Goal: Task Accomplishment & Management: Manage account settings

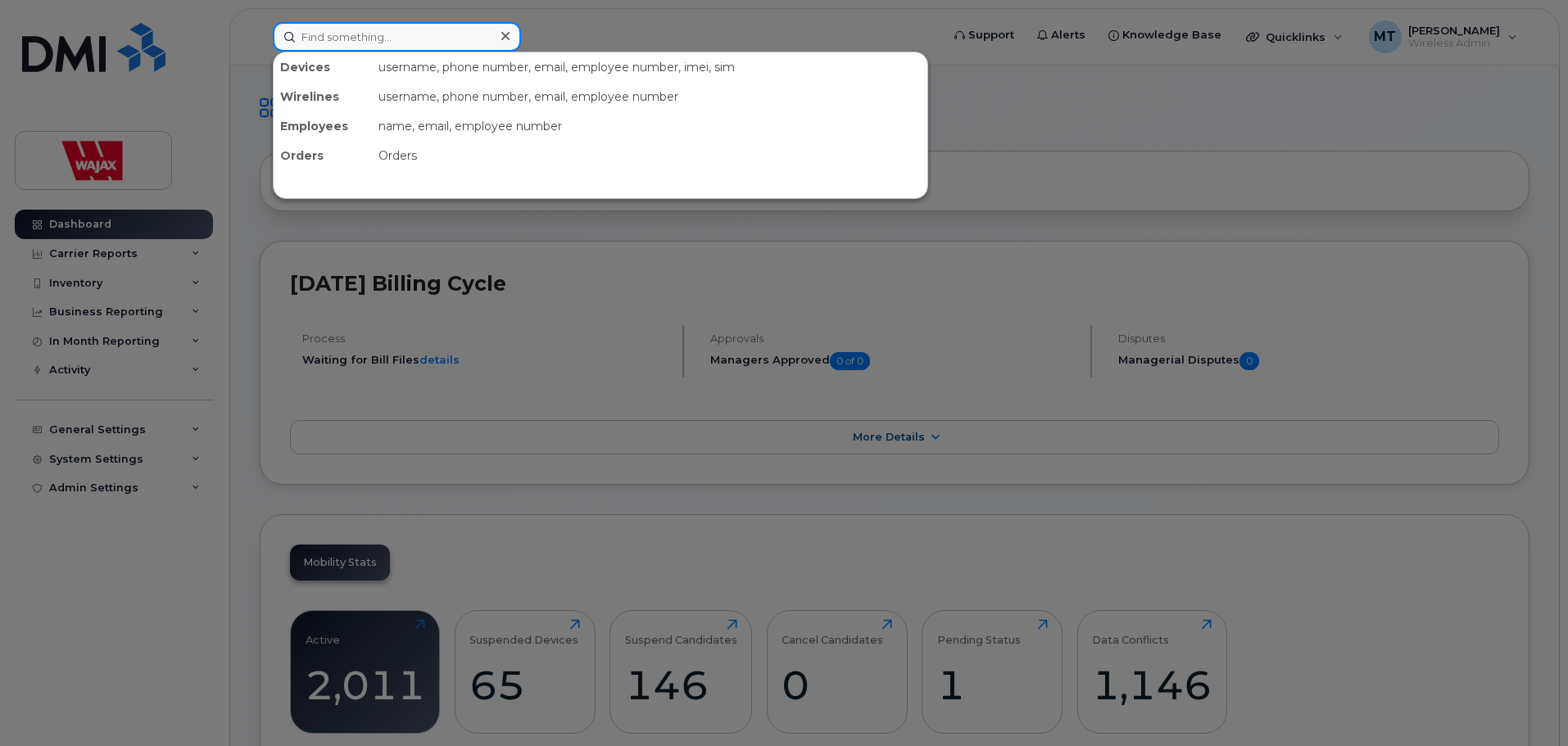
click at [392, 43] on input at bounding box center [397, 37] width 248 height 30
paste input "I'm taking over this ticket from the previous agent that was helping you. did y…"
type input "I'm taking over this ticket from the previous agent that was helping you. did y…"
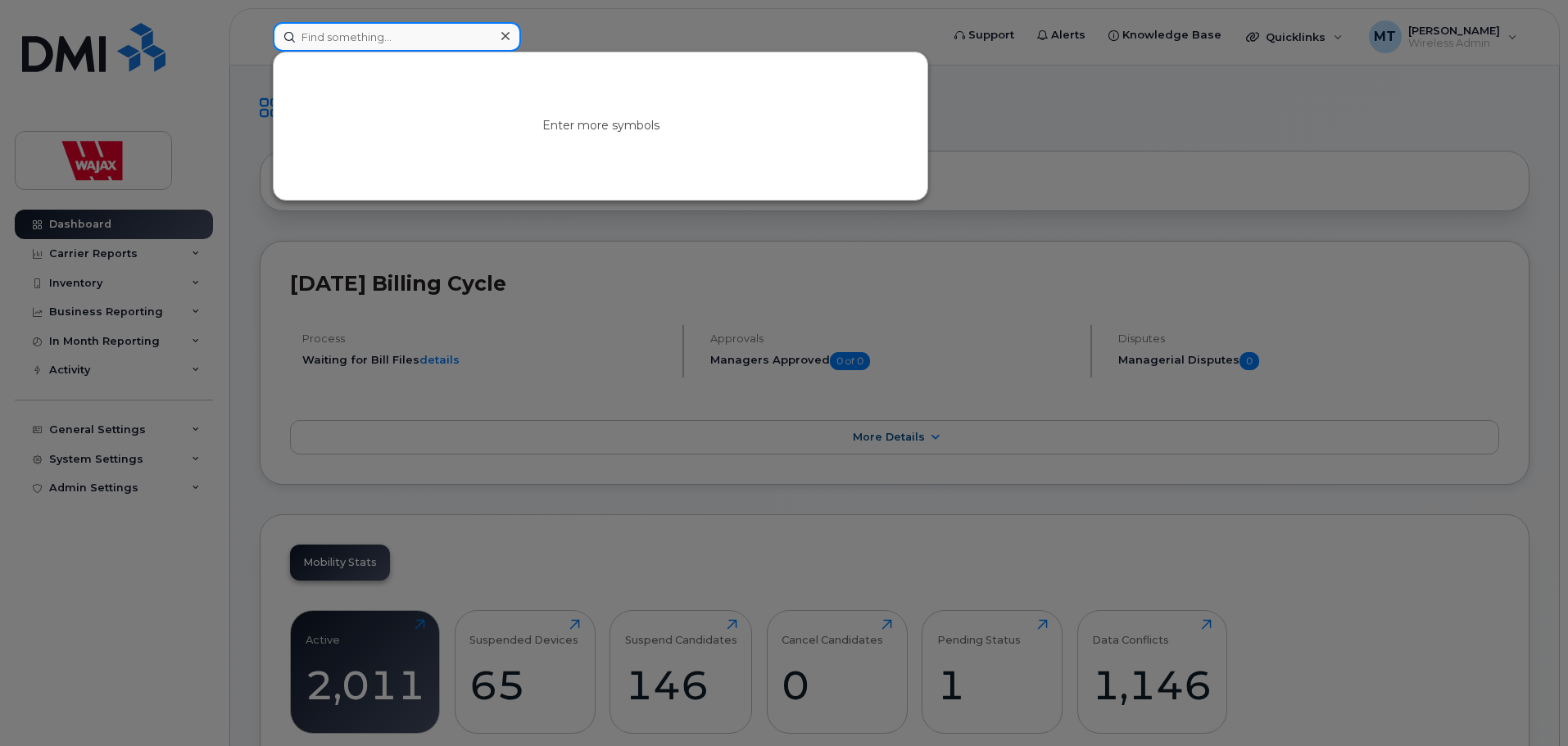
click at [352, 45] on input at bounding box center [397, 37] width 248 height 30
paste input "[PERSON_NAME]"
click at [472, 42] on input "Pierre-Alexandre Gosselin" at bounding box center [397, 37] width 248 height 30
drag, startPoint x: 395, startPoint y: 38, endPoint x: 271, endPoint y: 30, distance: 124.3
click at [271, 30] on div "Pierre-Alexandre Gosselin No results" at bounding box center [601, 37] width 683 height 30
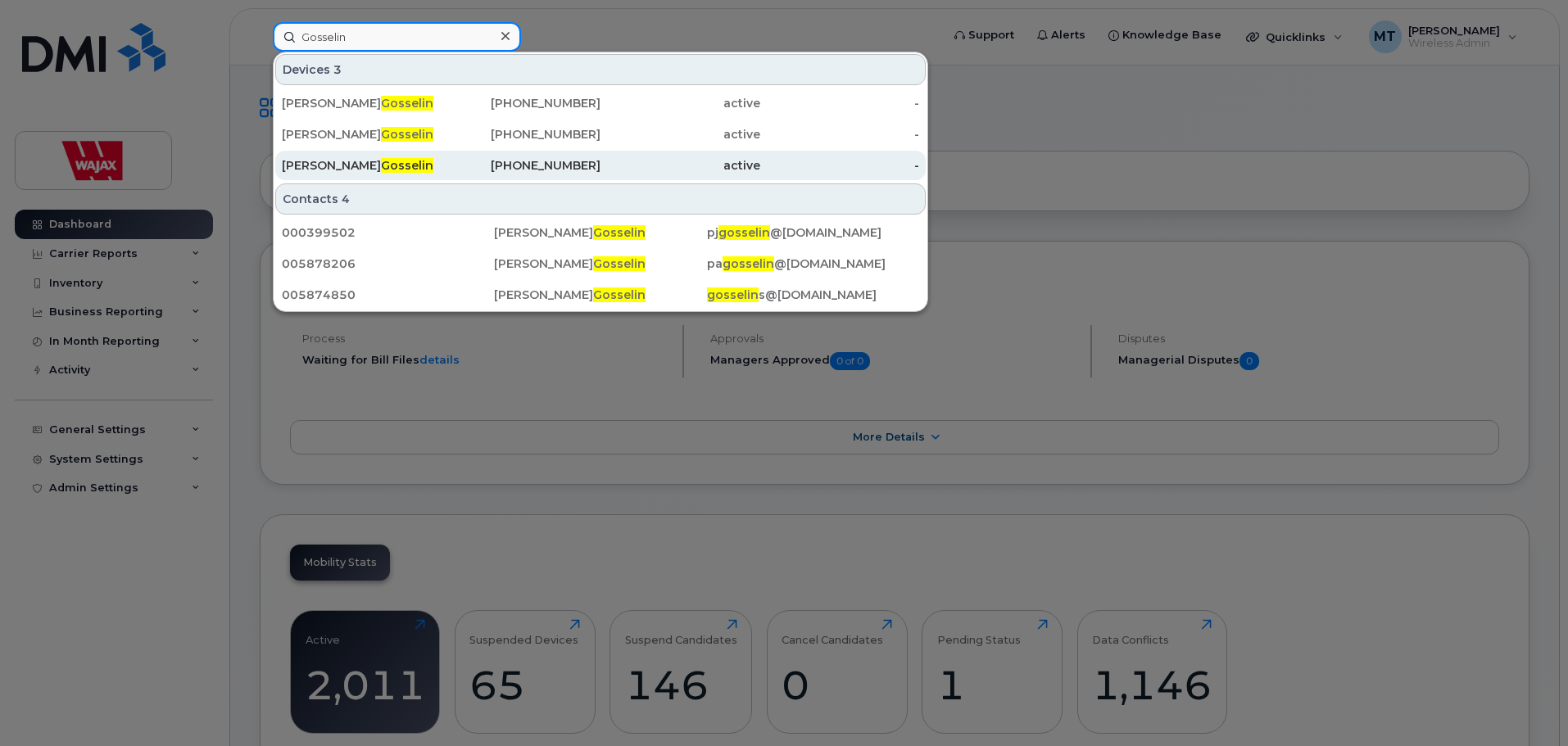
type input "Gosselin"
click at [362, 162] on div "Pierre Alexandre Gosselin" at bounding box center [361, 165] width 160 height 17
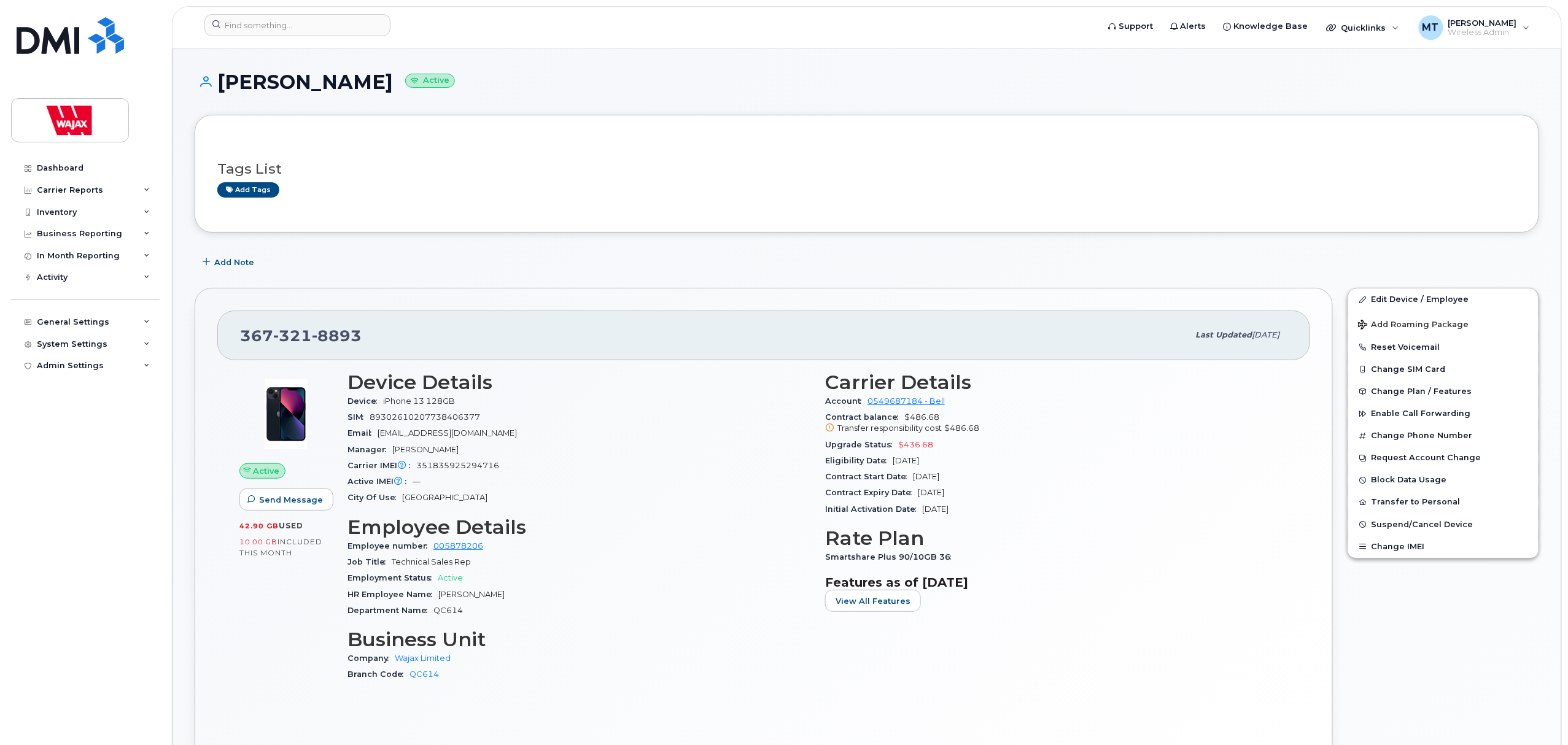
drag, startPoint x: 506, startPoint y: 595, endPoint x: 548, endPoint y: 588, distance: 42.6
click at [548, 588] on div "HR Employee Name [PERSON_NAME]" at bounding box center [579, 594] width 463 height 16
copy span "Gosselin"
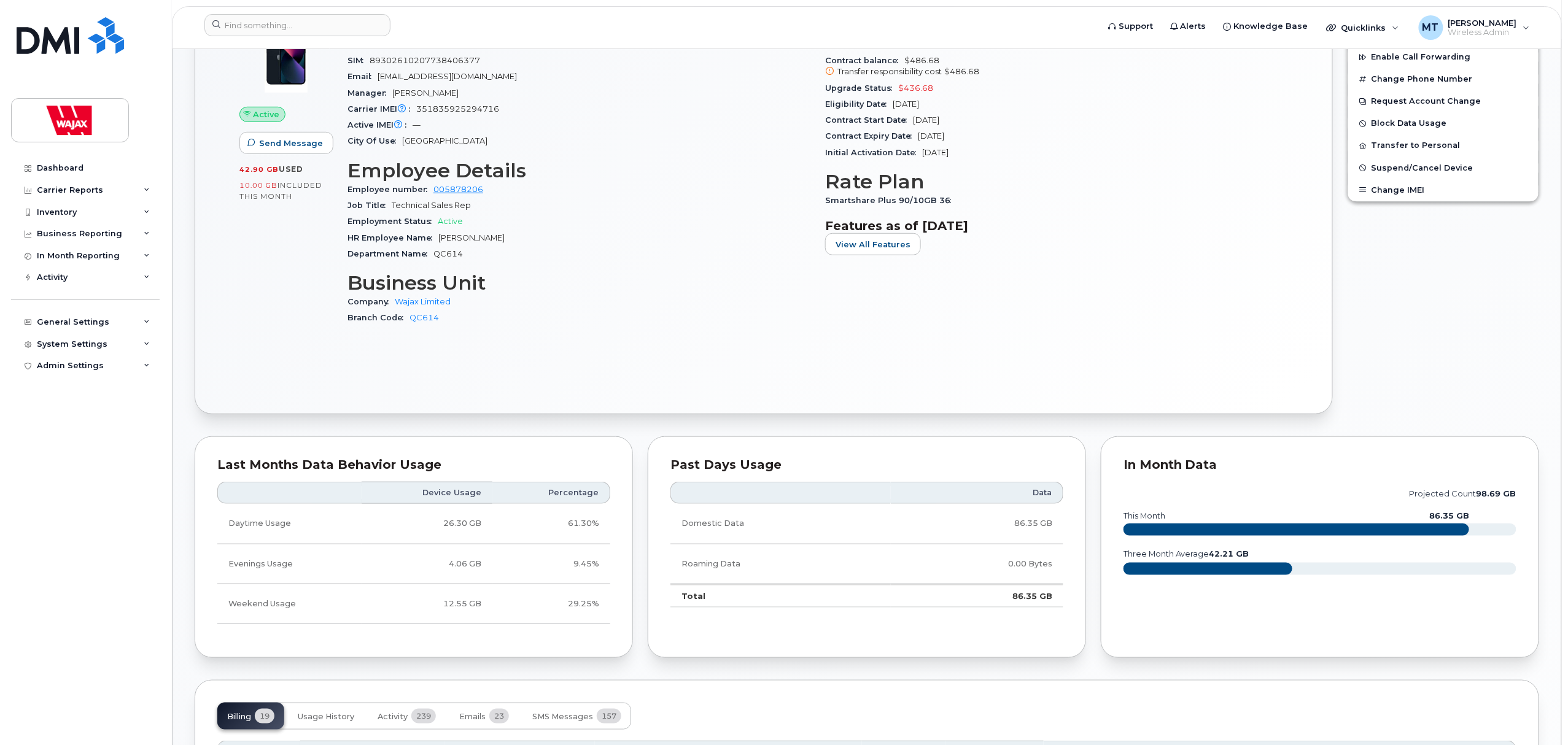
scroll to position [491, 0]
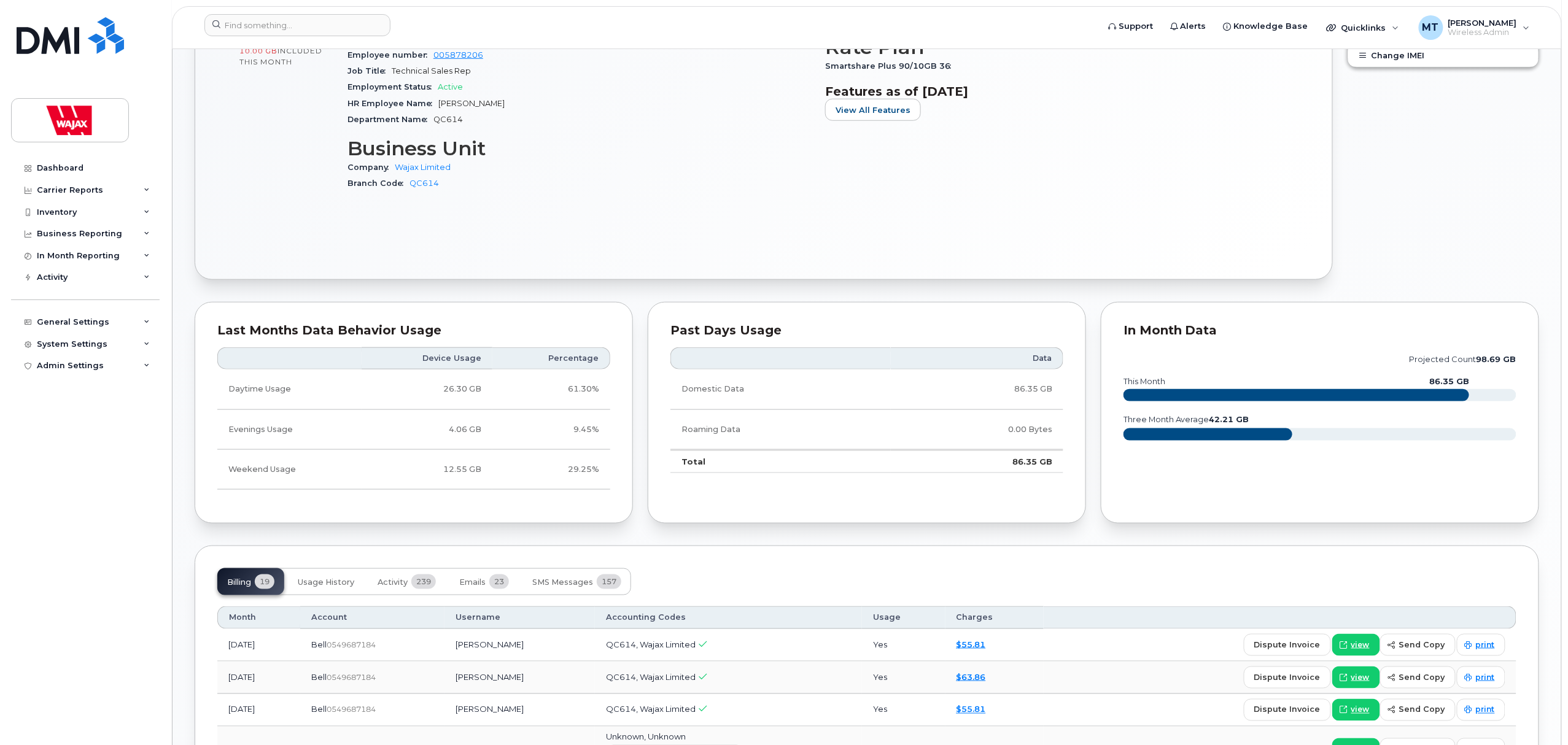
click at [40, 494] on div "Dashboard Carrier Reports Monthly Billing Data Daily Data Pooling Data Behavior…" at bounding box center [87, 442] width 152 height 570
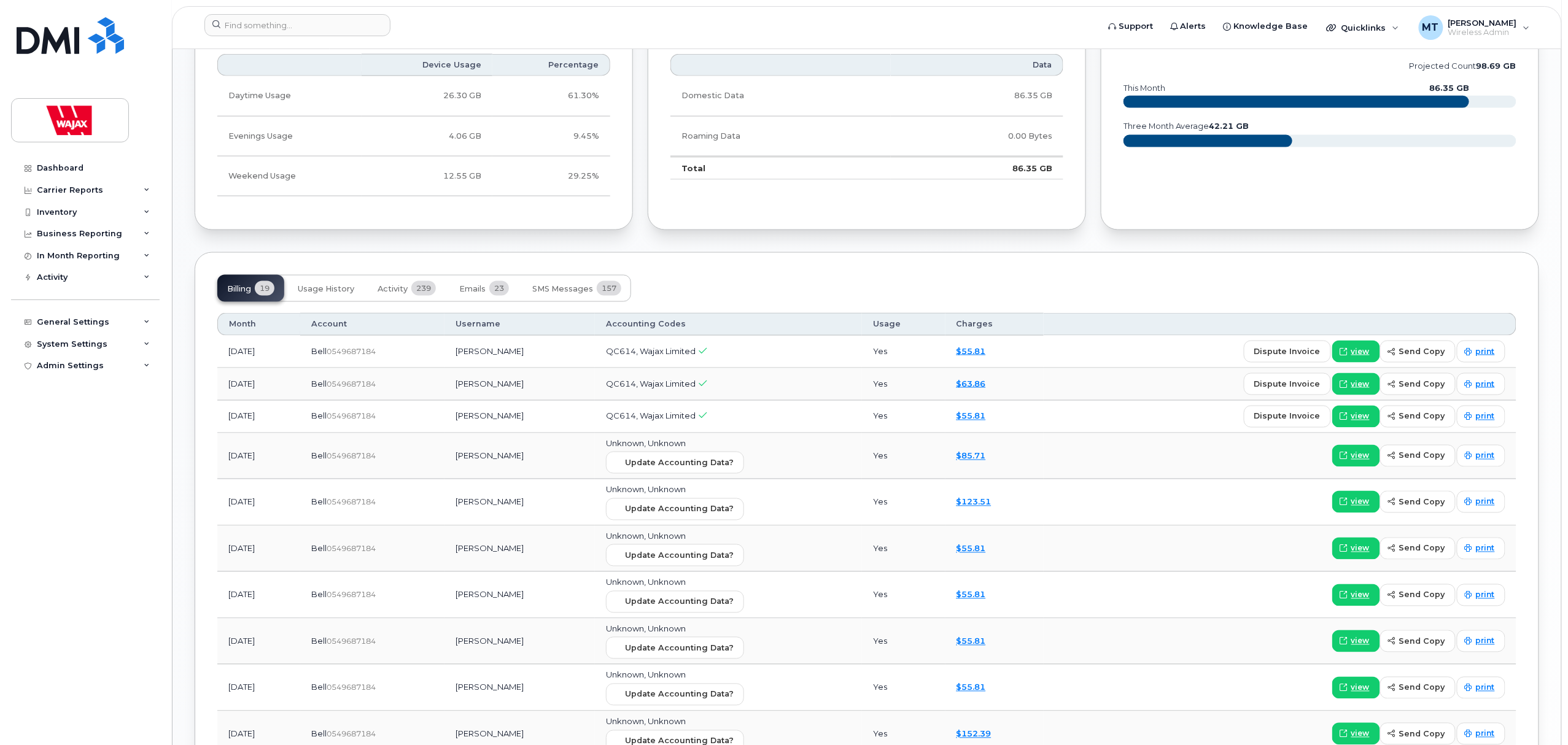
scroll to position [818, 0]
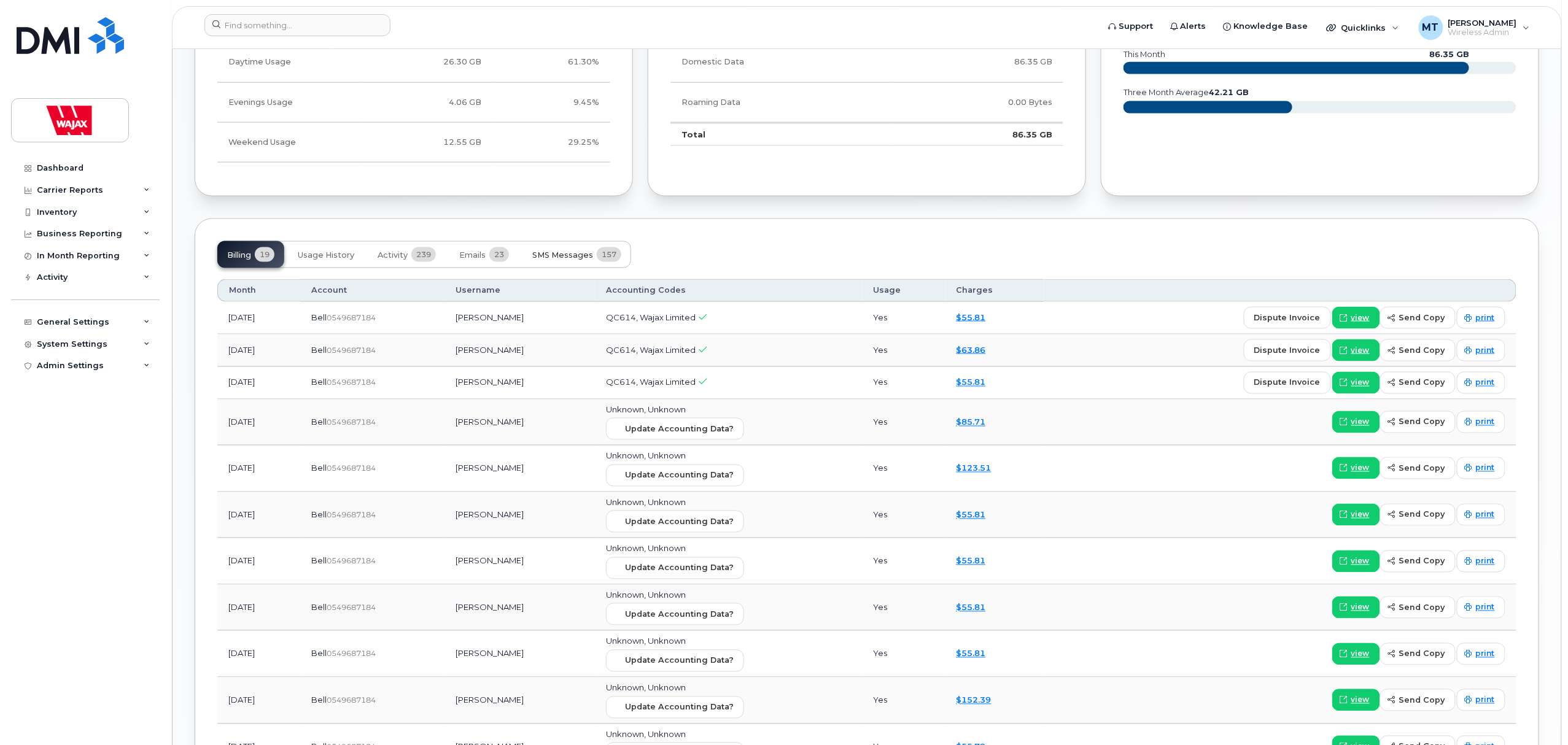
click at [573, 254] on span "SMS Messages" at bounding box center [563, 255] width 61 height 10
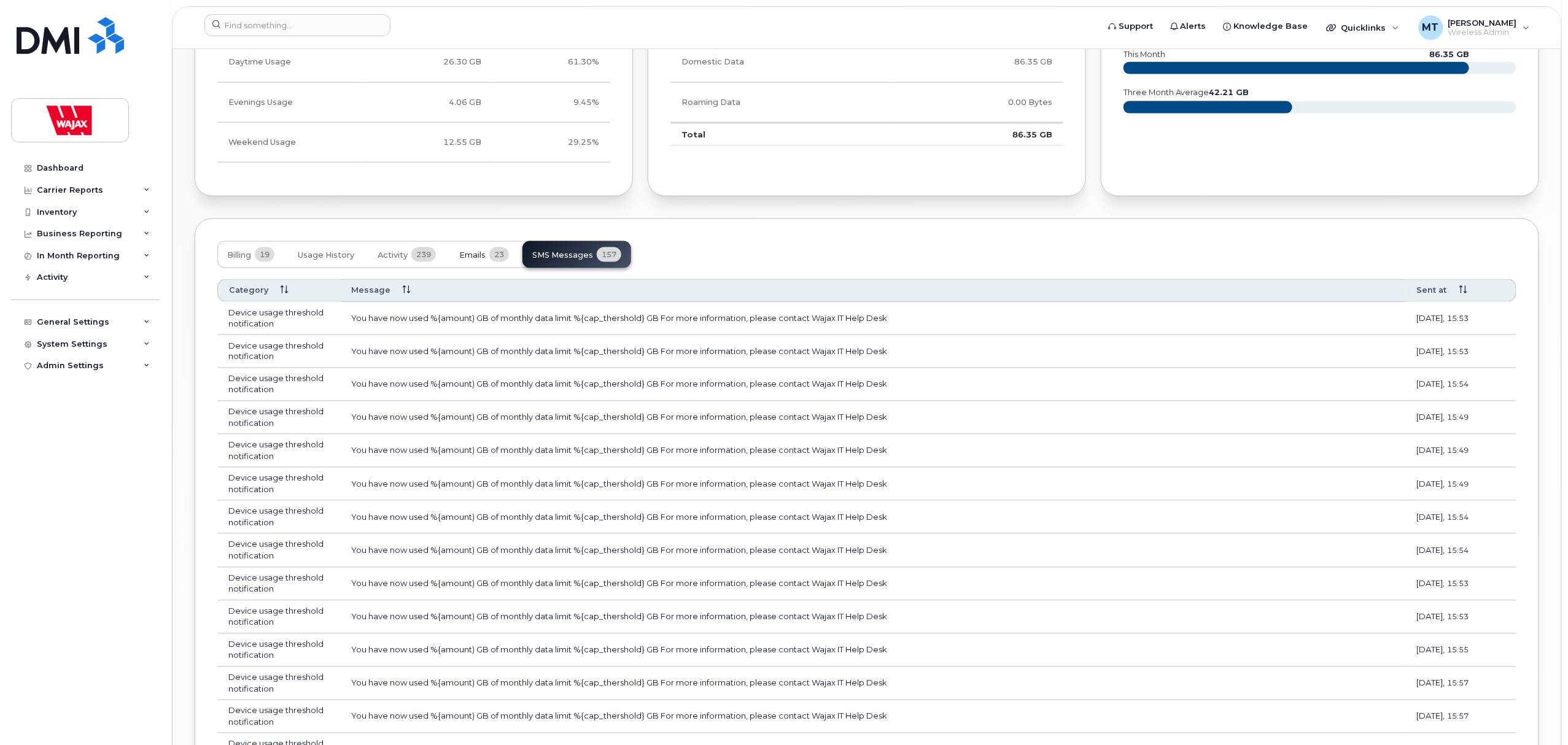
click at [486, 265] on button "Emails 23" at bounding box center [483, 254] width 69 height 27
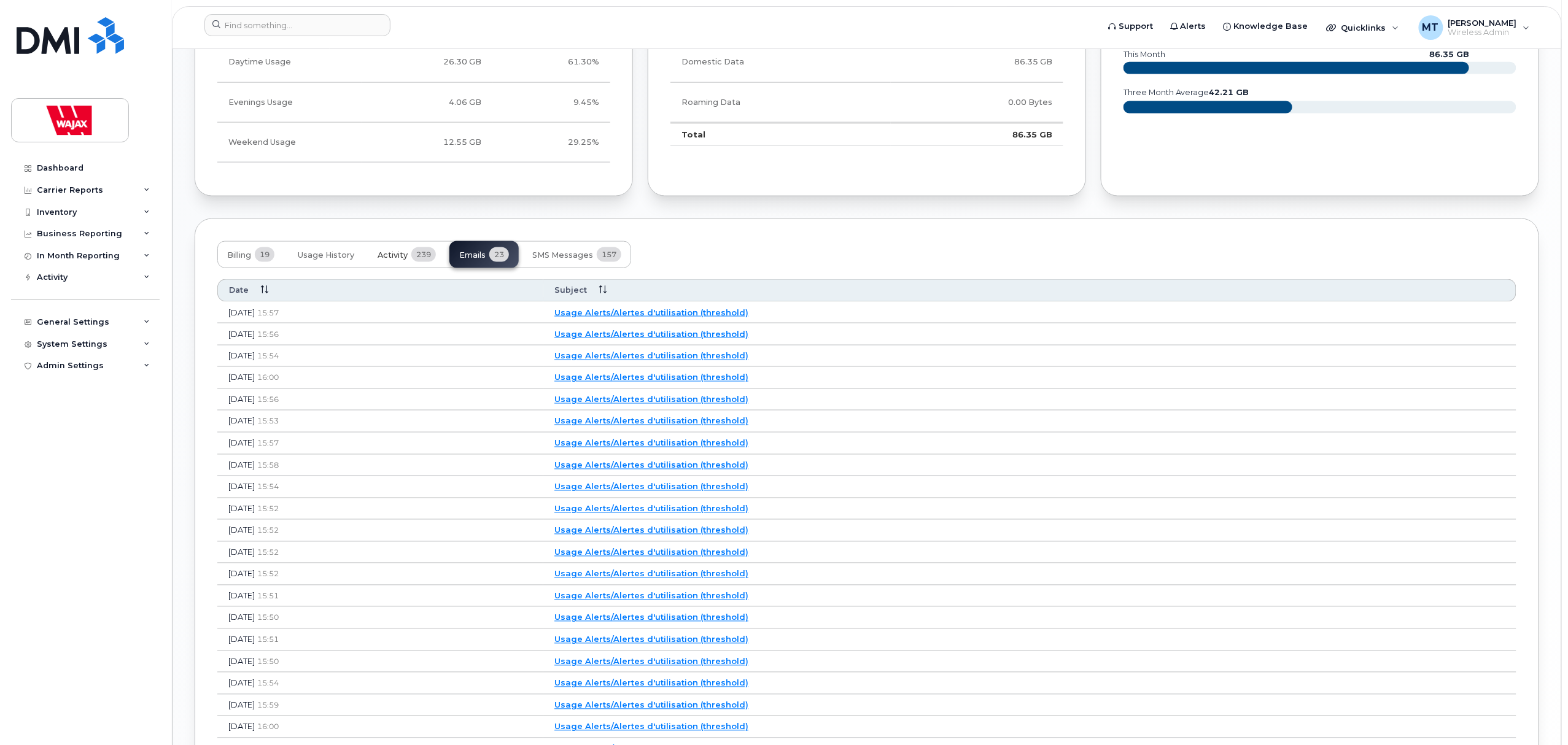
click at [401, 268] on button "Activity 239" at bounding box center [406, 254] width 78 height 27
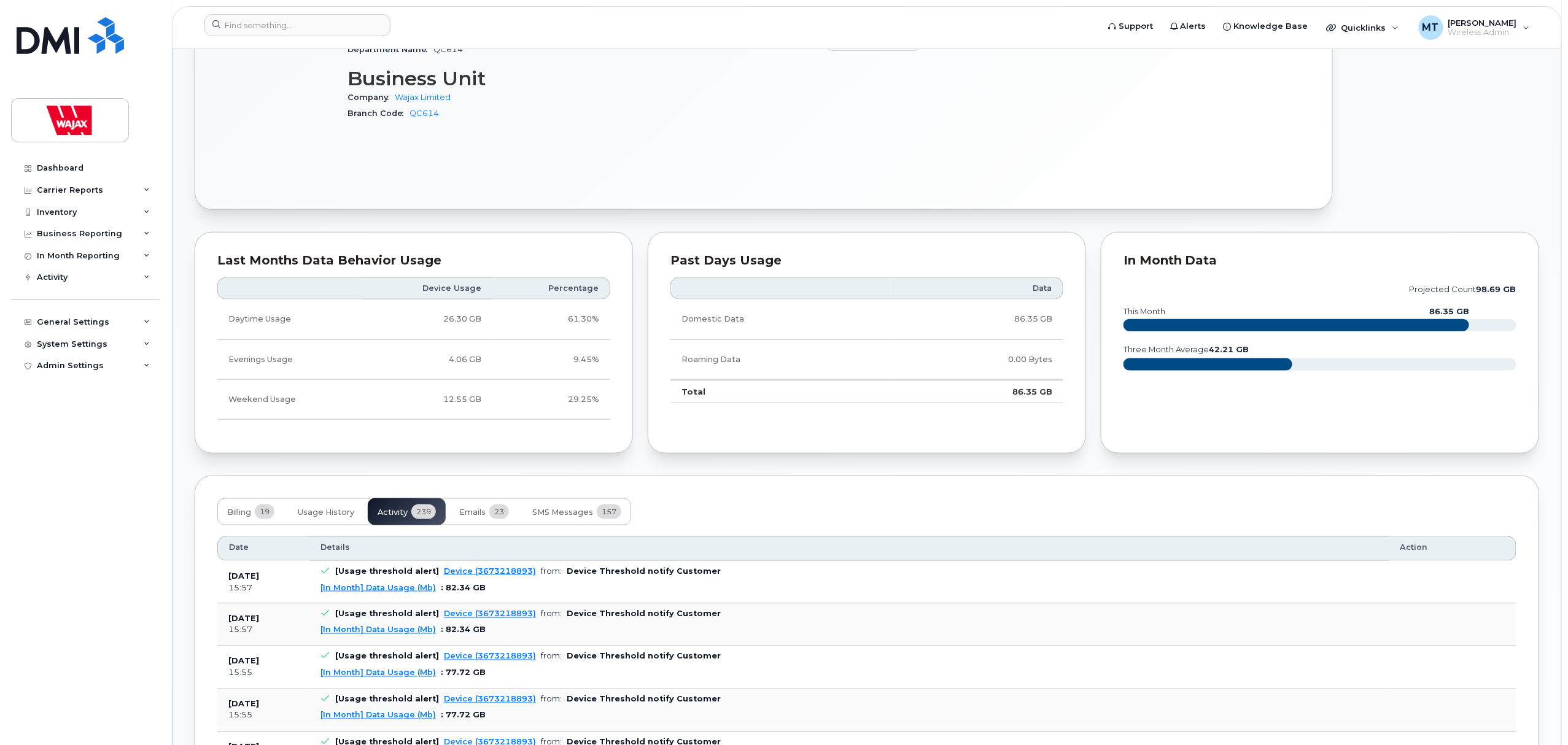
scroll to position [573, 0]
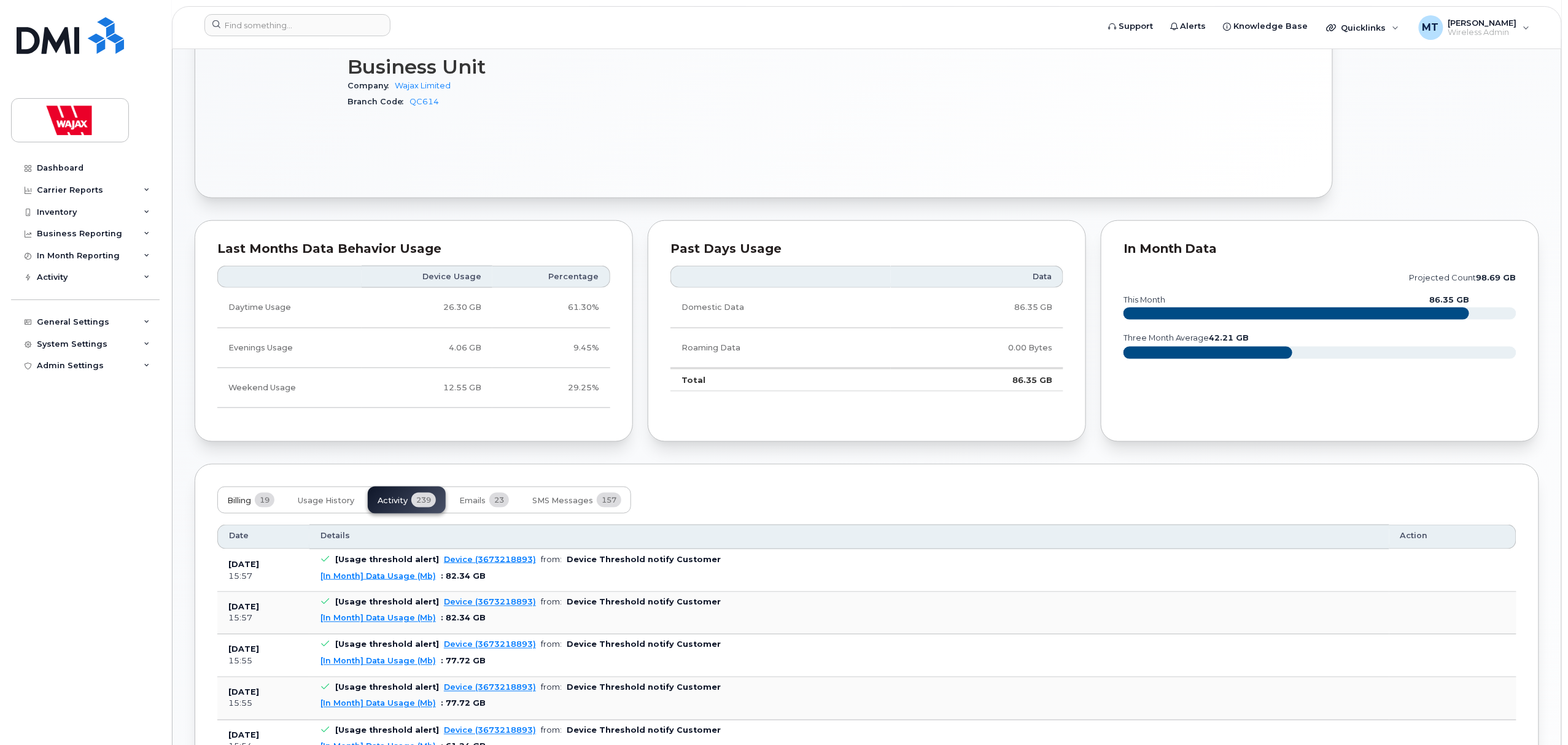
click at [259, 507] on span "19" at bounding box center [265, 500] width 19 height 15
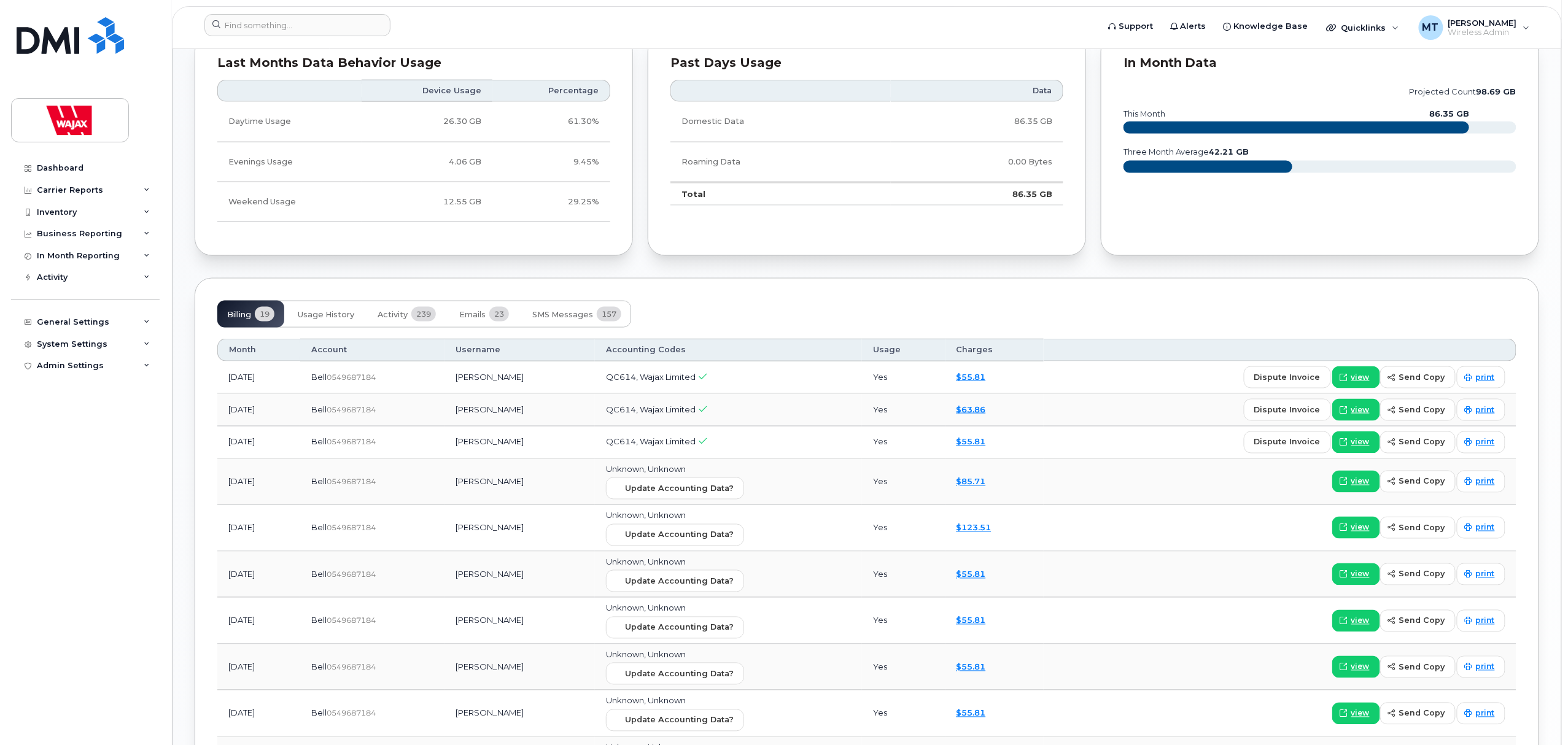
scroll to position [818, 0]
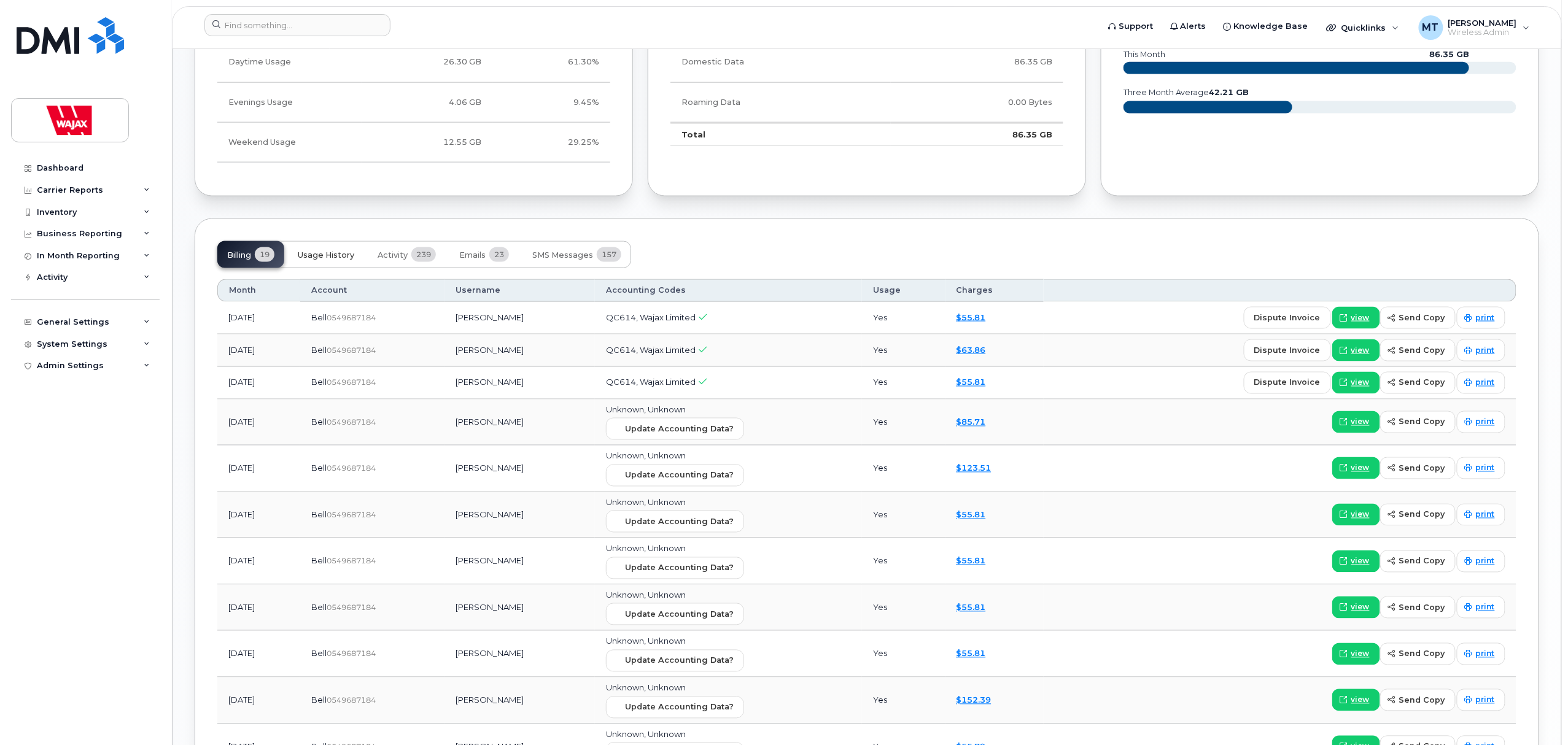
click at [336, 268] on button "Usage History" at bounding box center [326, 254] width 76 height 27
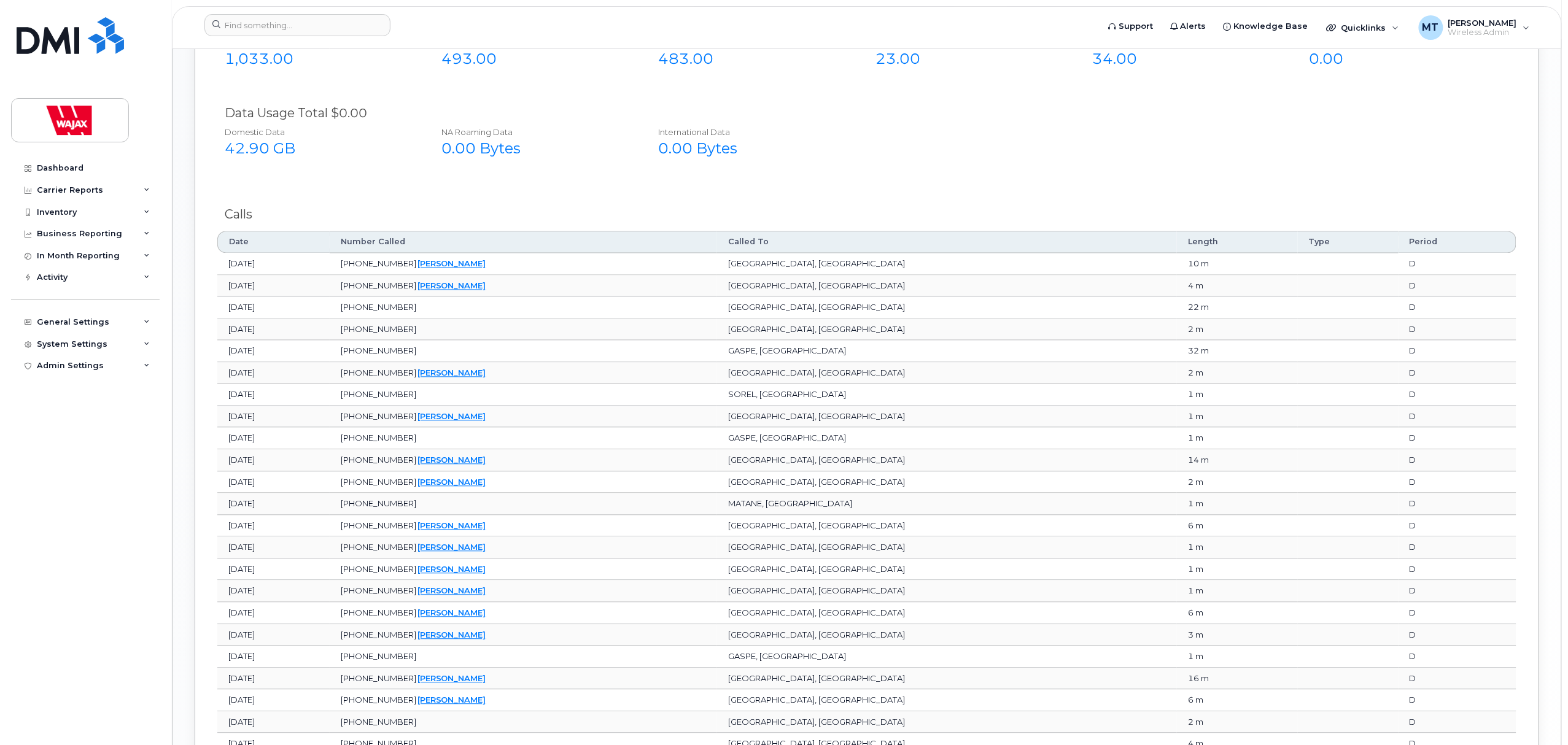
scroll to position [1366, 0]
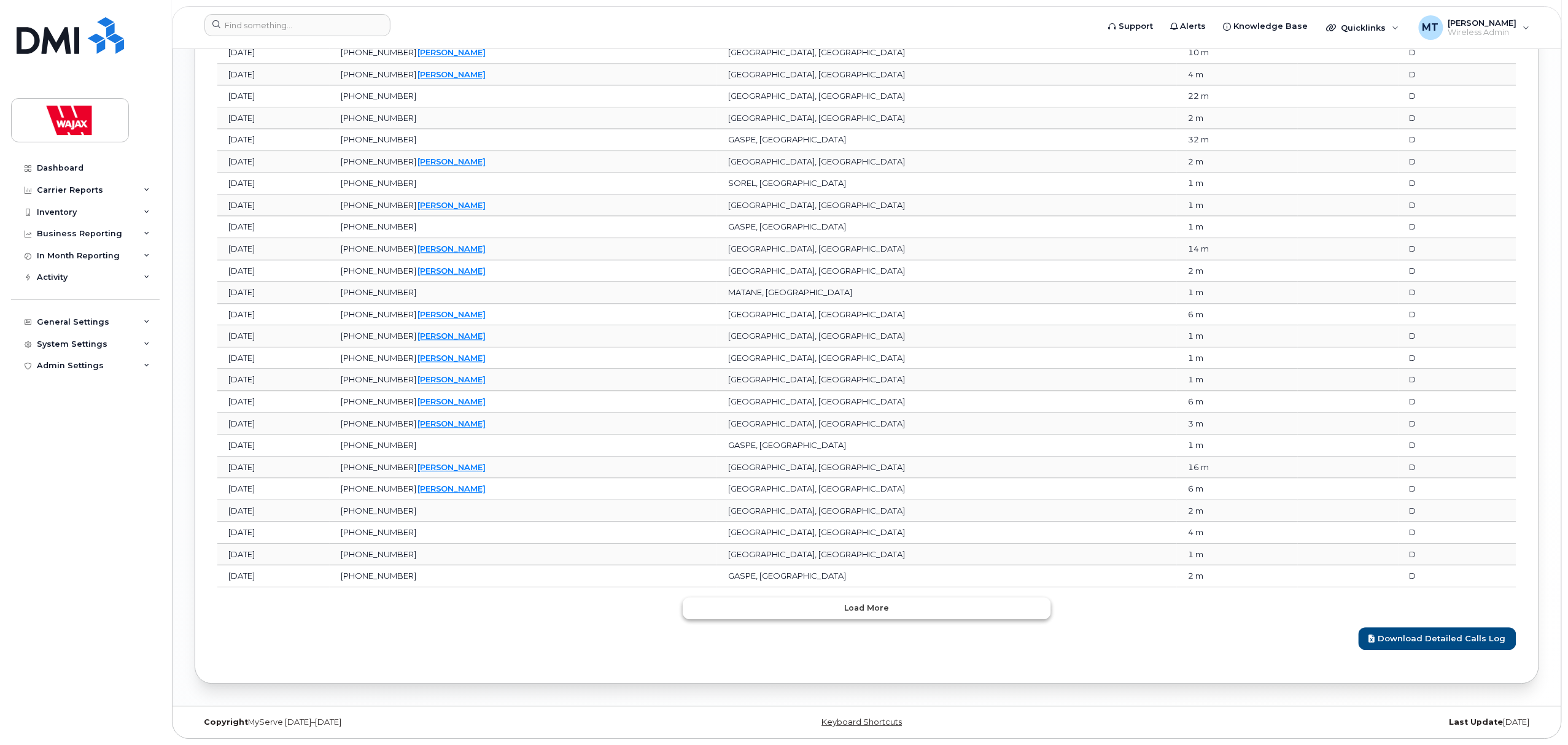
click at [870, 607] on span "Load more" at bounding box center [867, 608] width 45 height 12
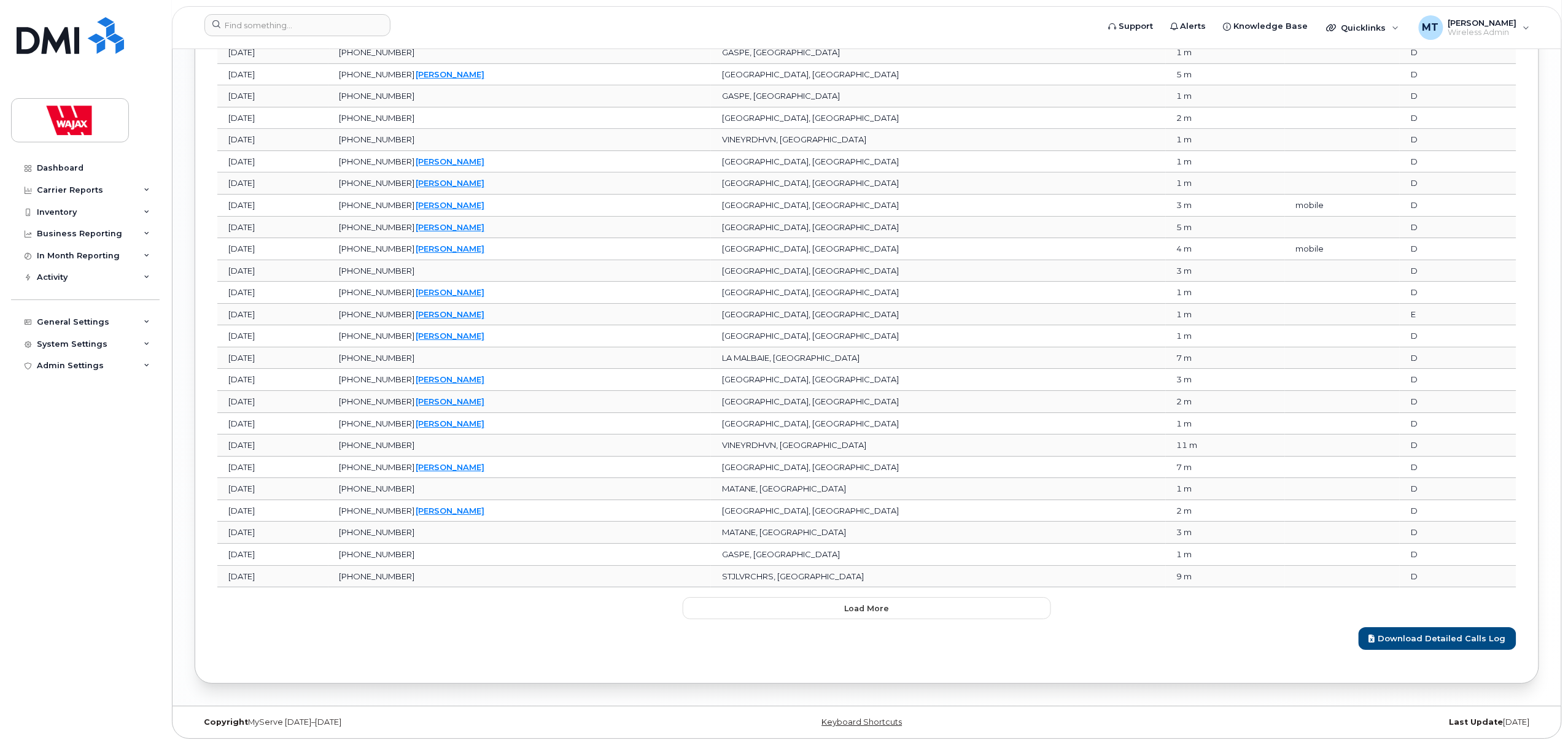
scroll to position [1917, 0]
click at [859, 606] on span "Load more" at bounding box center [867, 608] width 45 height 12
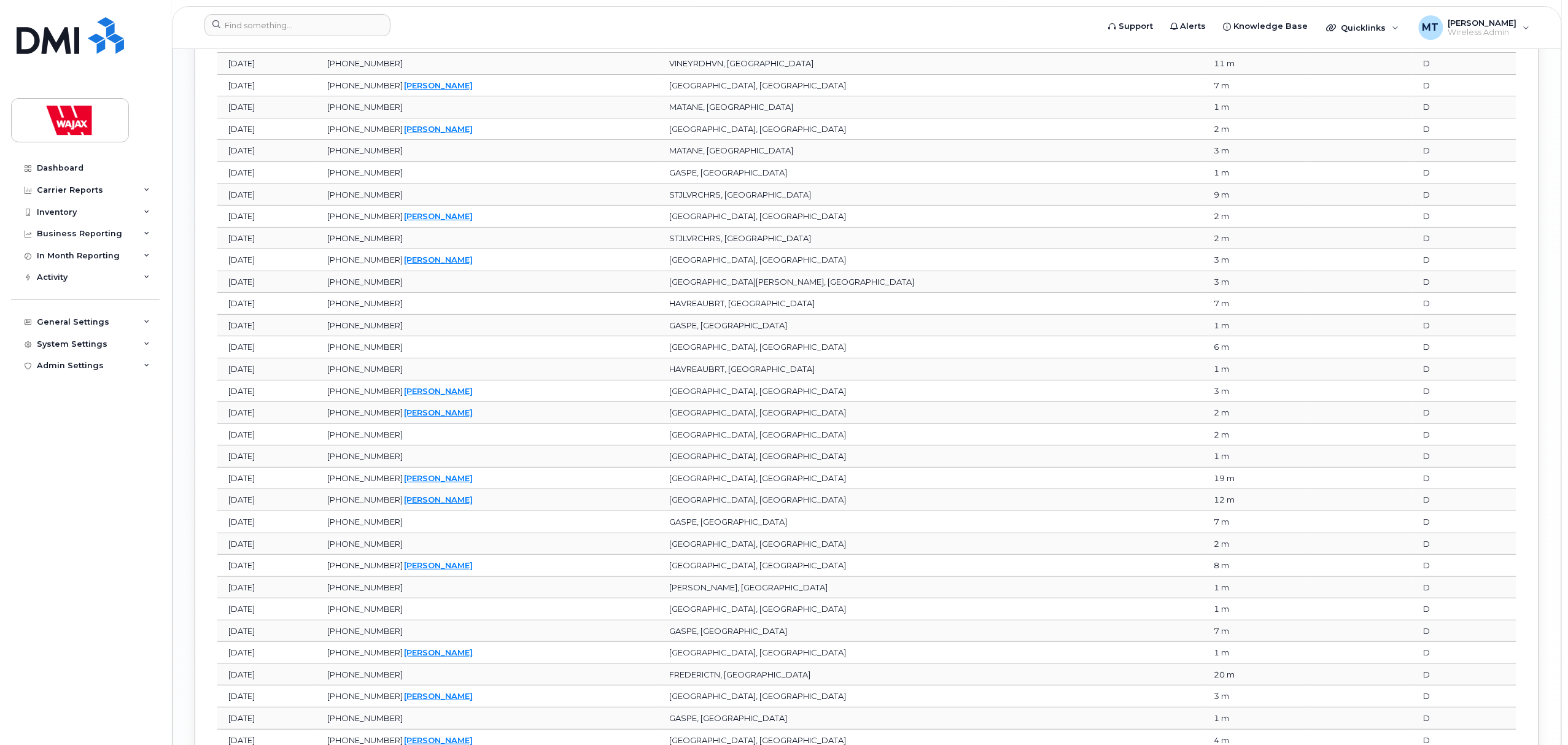
scroll to position [2468, 0]
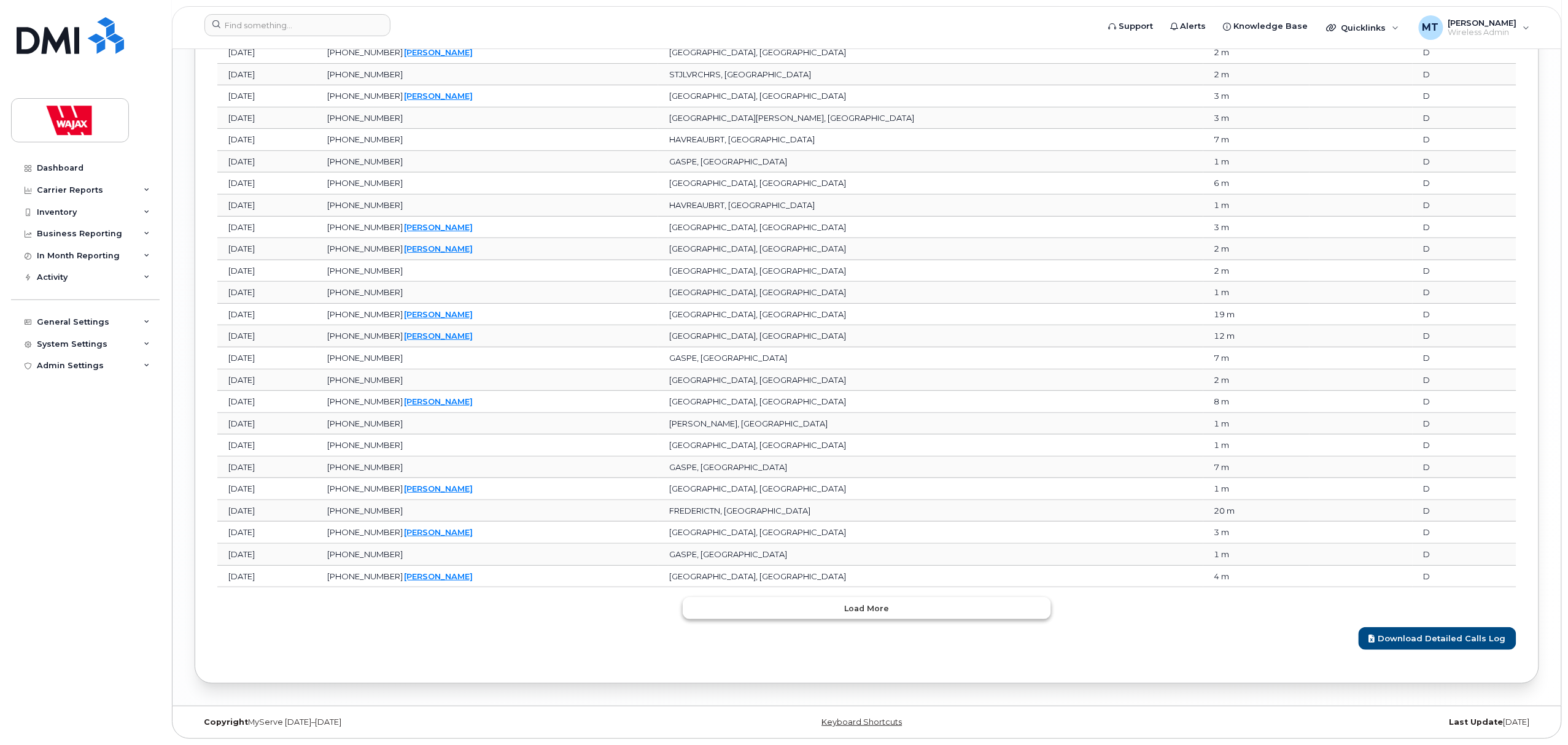
click at [875, 609] on span "Load more" at bounding box center [867, 608] width 45 height 12
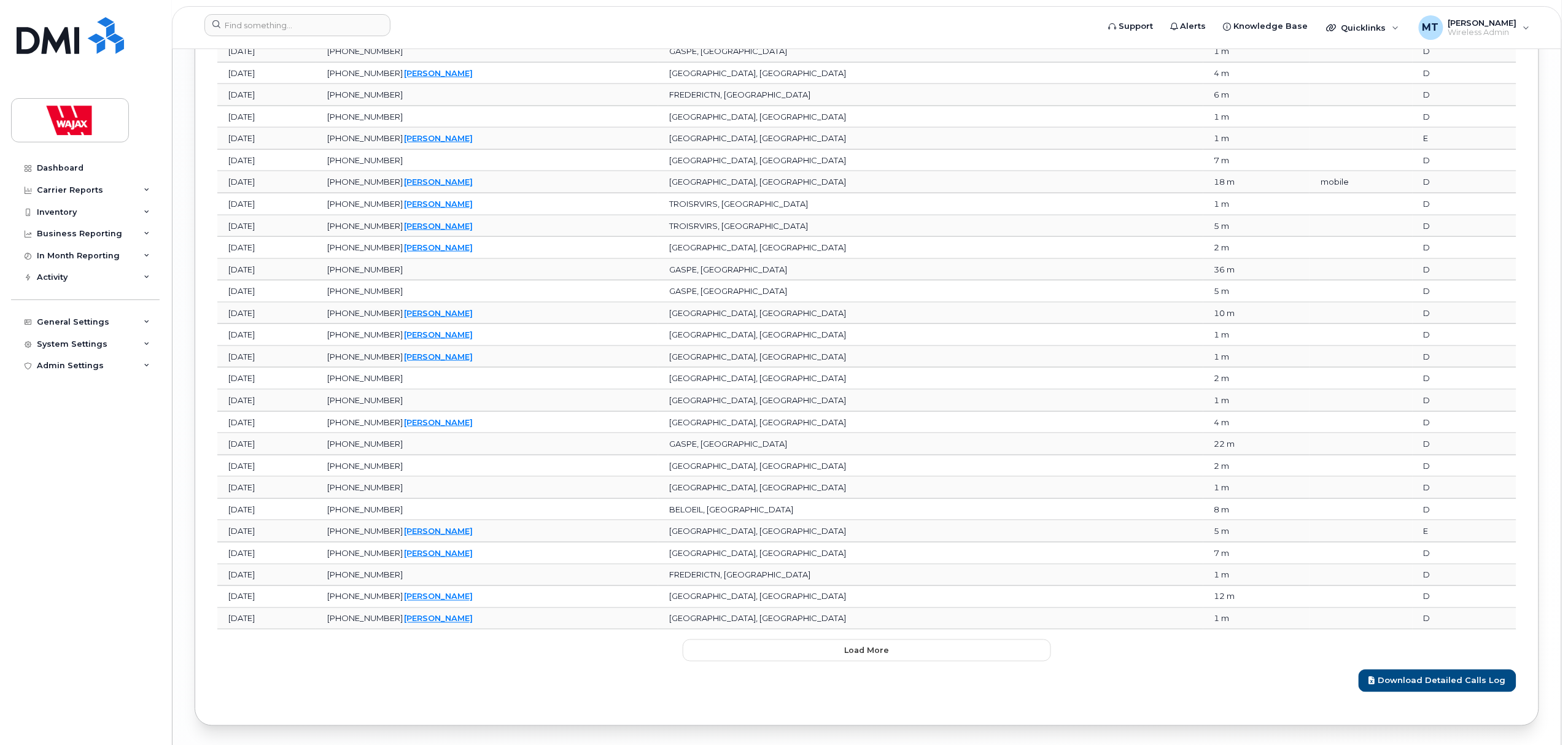
scroll to position [3018, 0]
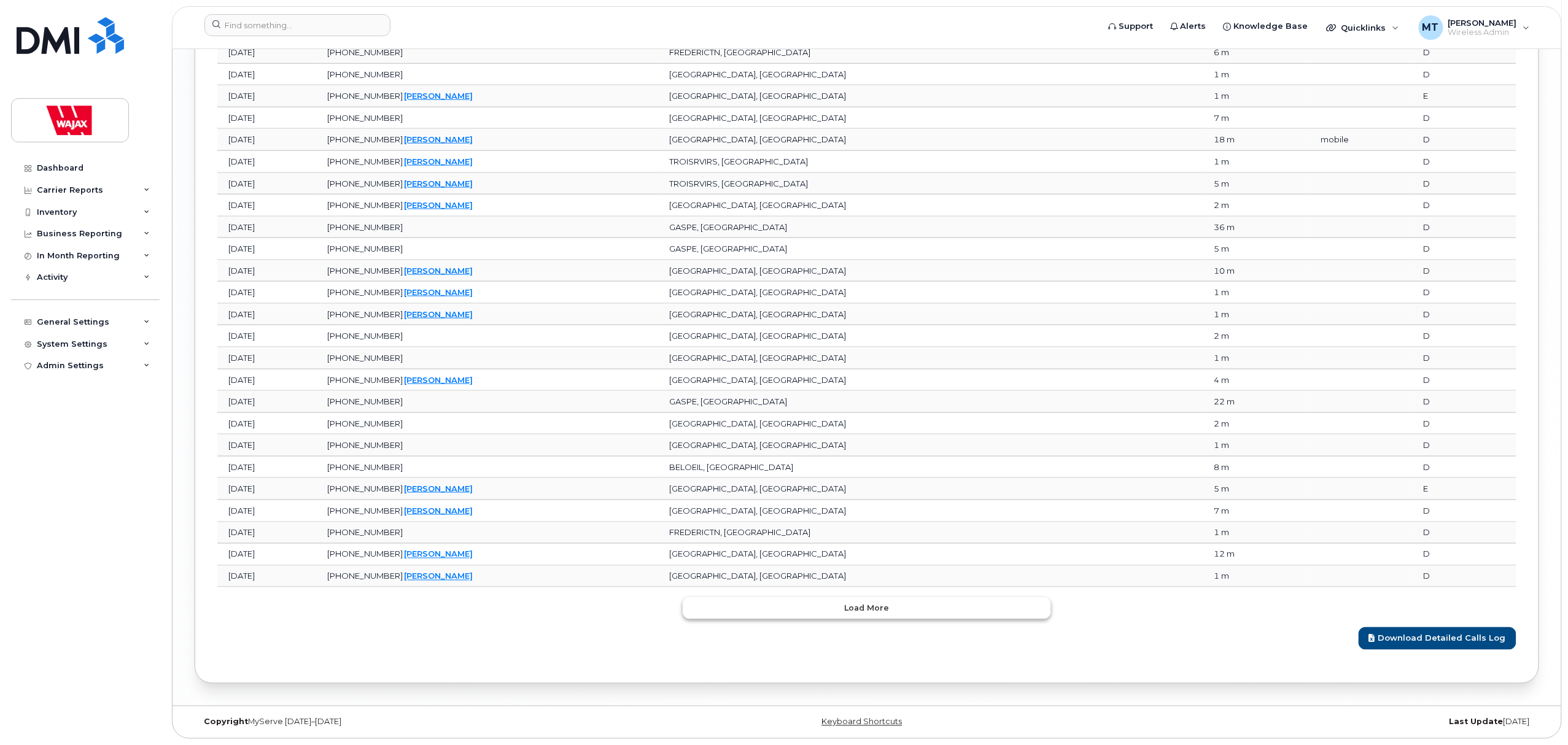
click at [870, 598] on button "Load more" at bounding box center [867, 608] width 368 height 22
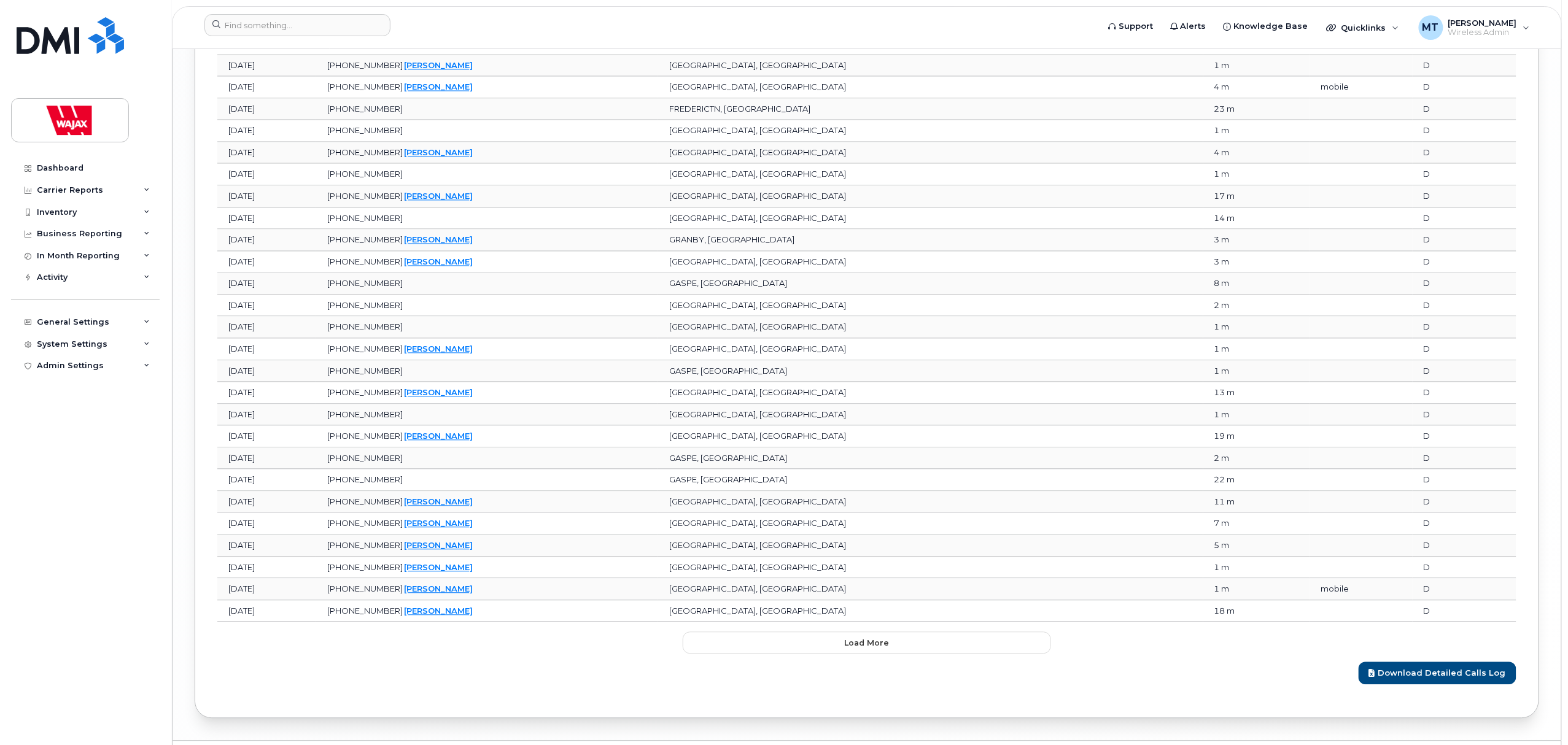
scroll to position [3569, 0]
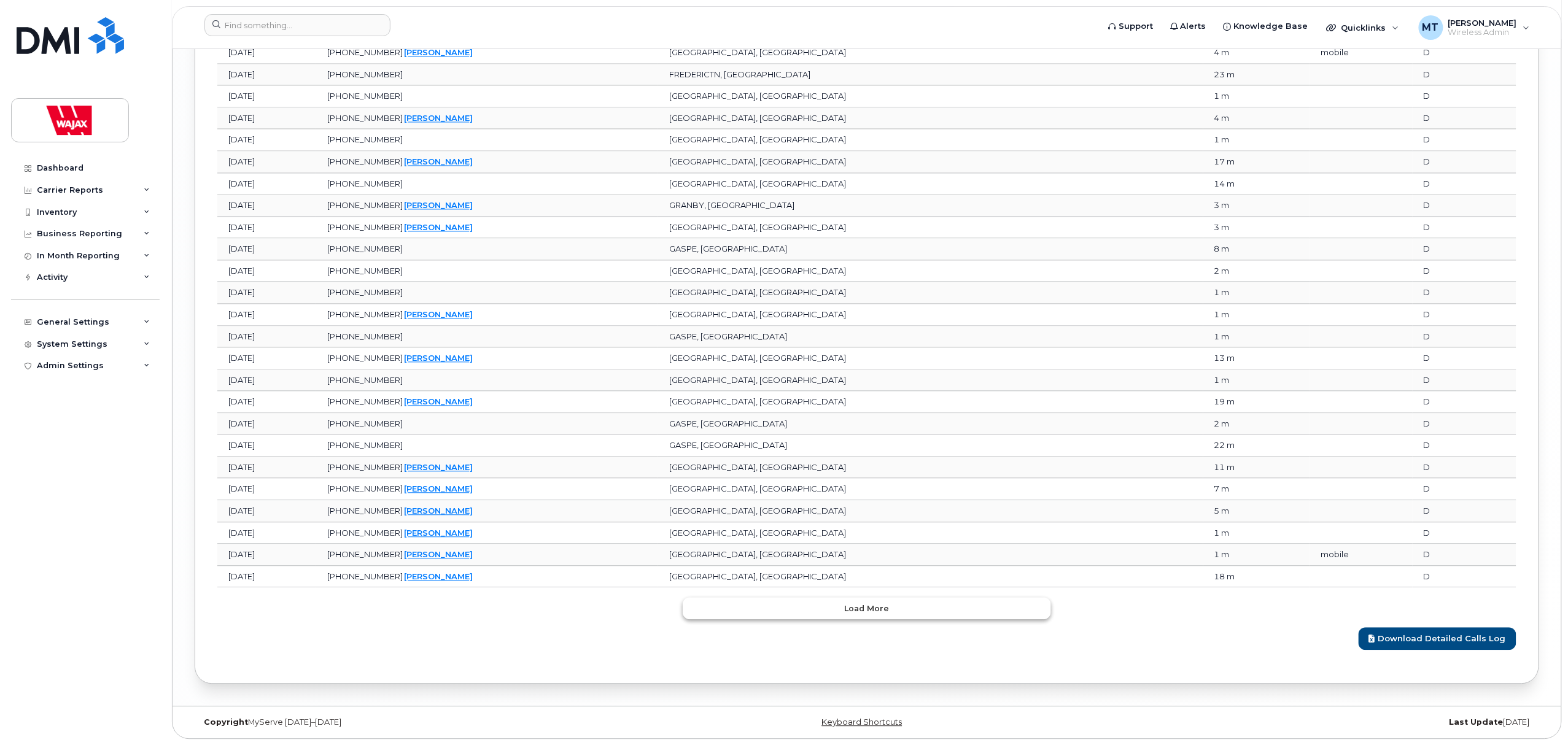
click at [851, 604] on span "Load more" at bounding box center [867, 608] width 45 height 12
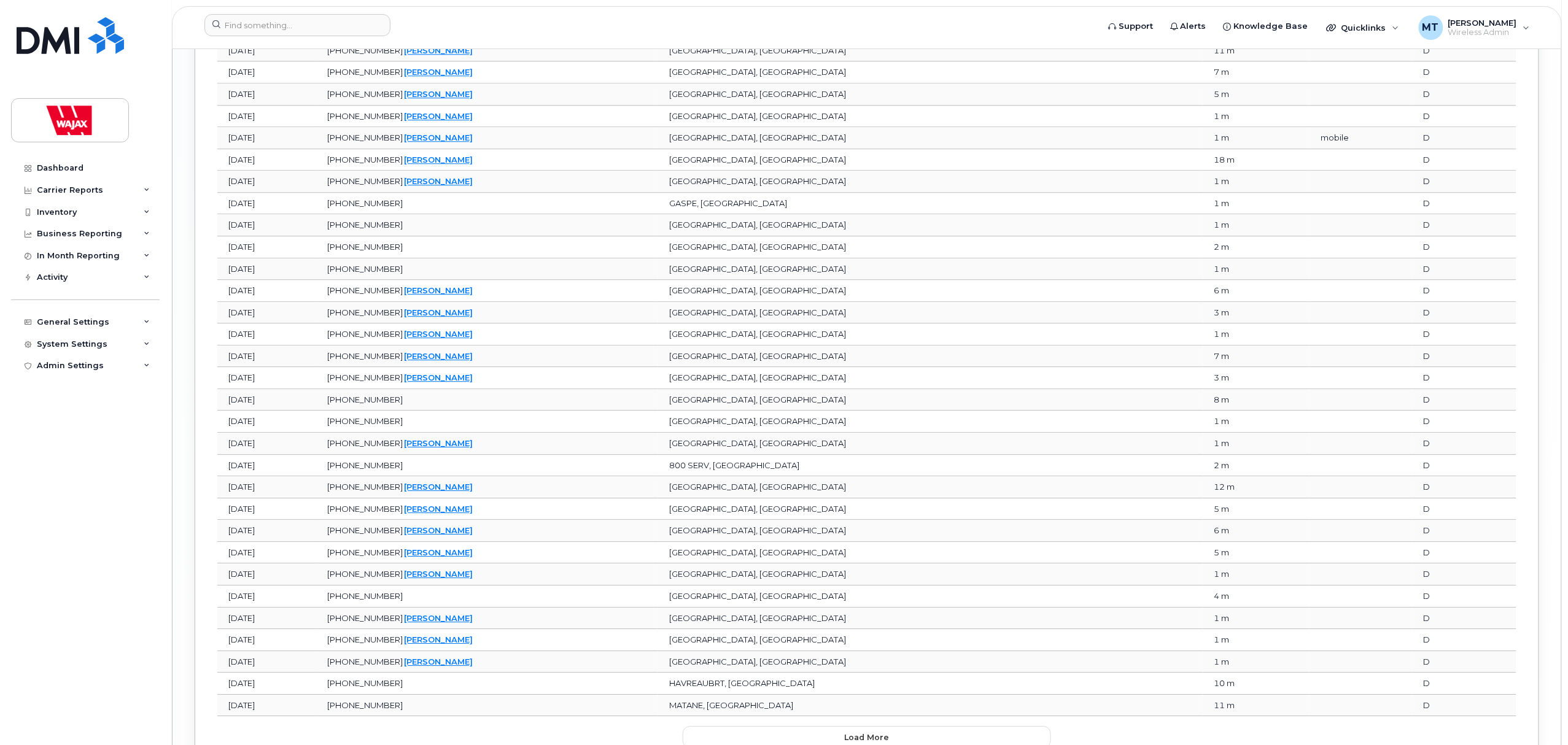
scroll to position [4119, 0]
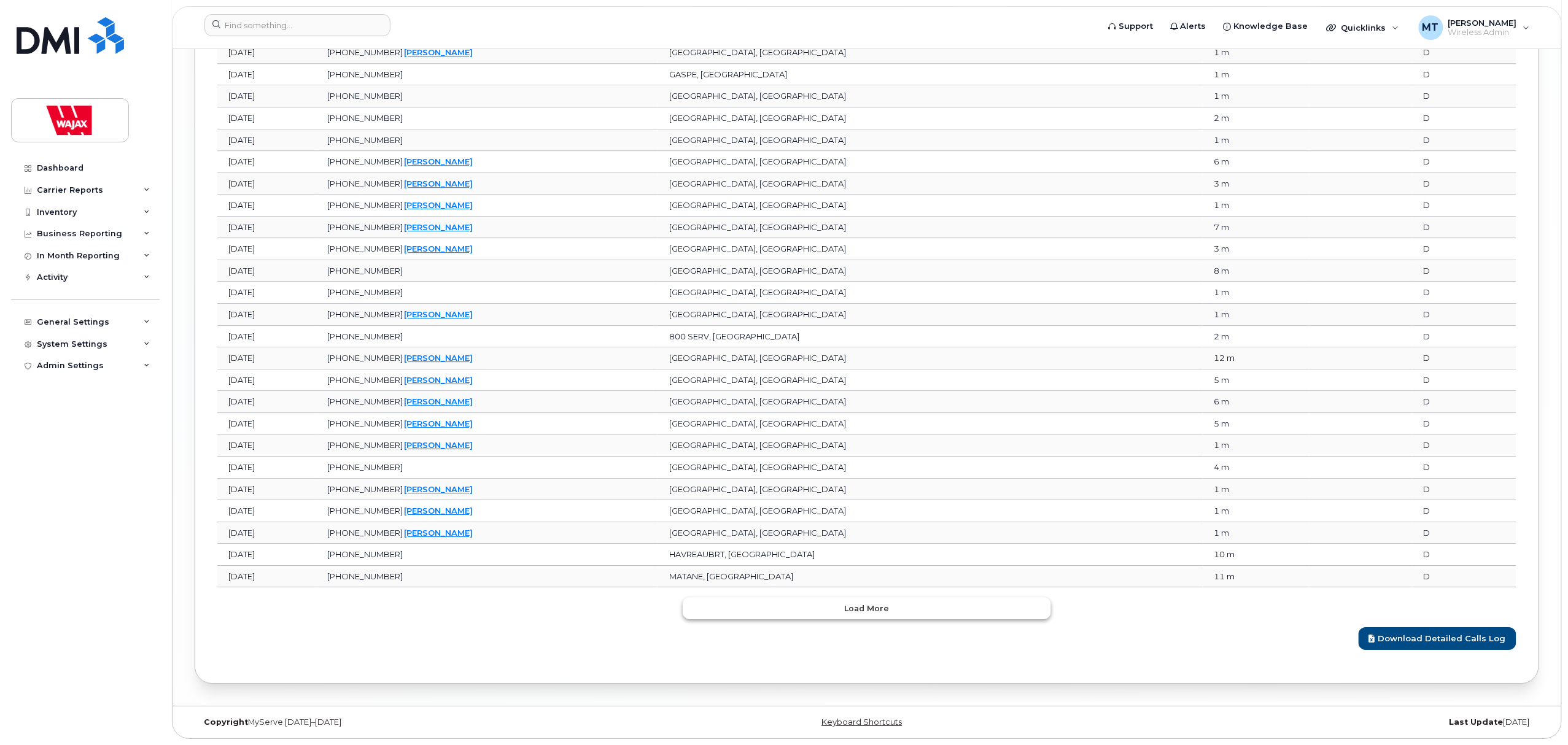
click at [853, 607] on span "Load more" at bounding box center [867, 608] width 45 height 12
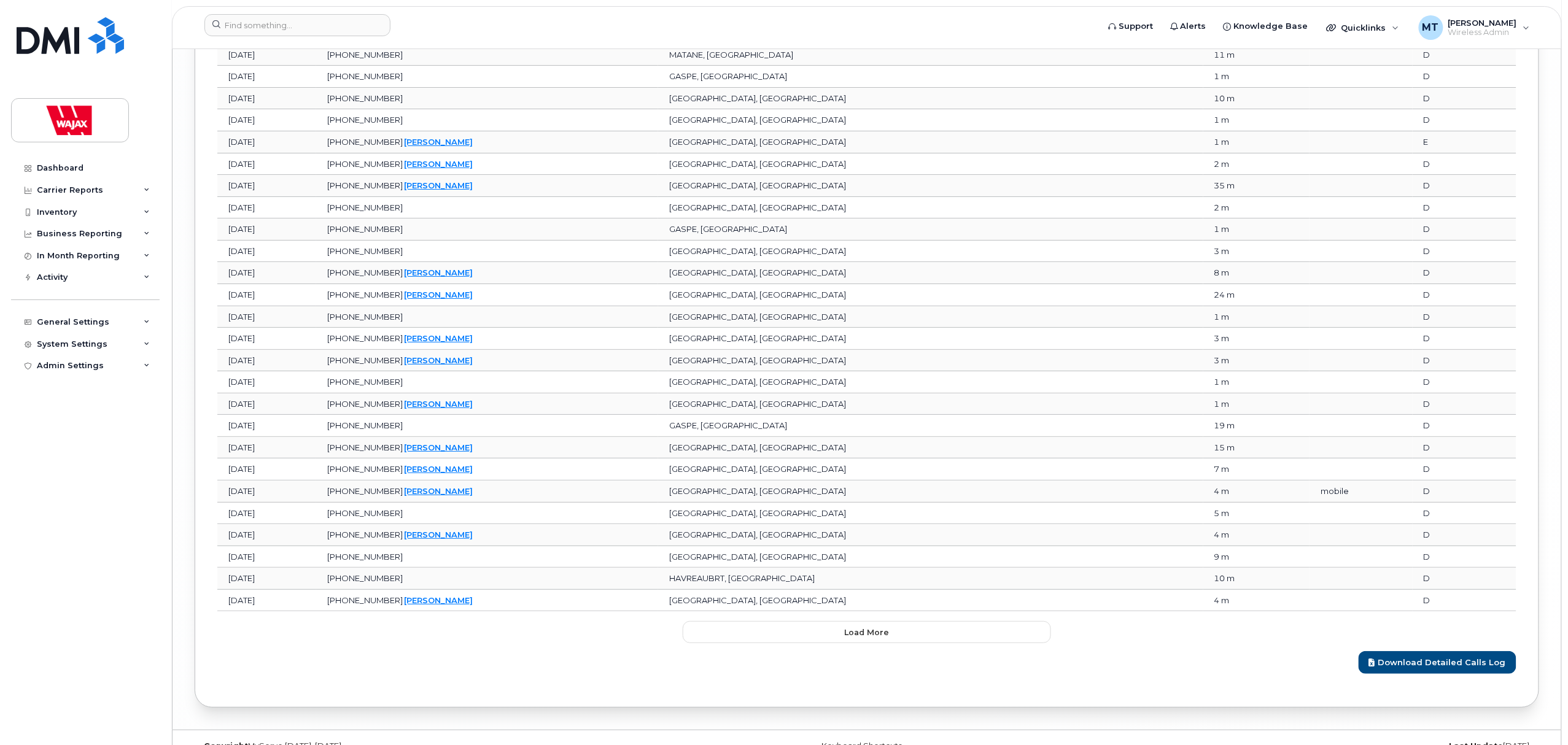
scroll to position [4670, 0]
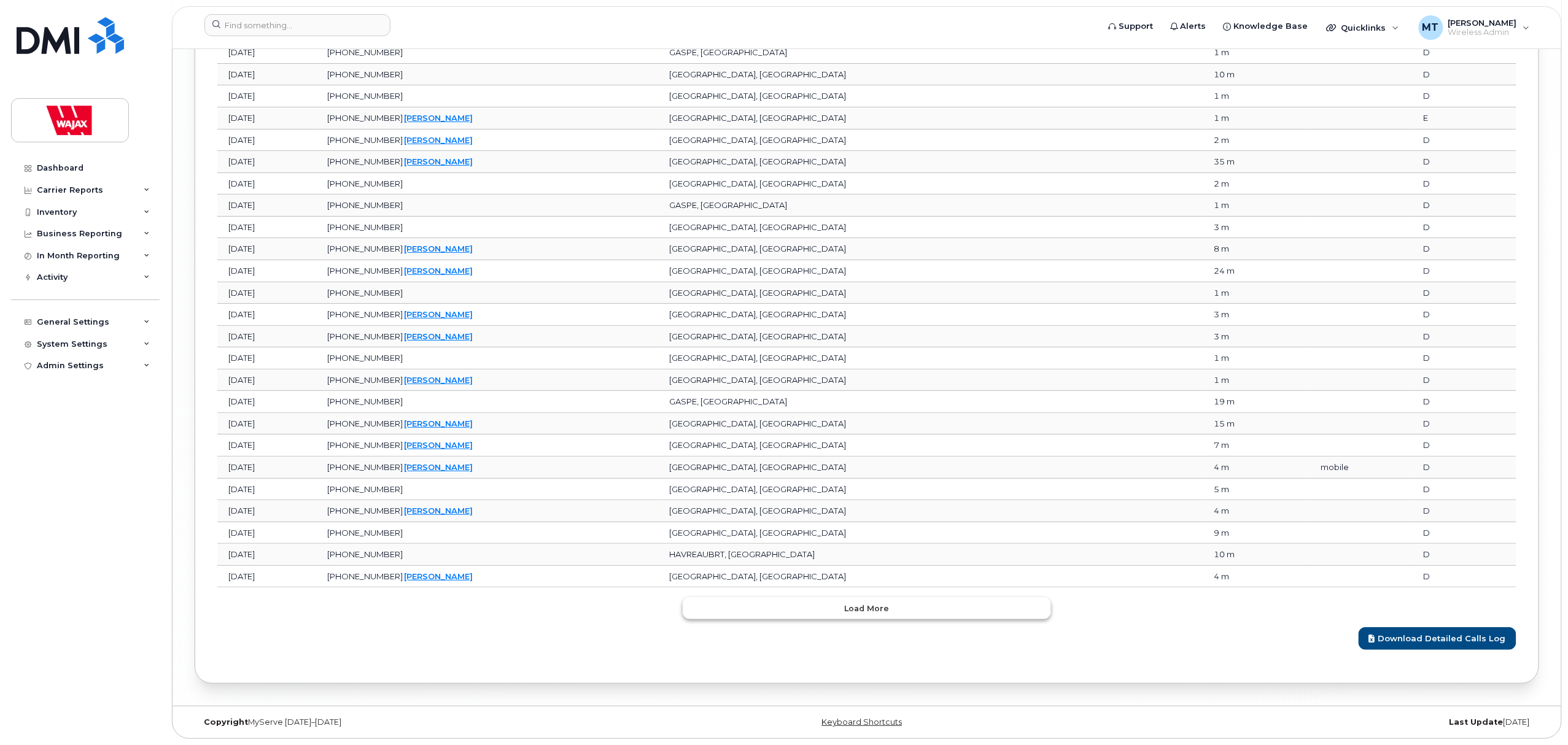
click at [852, 614] on button "Load more" at bounding box center [867, 608] width 368 height 22
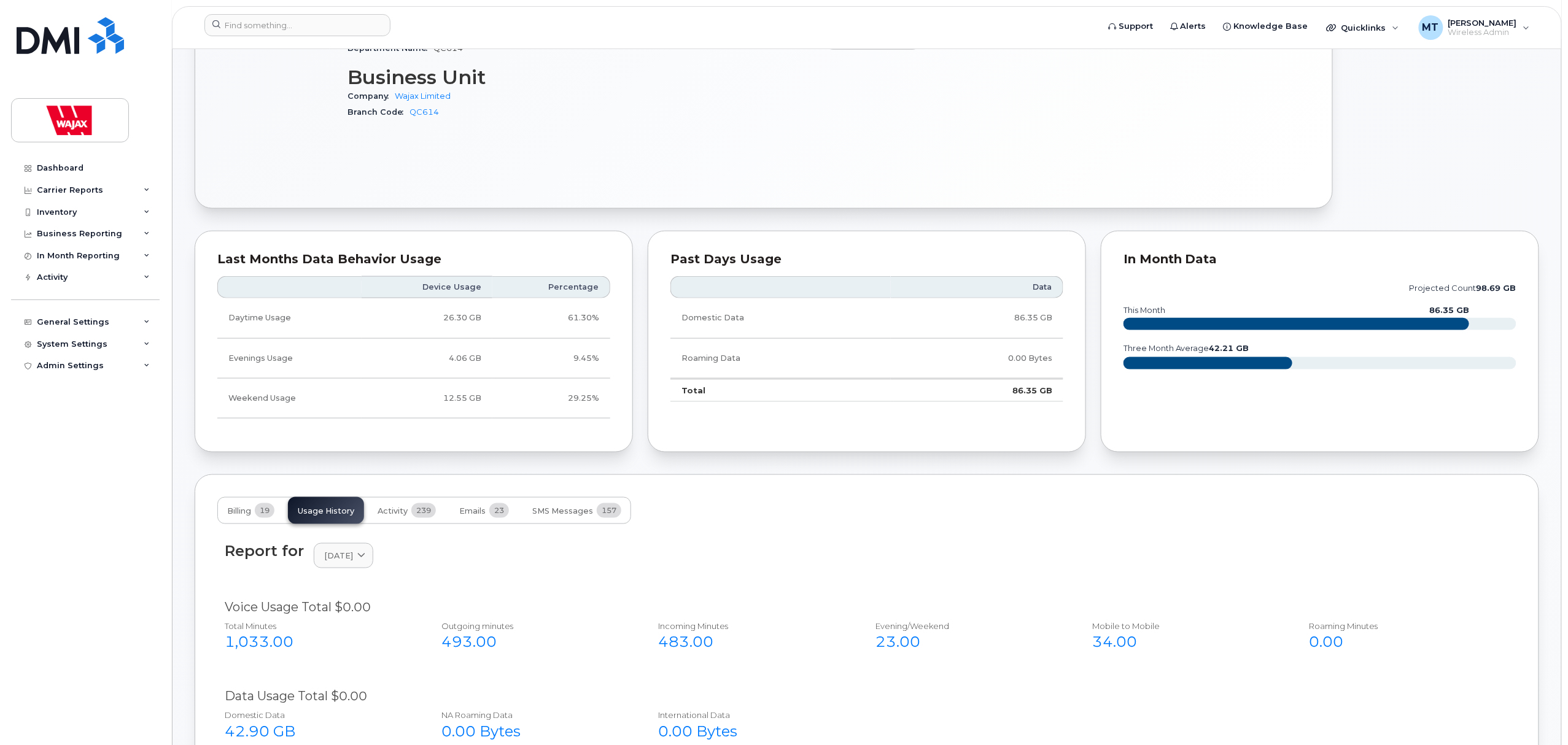
scroll to position [573, 0]
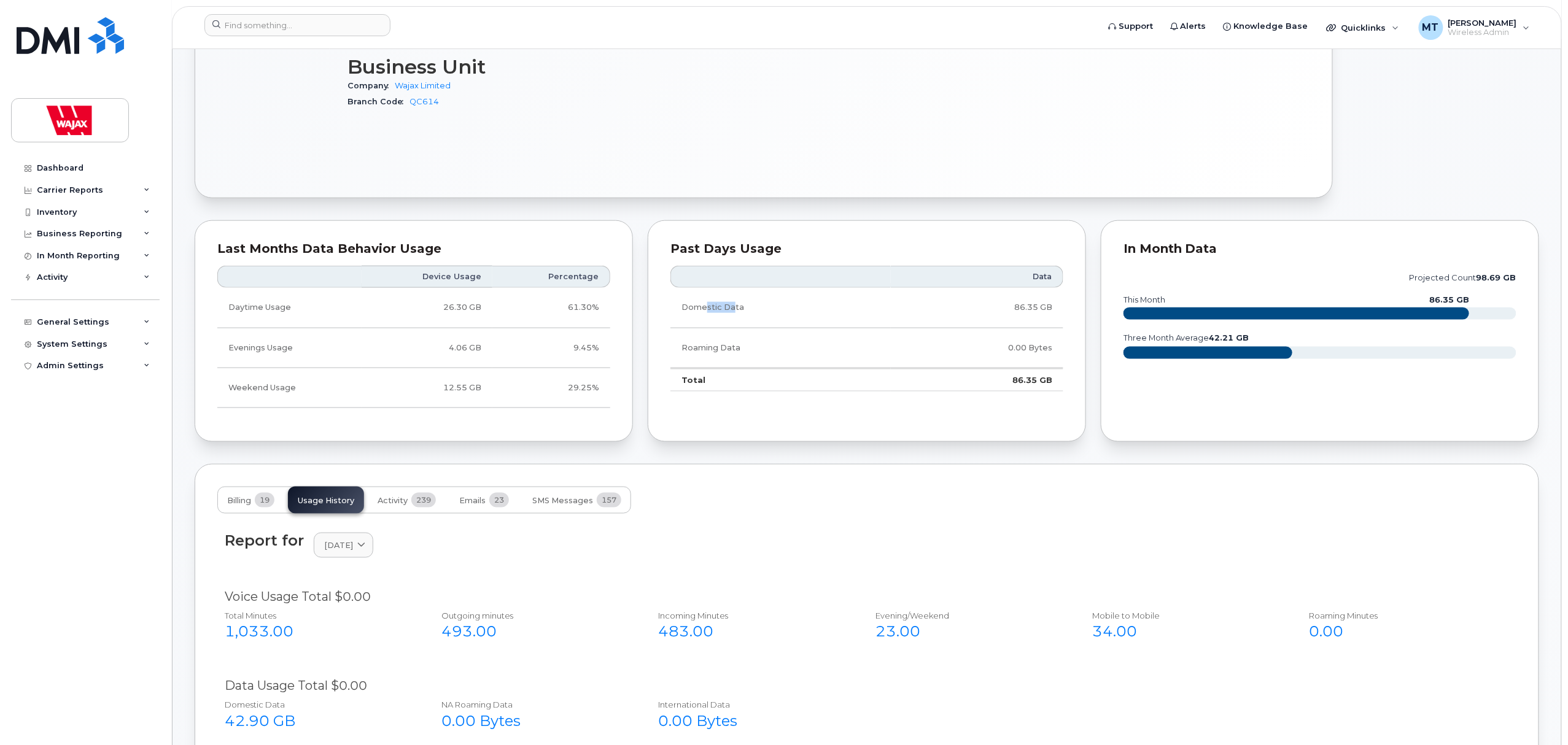
drag, startPoint x: 705, startPoint y: 312, endPoint x: 765, endPoint y: 309, distance: 60.1
click at [738, 312] on td "Domestic Data" at bounding box center [780, 308] width 220 height 40
click at [793, 310] on td "Domestic Data" at bounding box center [780, 308] width 220 height 40
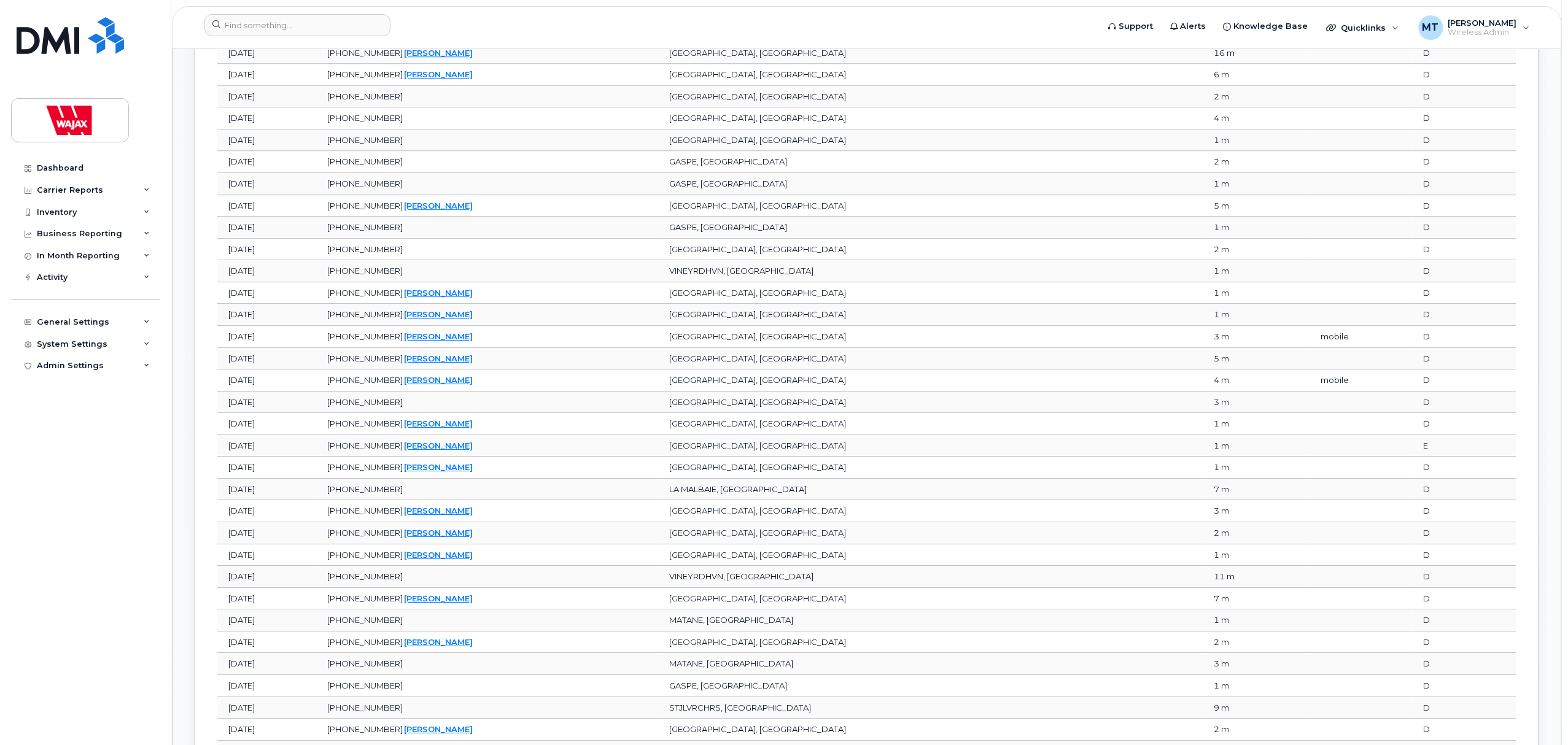
scroll to position [5124, 0]
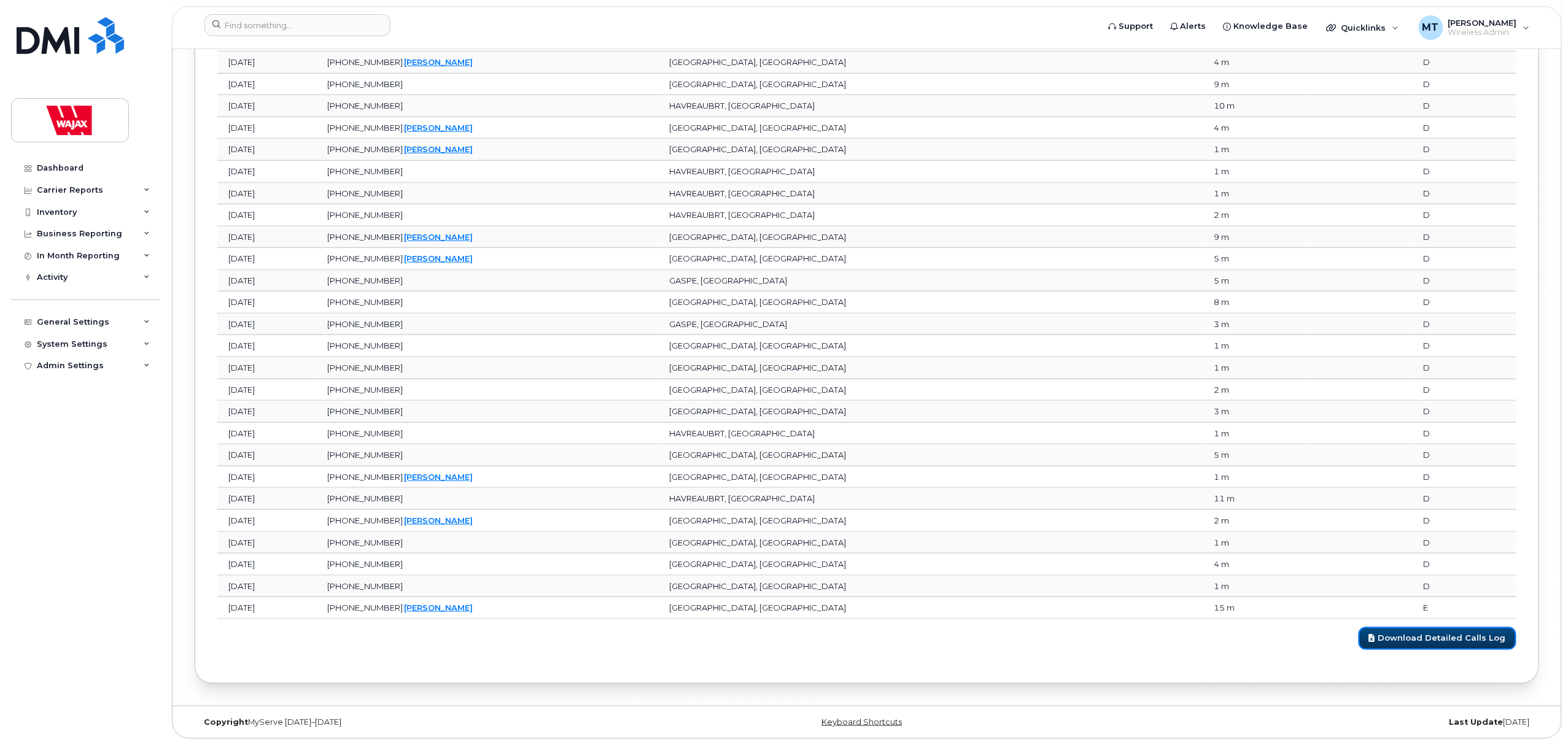
drag, startPoint x: 1400, startPoint y: 636, endPoint x: 1169, endPoint y: 589, distance: 235.7
click at [1400, 636] on link "Download Detailed Calls Log" at bounding box center [1437, 638] width 158 height 23
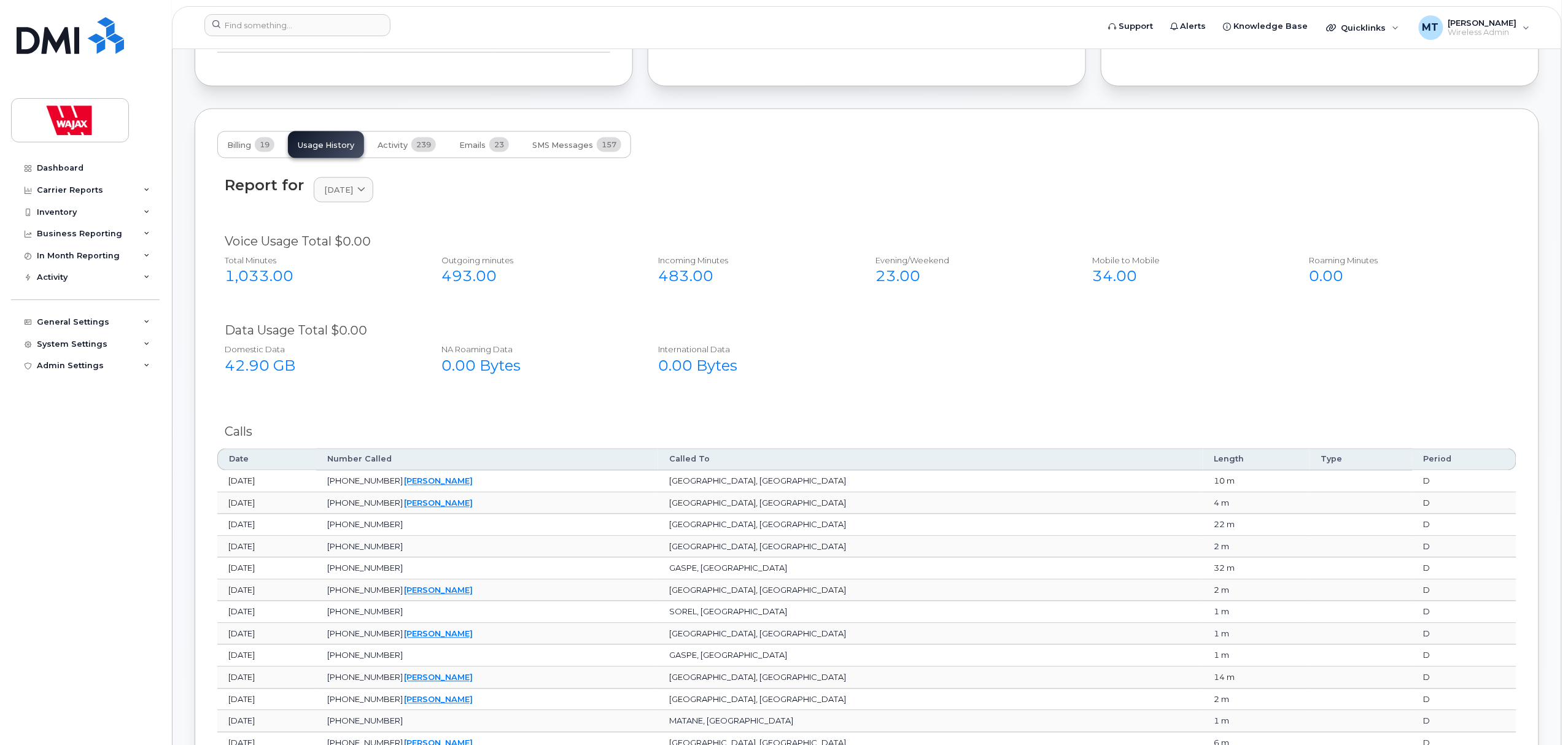
scroll to position [908, 0]
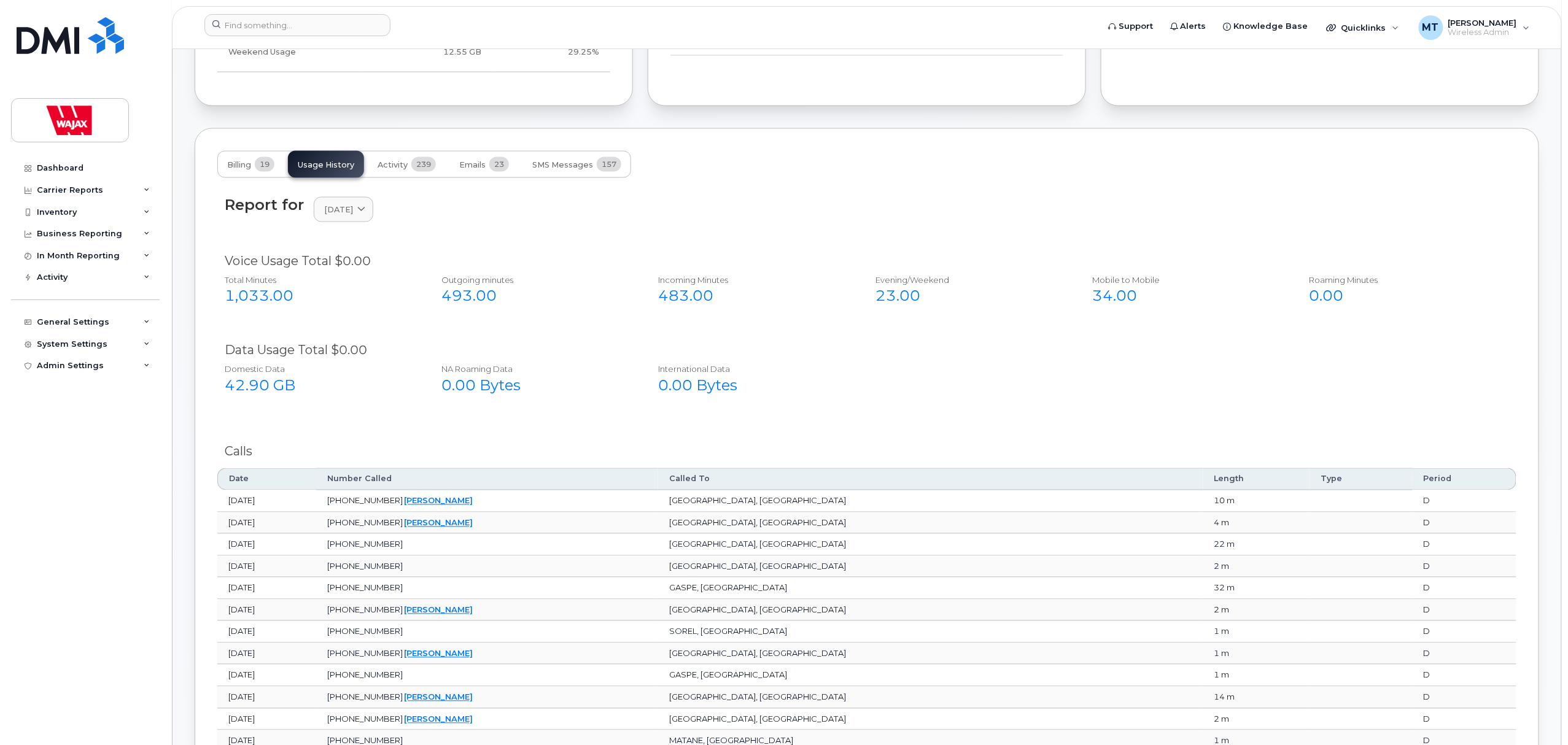
click at [240, 393] on div "42.90 GB" at bounding box center [319, 386] width 190 height 21
click at [353, 212] on span "September 2025" at bounding box center [338, 210] width 29 height 12
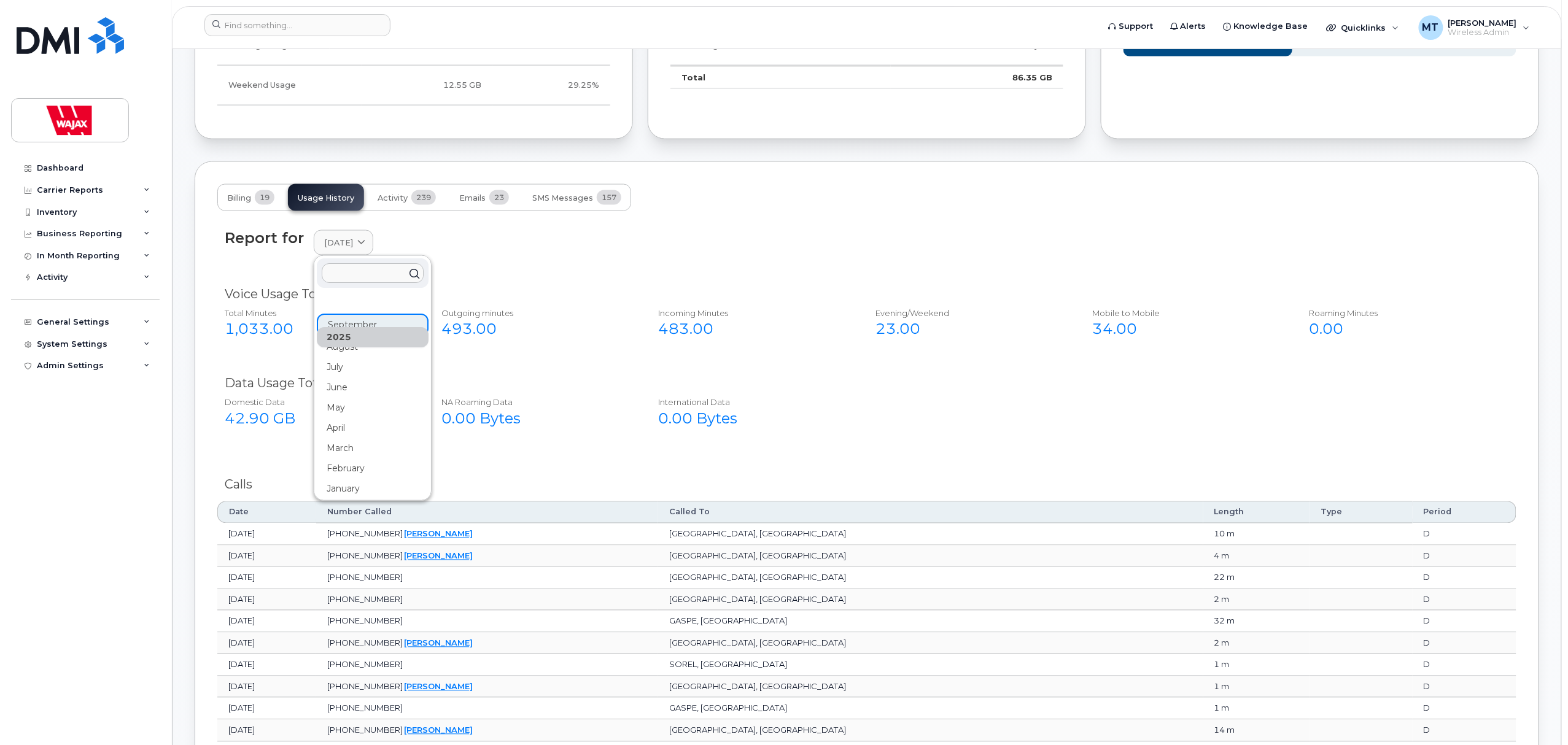
scroll to position [826, 0]
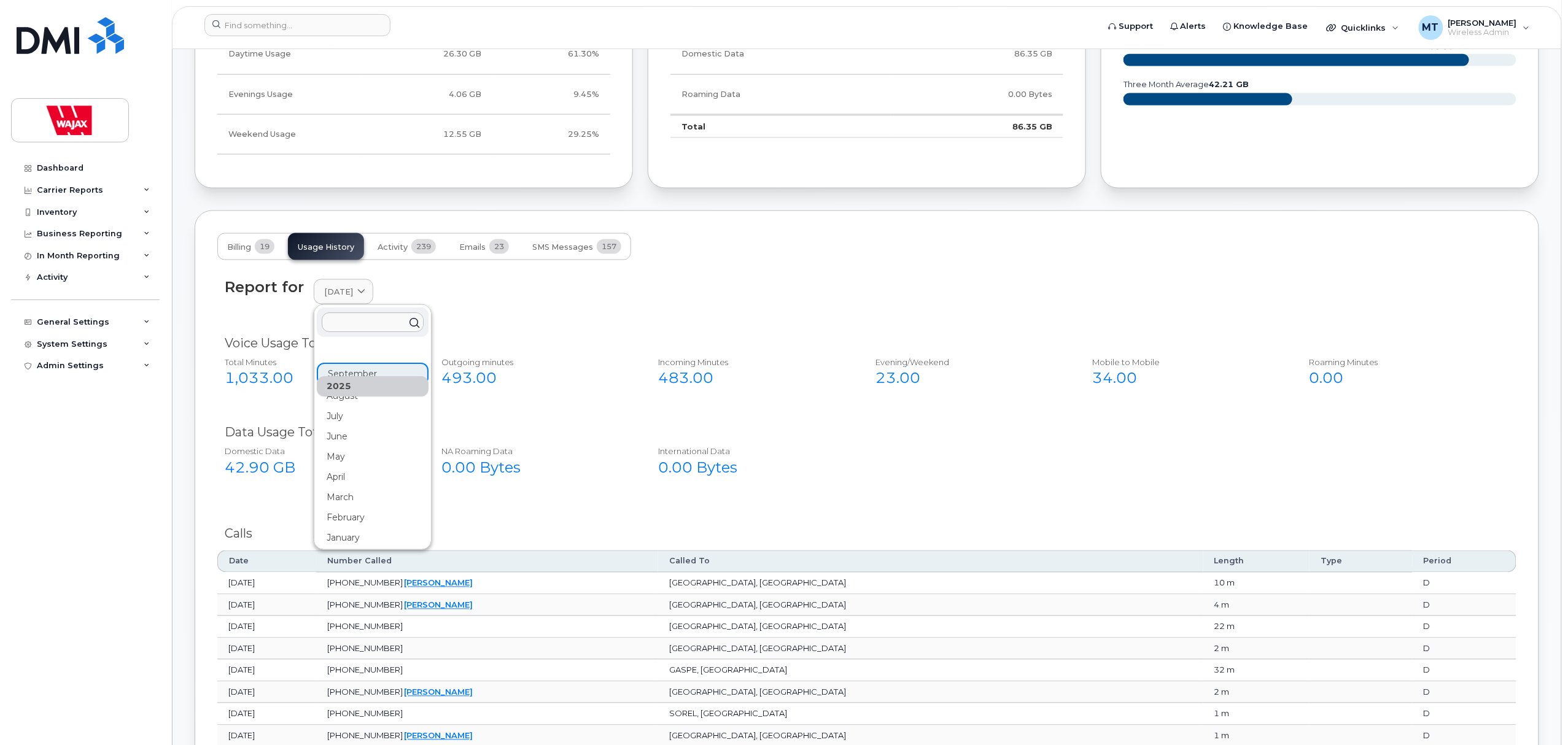
click at [587, 317] on div "Report for September 2025 2025 September August July June May April March Febru…" at bounding box center [867, 299] width 1299 height 56
click at [400, 256] on button "Activity 239" at bounding box center [406, 247] width 78 height 27
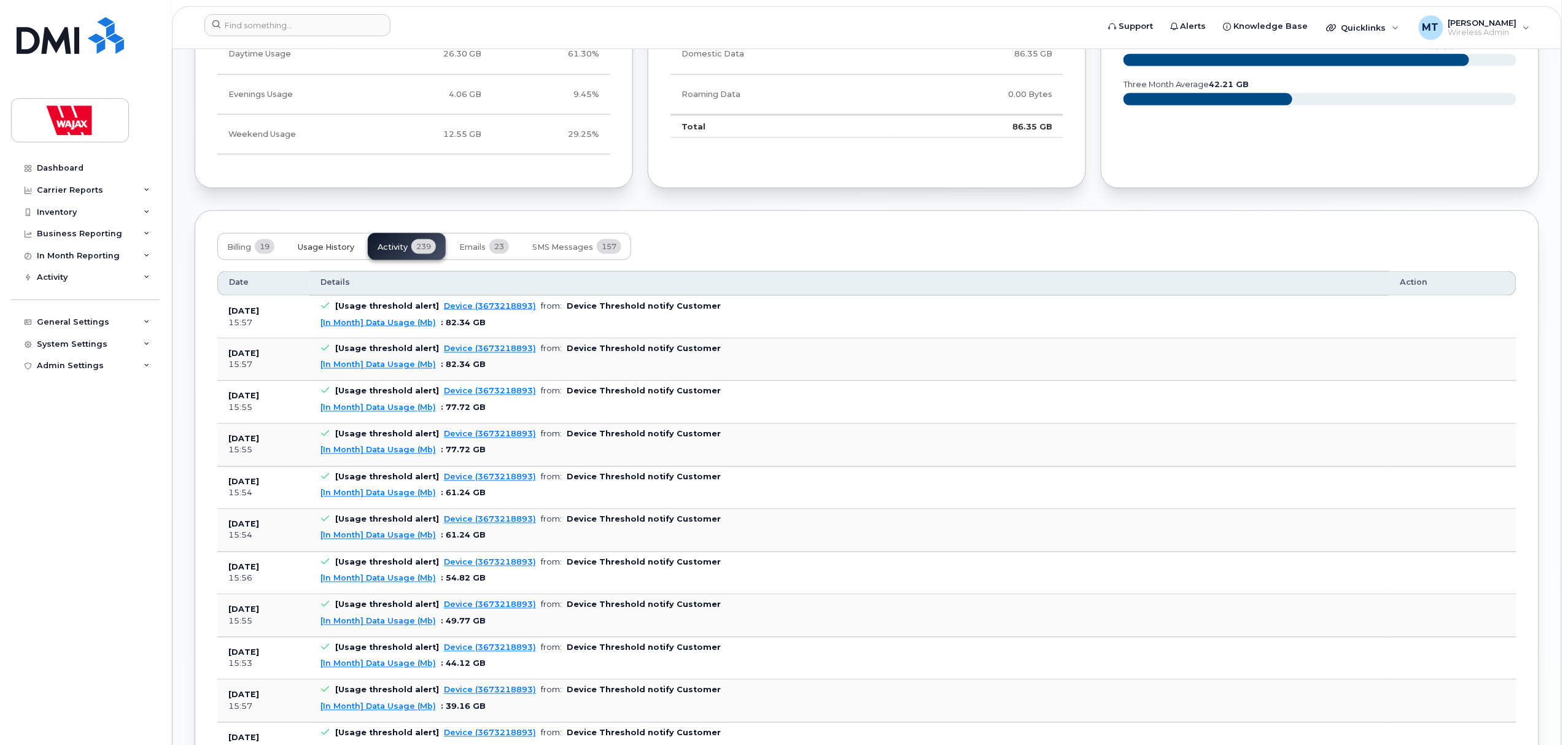
click at [347, 244] on span "Usage History" at bounding box center [326, 247] width 57 height 10
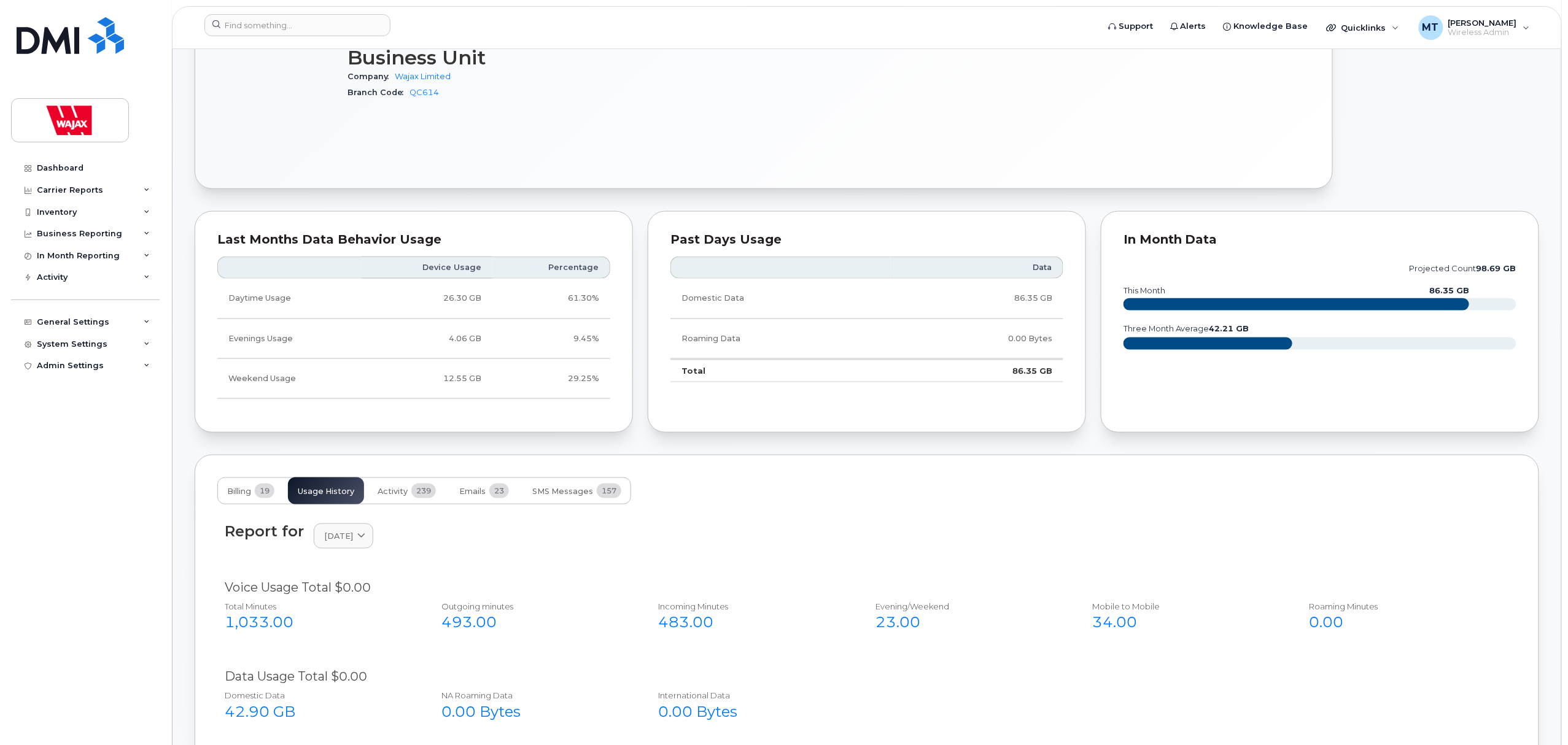
scroll to position [581, 0]
click at [578, 492] on span "SMS Messages" at bounding box center [563, 492] width 61 height 10
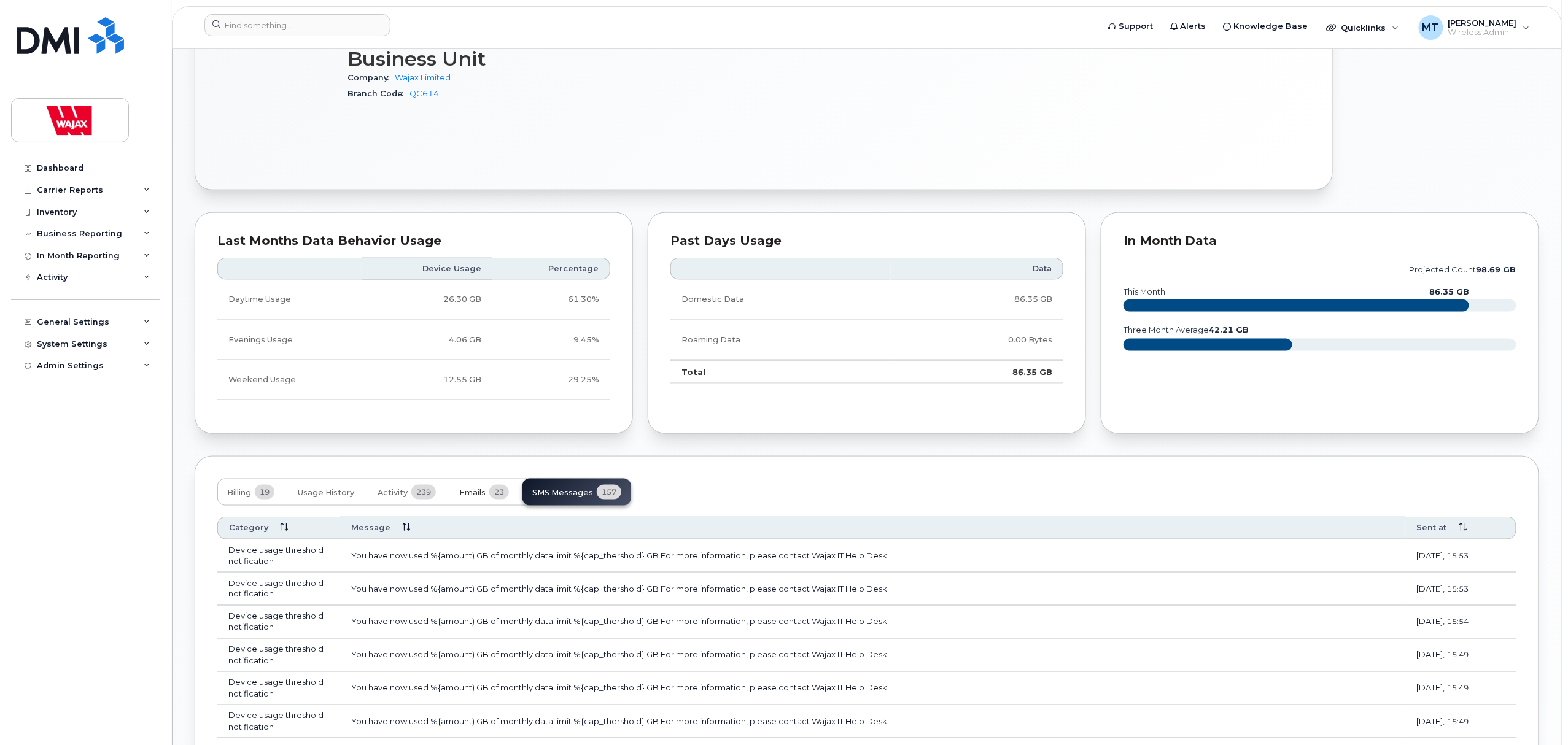
click at [501, 492] on span "23" at bounding box center [499, 492] width 19 height 15
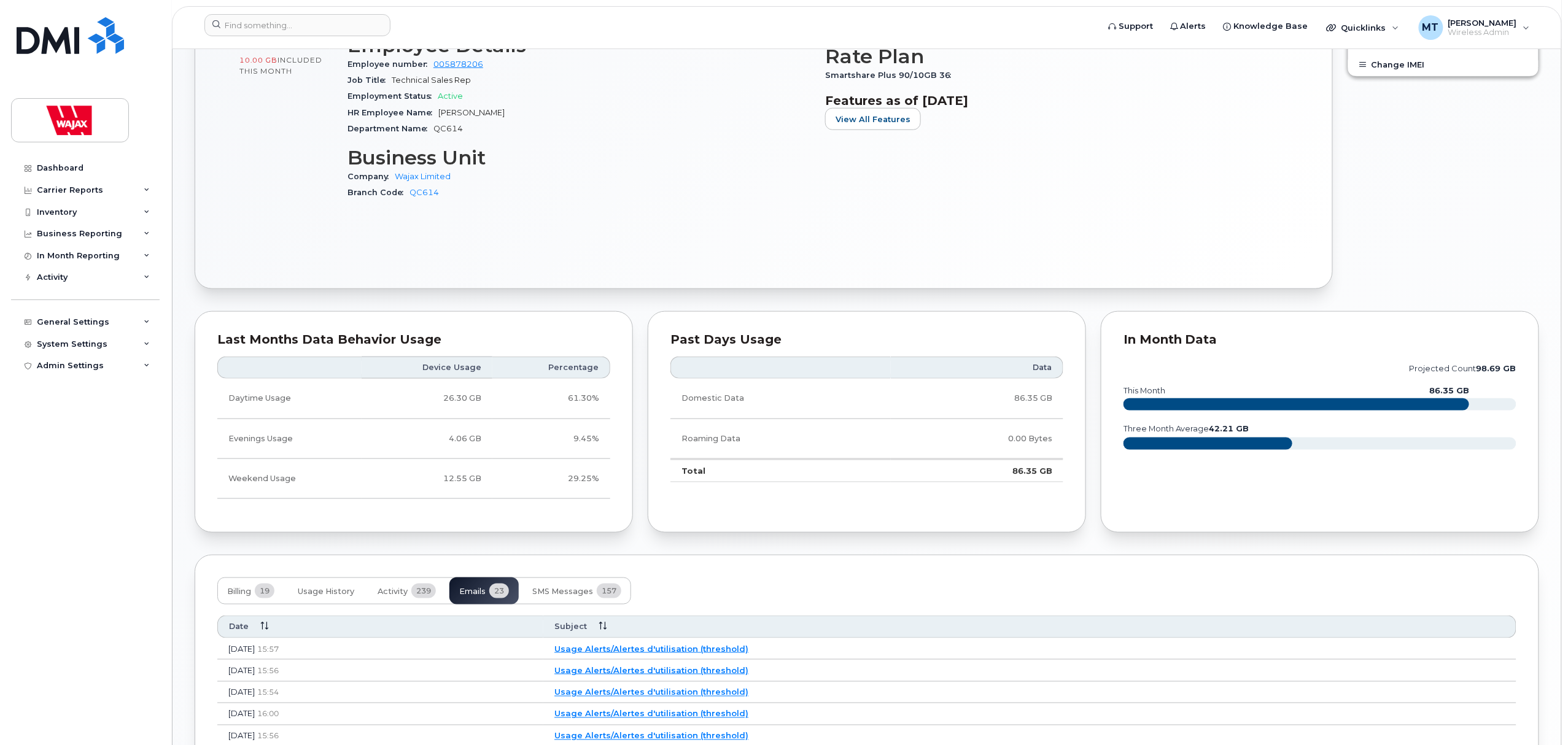
scroll to position [499, 0]
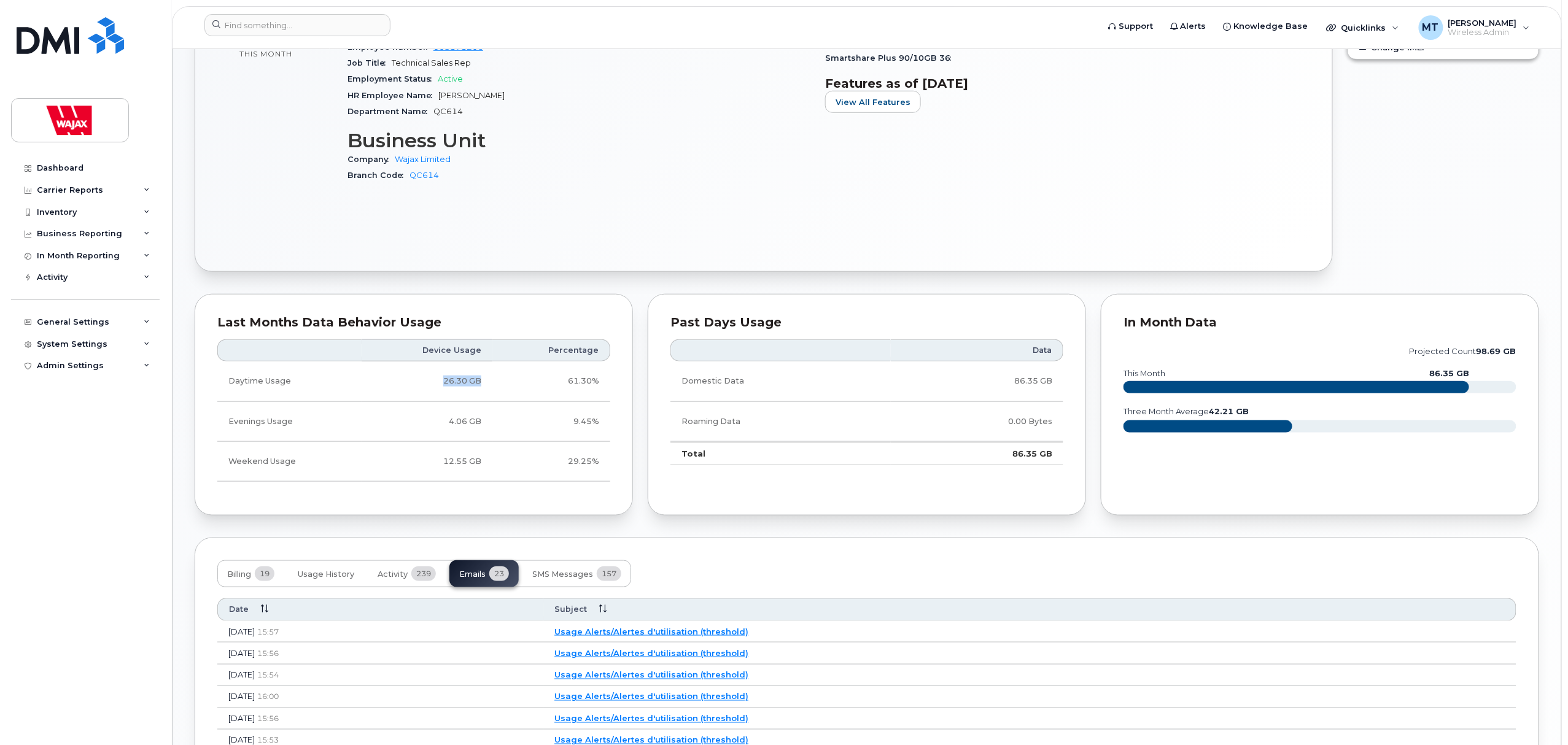
drag, startPoint x: 442, startPoint y: 387, endPoint x: 494, endPoint y: 388, distance: 52.0
click at [494, 388] on tr "Daytime Usage 26.30 GB 61.30%" at bounding box center [414, 381] width 393 height 40
click at [494, 388] on td "61.30%" at bounding box center [551, 381] width 118 height 40
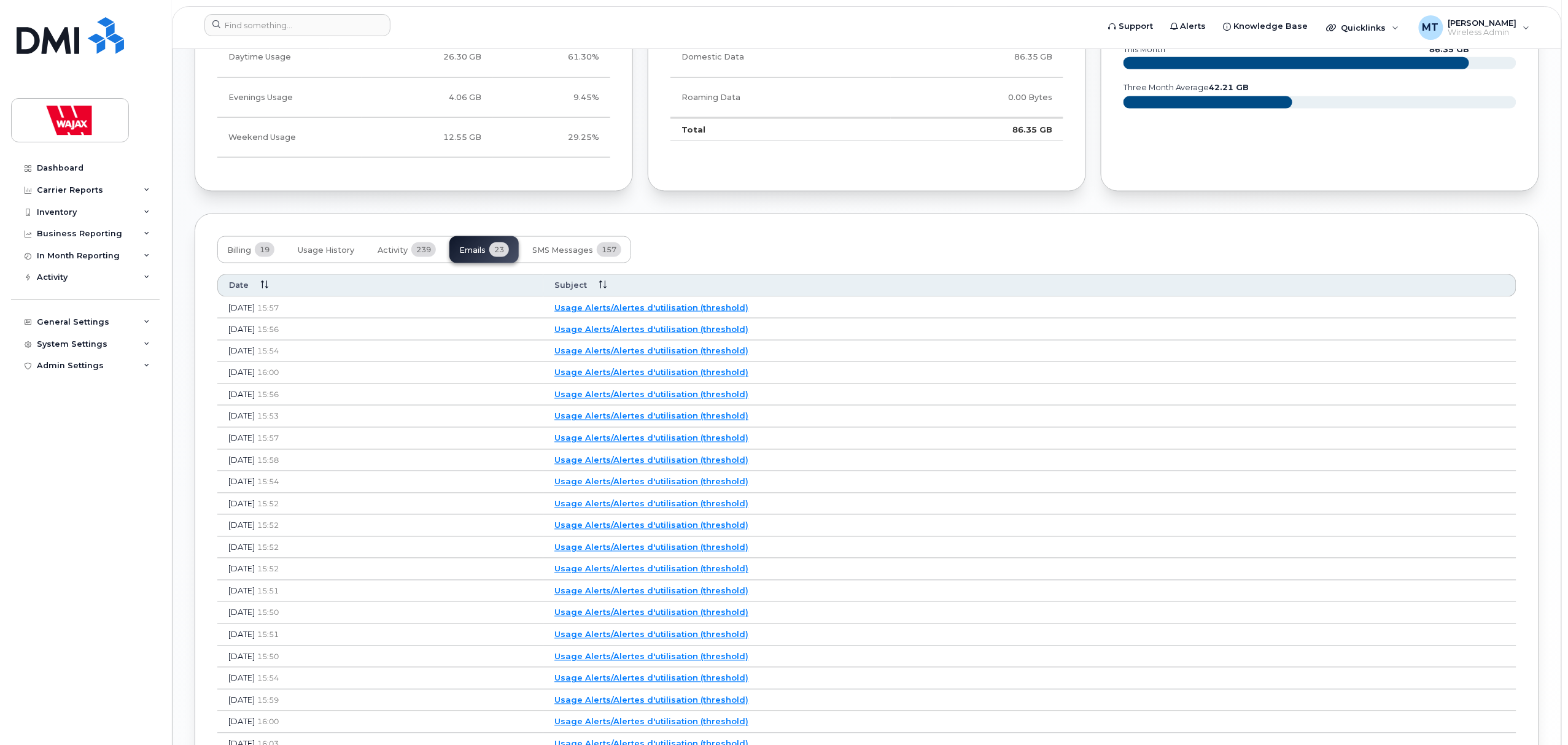
scroll to position [817, 0]
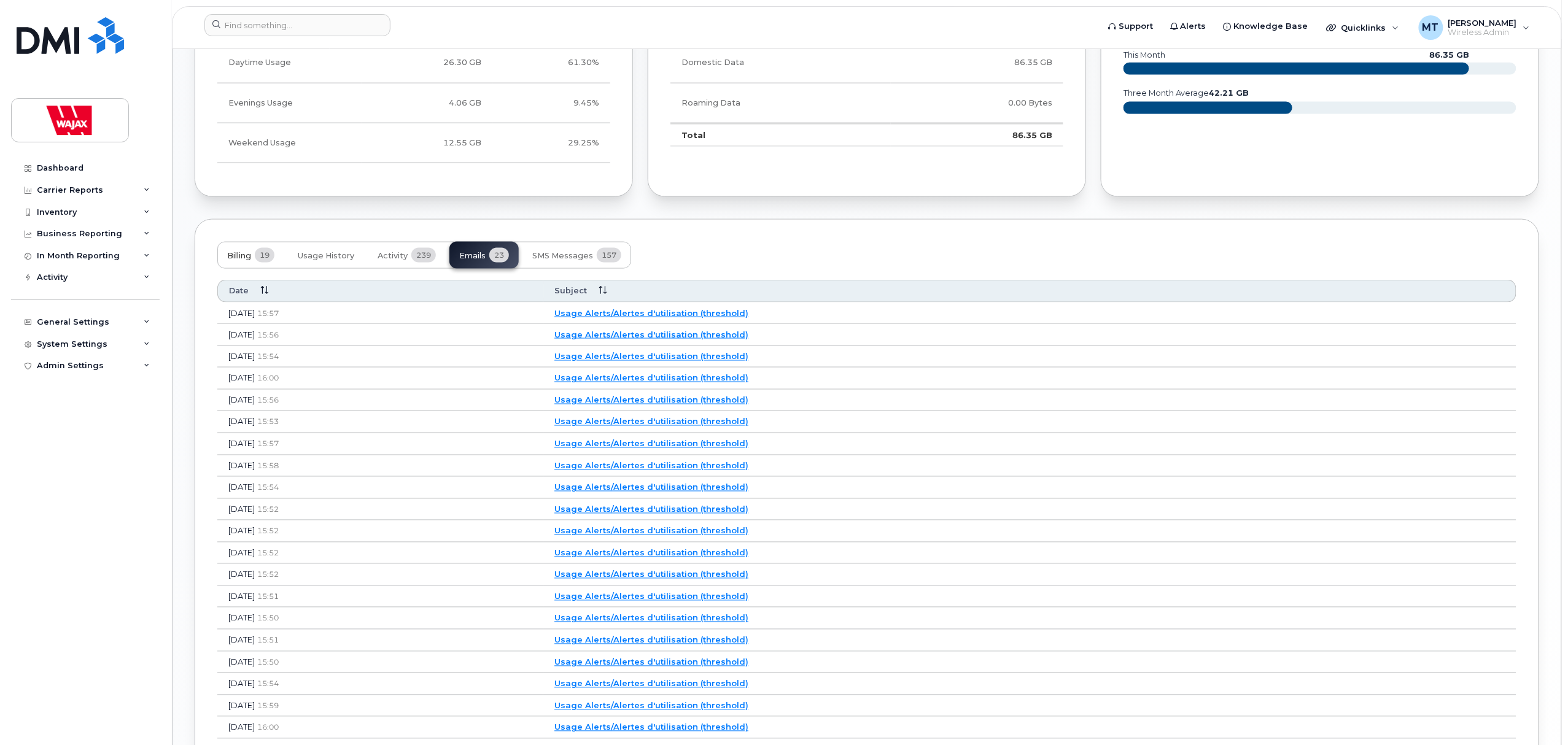
click at [274, 262] on span "19" at bounding box center [265, 255] width 19 height 15
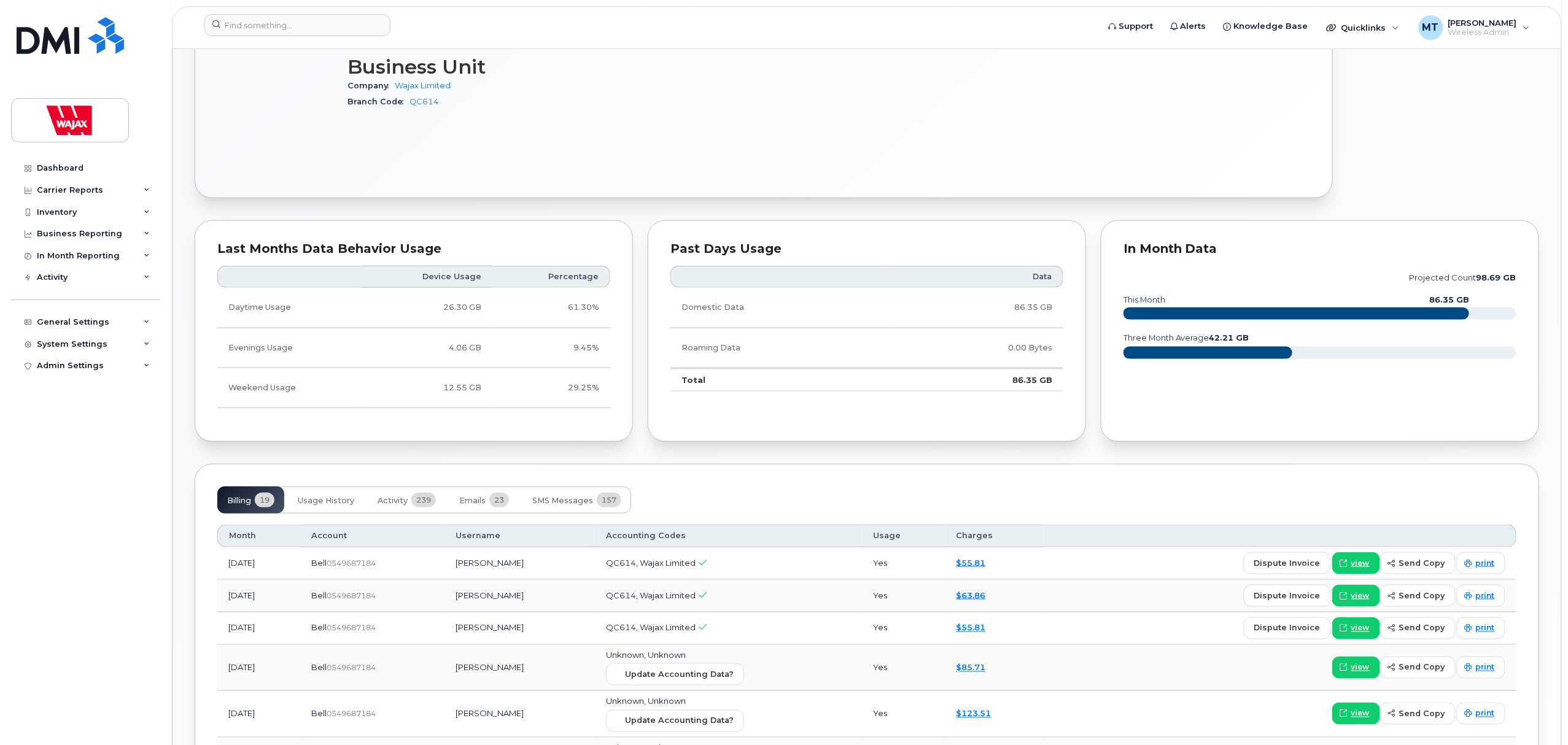
scroll to position [654, 0]
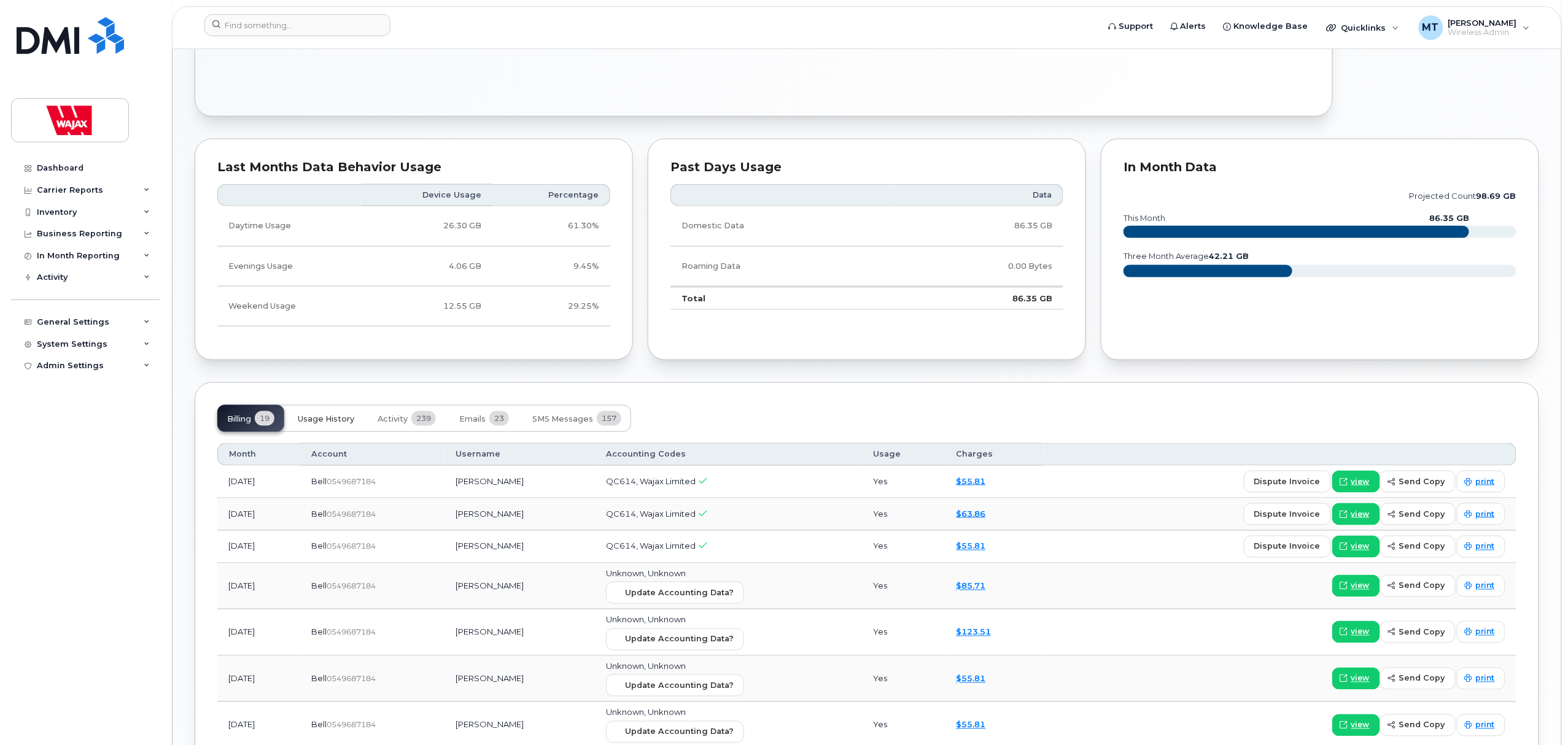
click at [330, 416] on button "Usage History" at bounding box center [326, 419] width 76 height 27
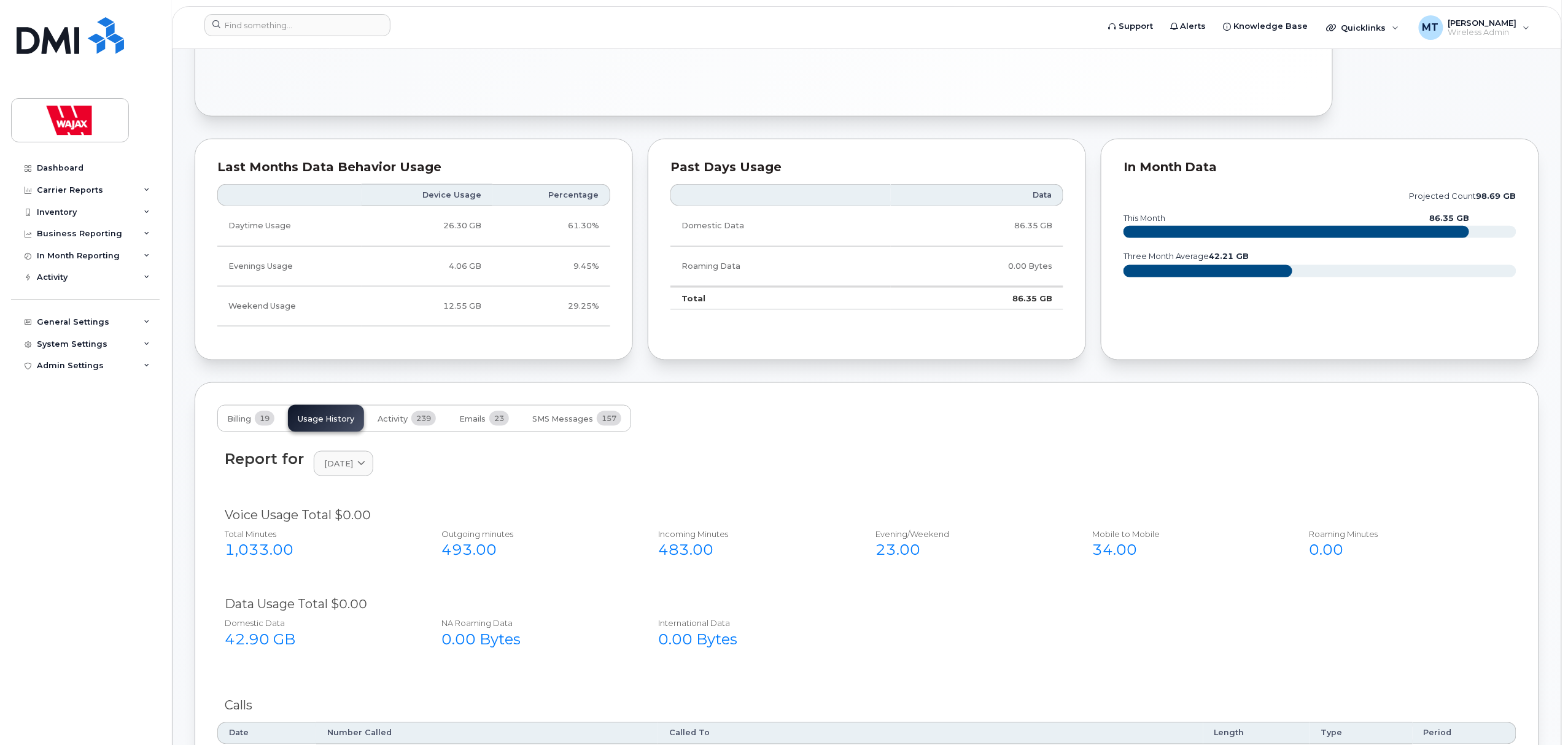
click at [237, 549] on div "1,033.00" at bounding box center [319, 550] width 190 height 21
click at [329, 476] on link "September 2025" at bounding box center [344, 464] width 60 height 25
click at [339, 575] on div "August" at bounding box center [373, 567] width 112 height 20
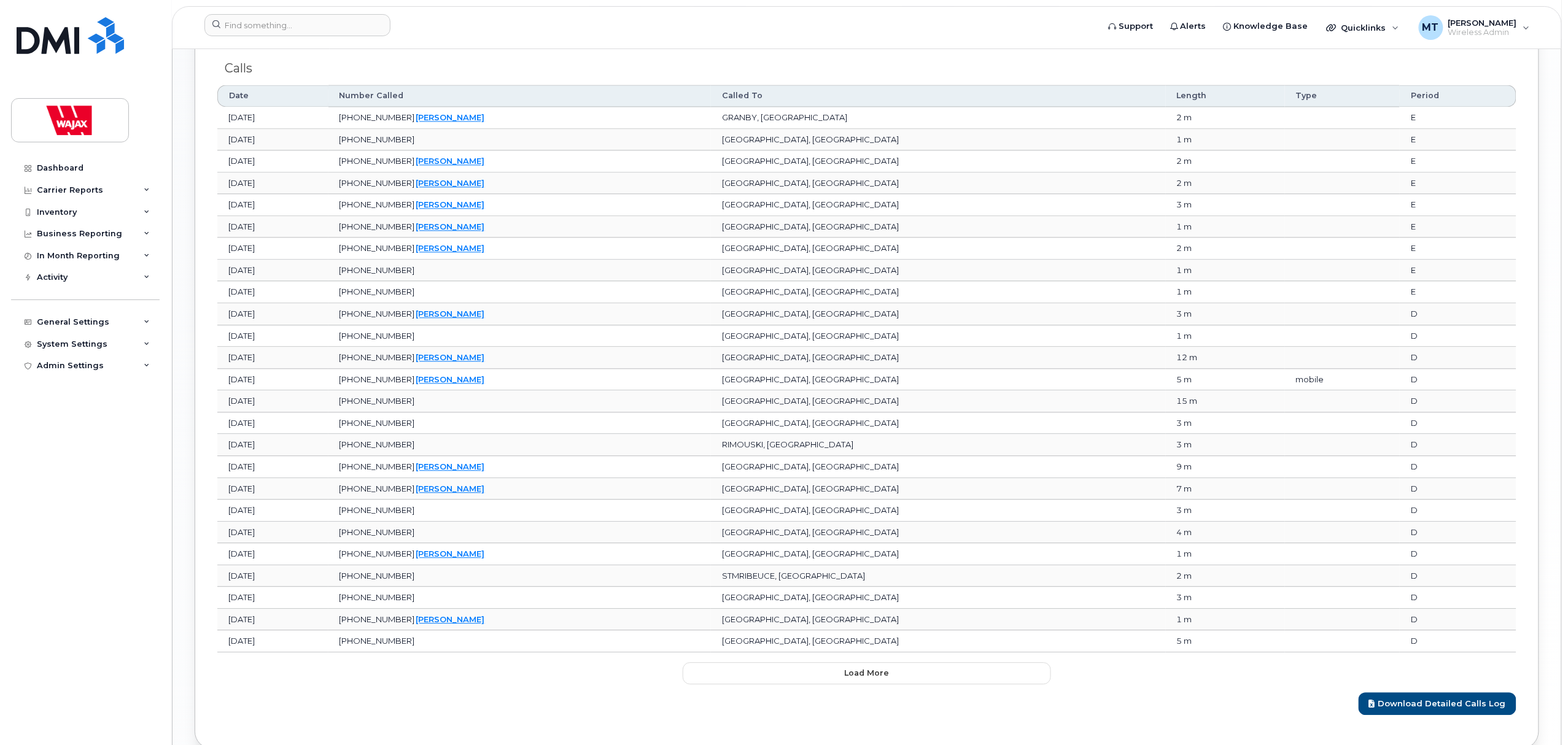
scroll to position [1309, 0]
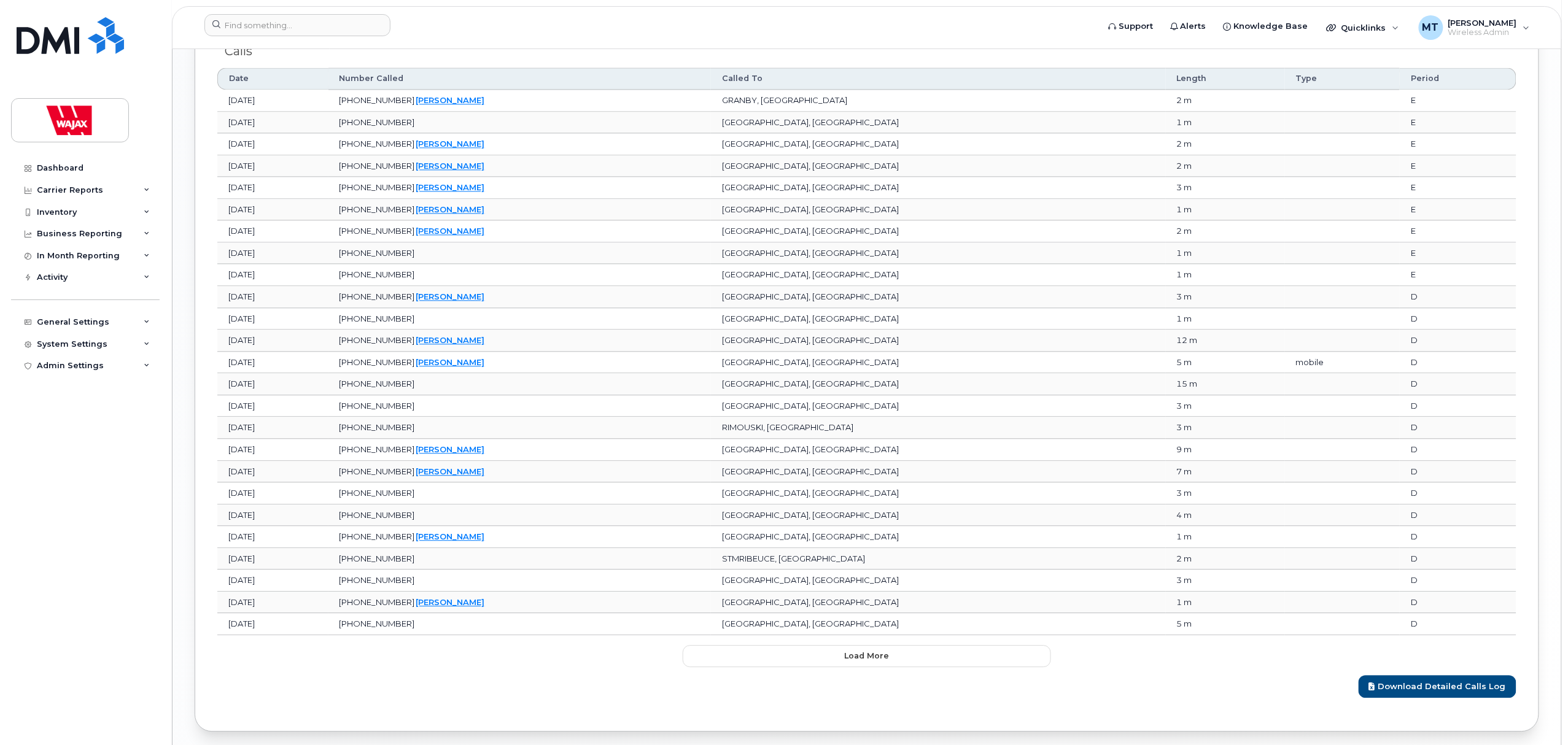
click at [852, 680] on div "Download Detailed Calls Log" at bounding box center [867, 682] width 1299 height 30
click at [857, 667] on button "Load more" at bounding box center [867, 656] width 368 height 22
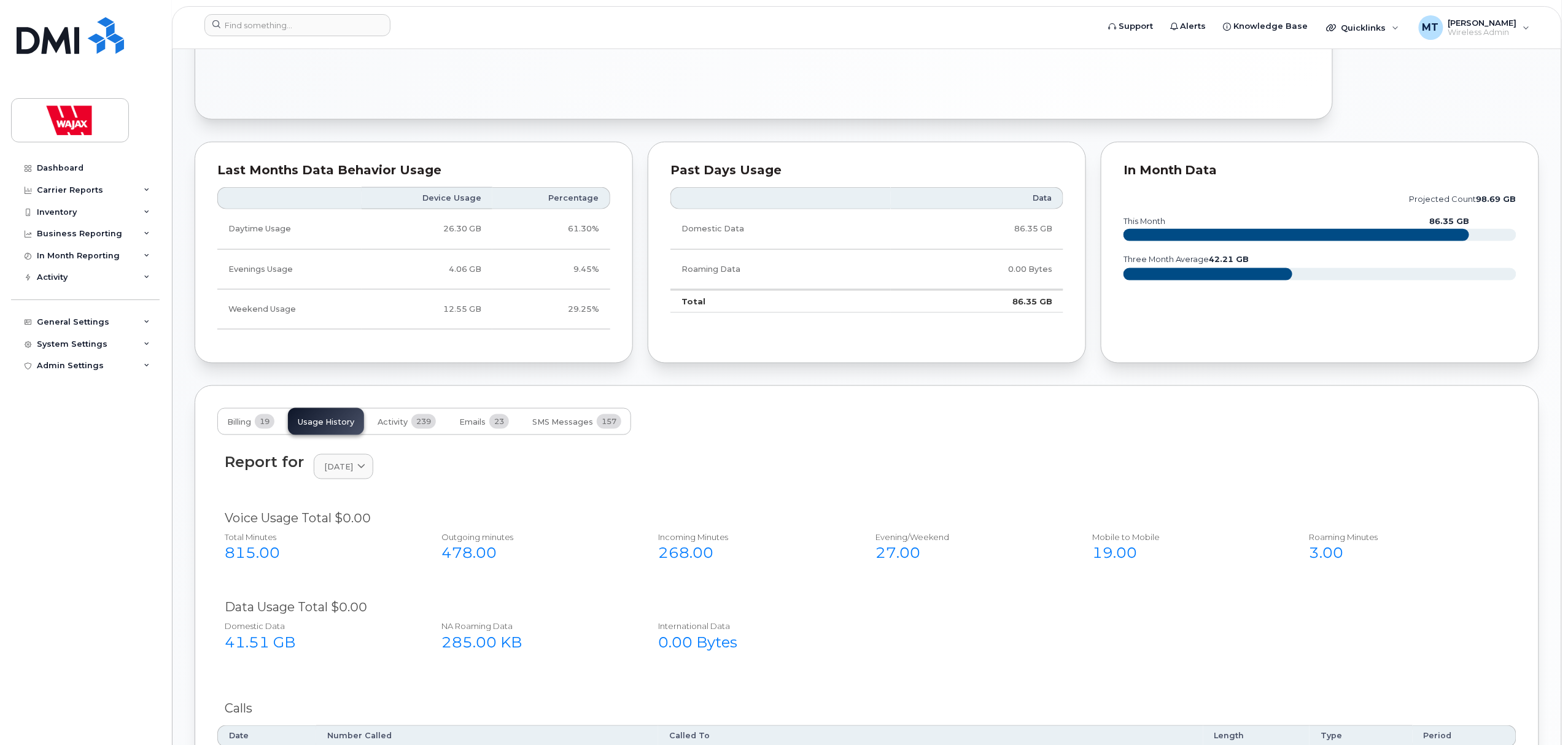
scroll to position [654, 0]
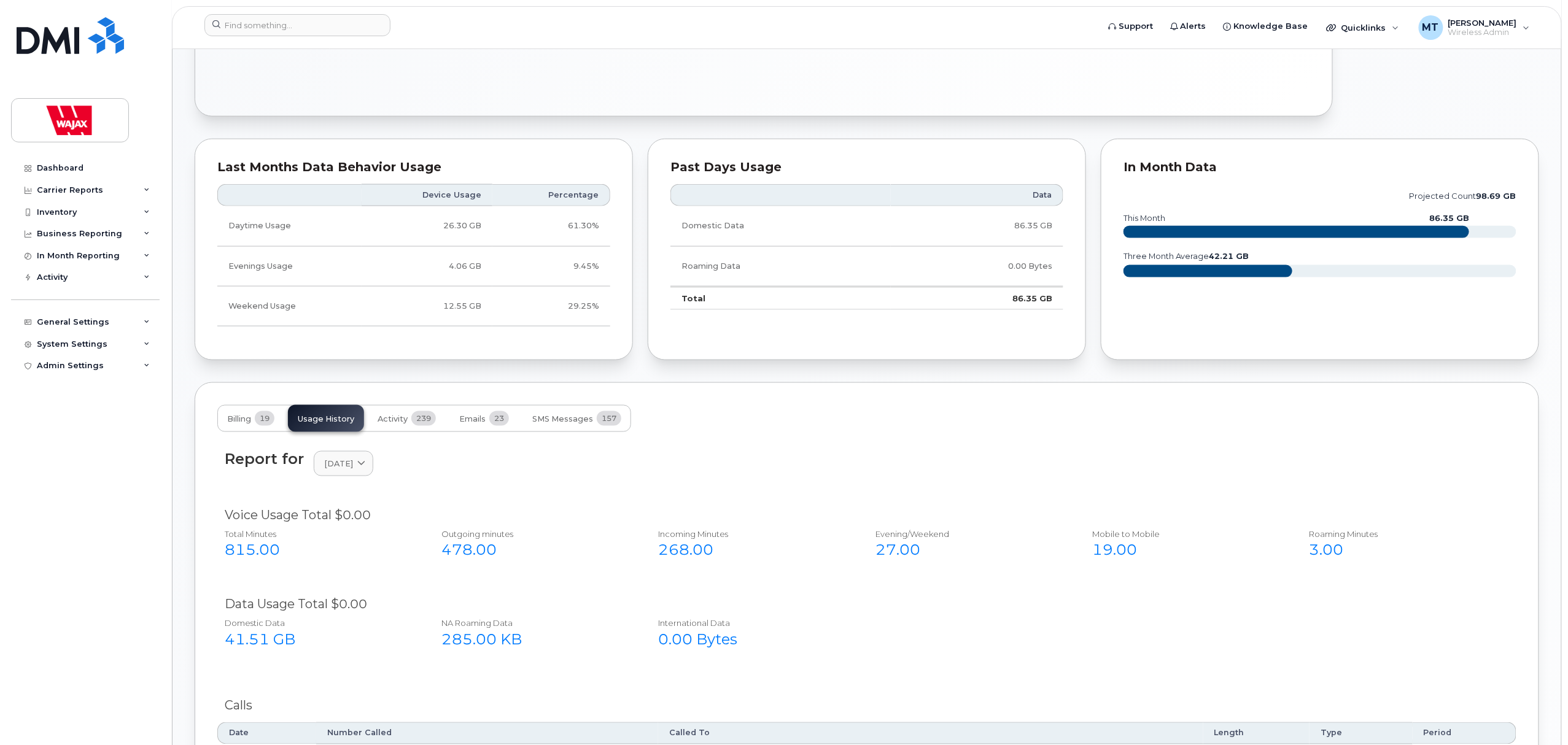
click at [465, 310] on td "12.55 GB" at bounding box center [427, 306] width 131 height 40
click at [411, 413] on button "Activity 239" at bounding box center [406, 419] width 78 height 27
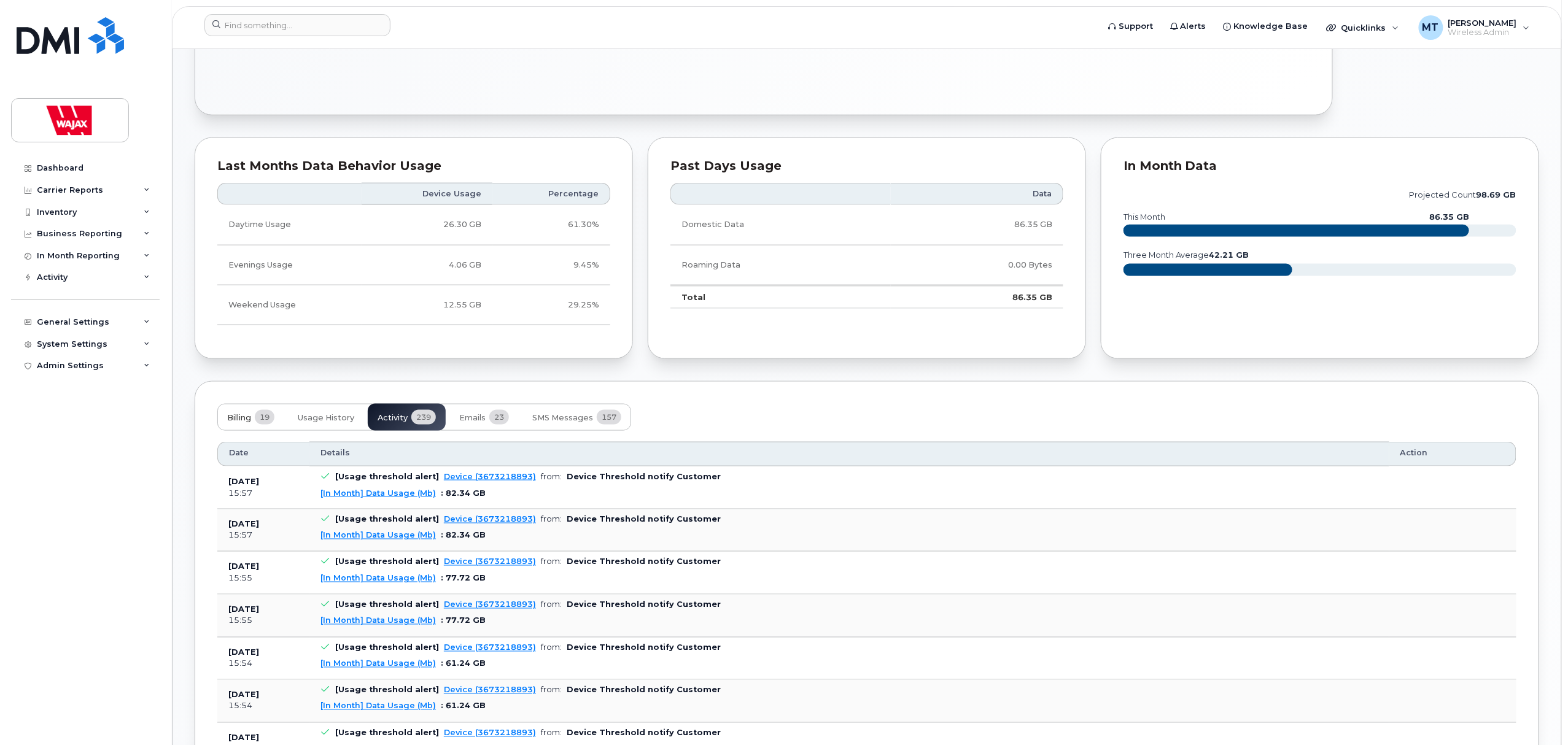
scroll to position [818, 0]
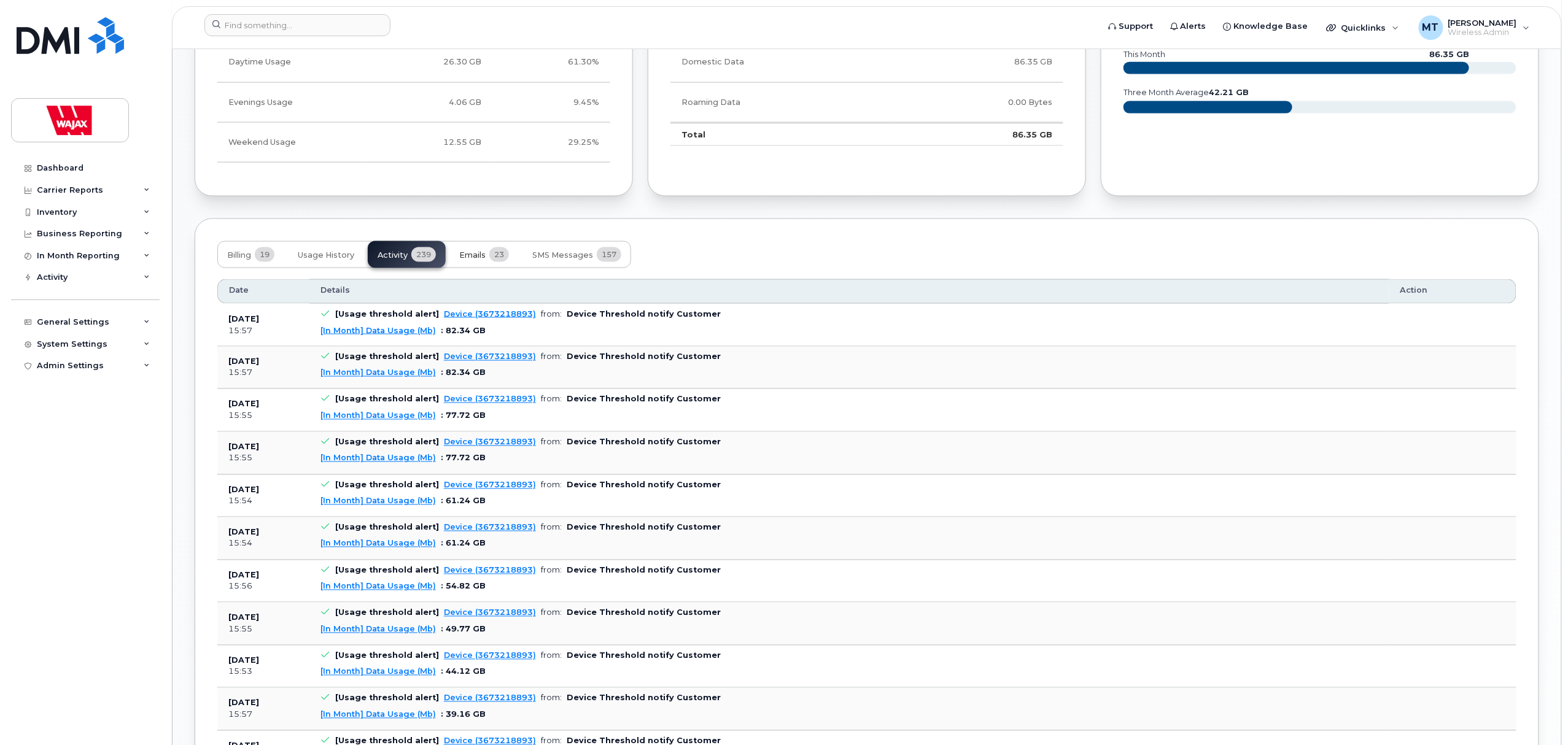
click at [499, 256] on span "23" at bounding box center [499, 255] width 19 height 15
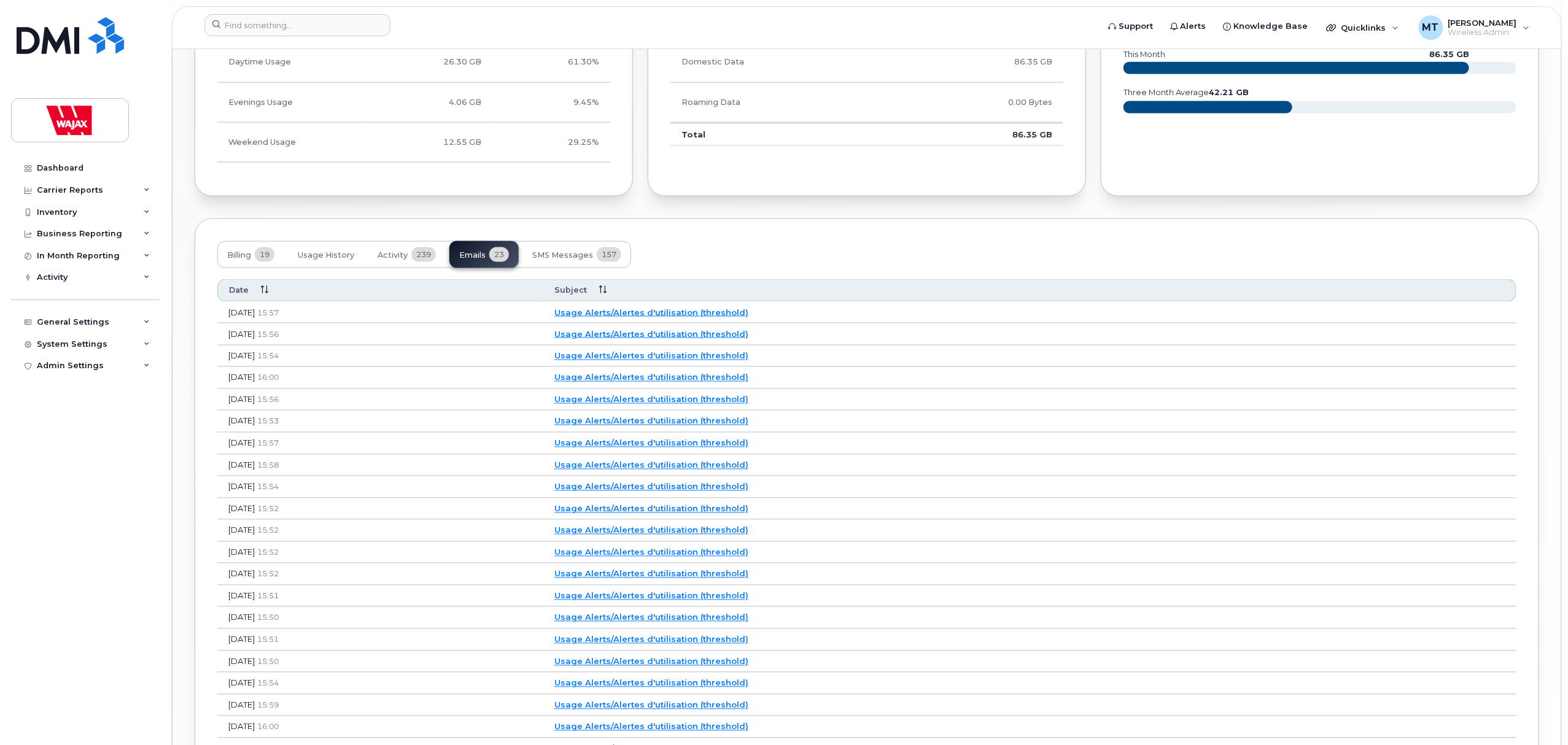
click at [676, 315] on link "Usage Alerts/Alertes d'utilisation (threshold)" at bounding box center [651, 312] width 194 height 10
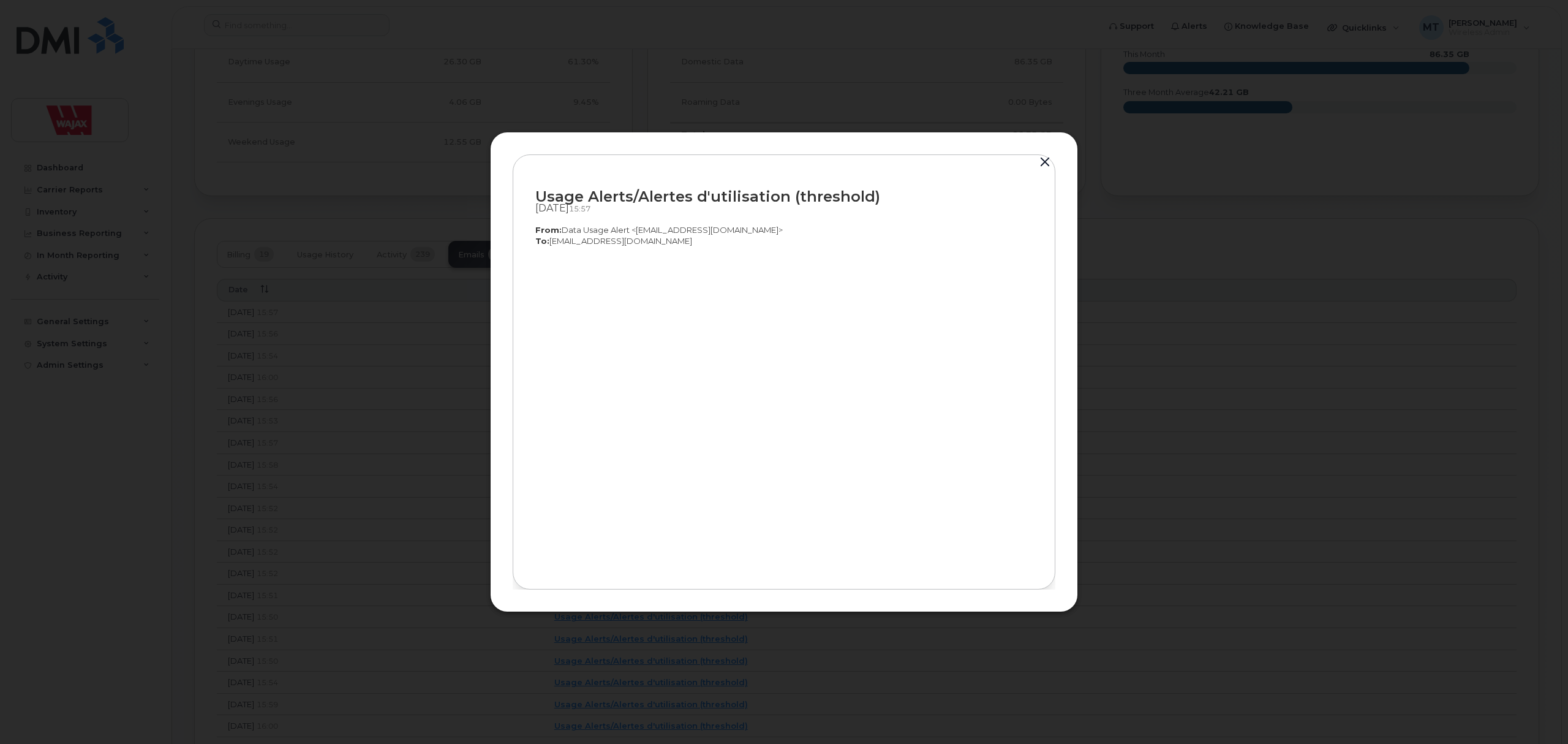
click at [1043, 165] on button "button" at bounding box center [1045, 162] width 19 height 17
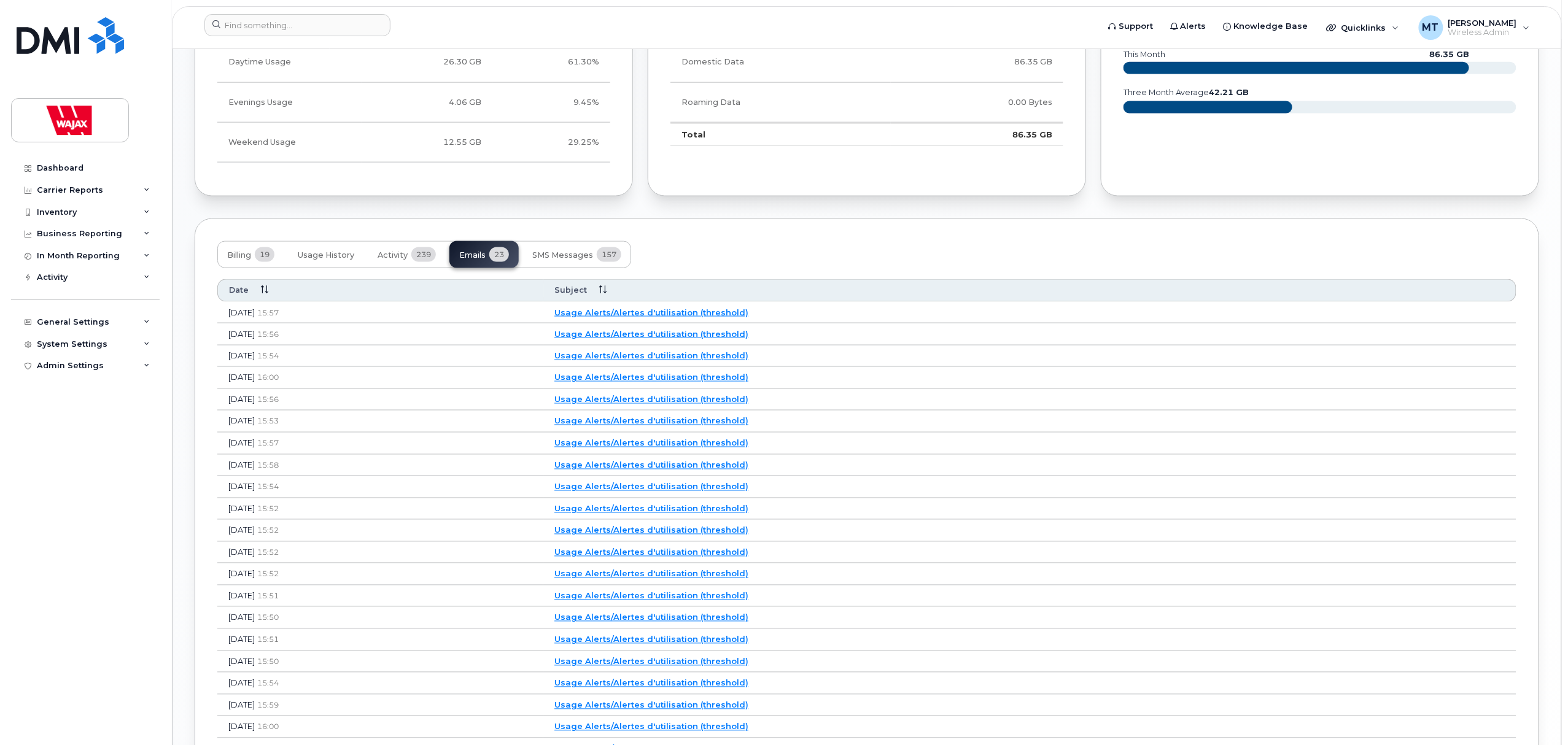
click at [745, 338] on link "Usage Alerts/Alertes d'utilisation (threshold)" at bounding box center [651, 333] width 194 height 10
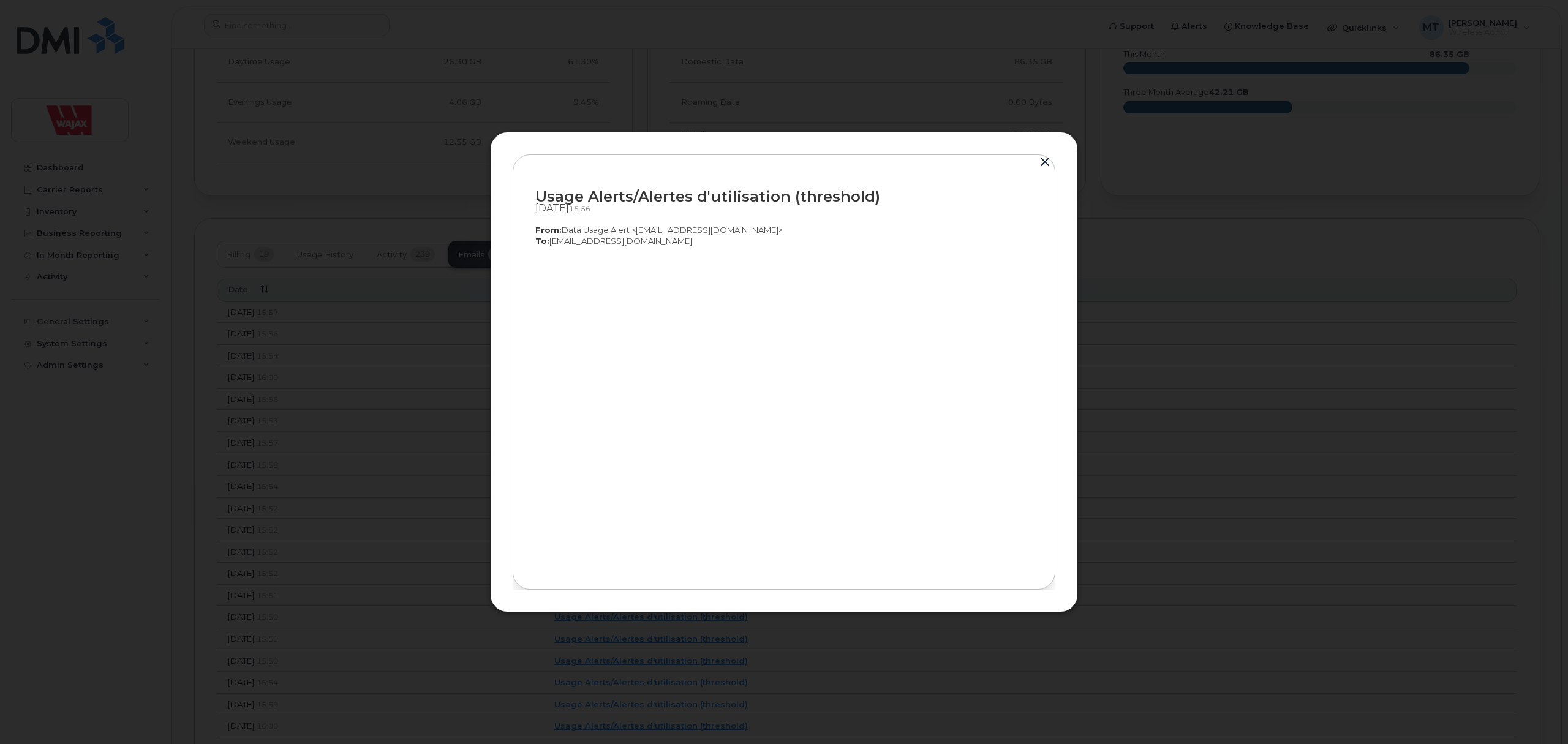
click at [1063, 143] on div "Usage Alerts/Alertes d'utilisation (threshold) Oct 06, 2025  15:56 From:  Data …" at bounding box center [784, 372] width 588 height 481
click at [1058, 152] on div "Usage Alerts/Alertes d'utilisation (threshold) Oct 06, 2025  15:56 From:  Data …" at bounding box center [784, 372] width 588 height 481
click at [1049, 166] on button "button" at bounding box center [1045, 162] width 19 height 17
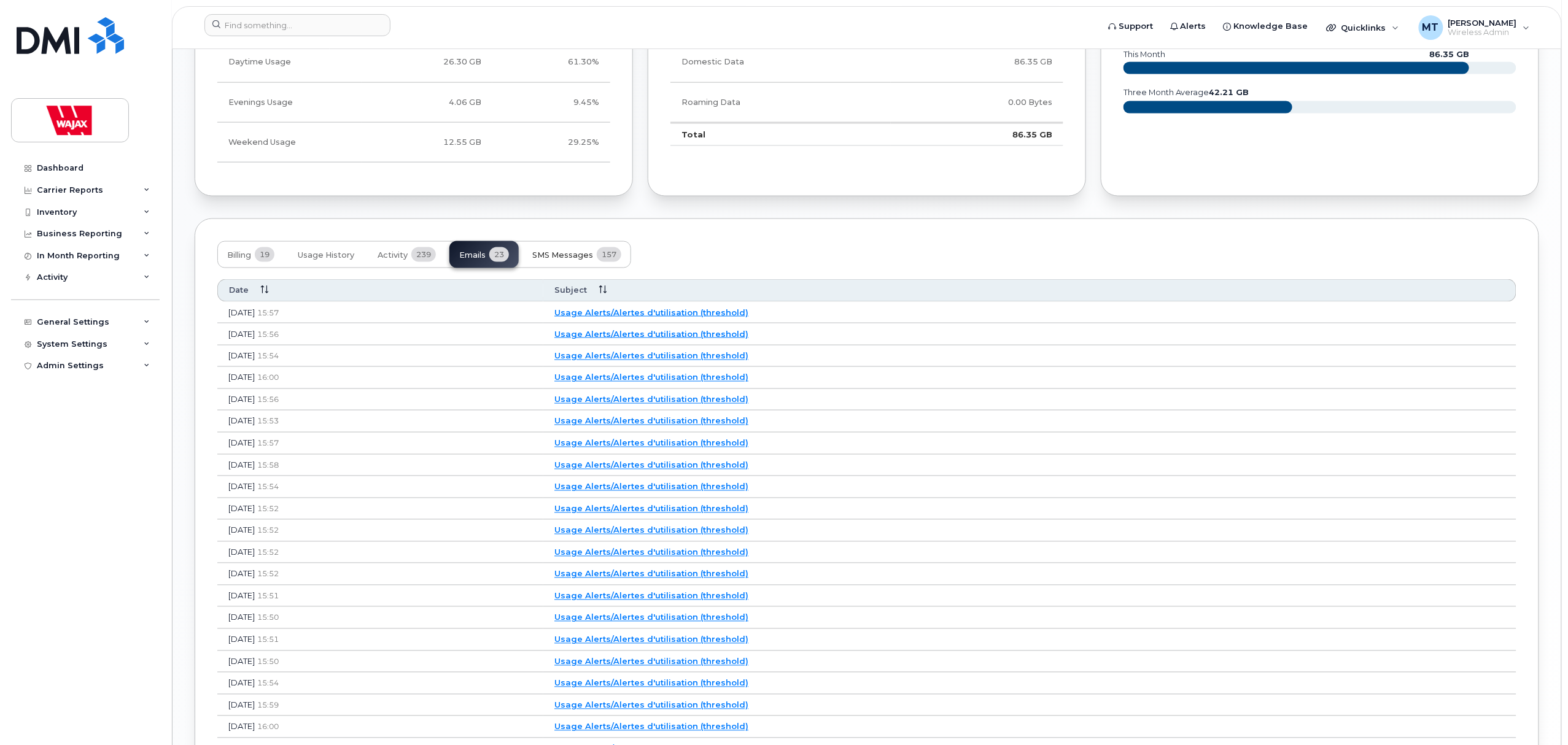
click at [553, 258] on span "SMS Messages" at bounding box center [563, 255] width 61 height 10
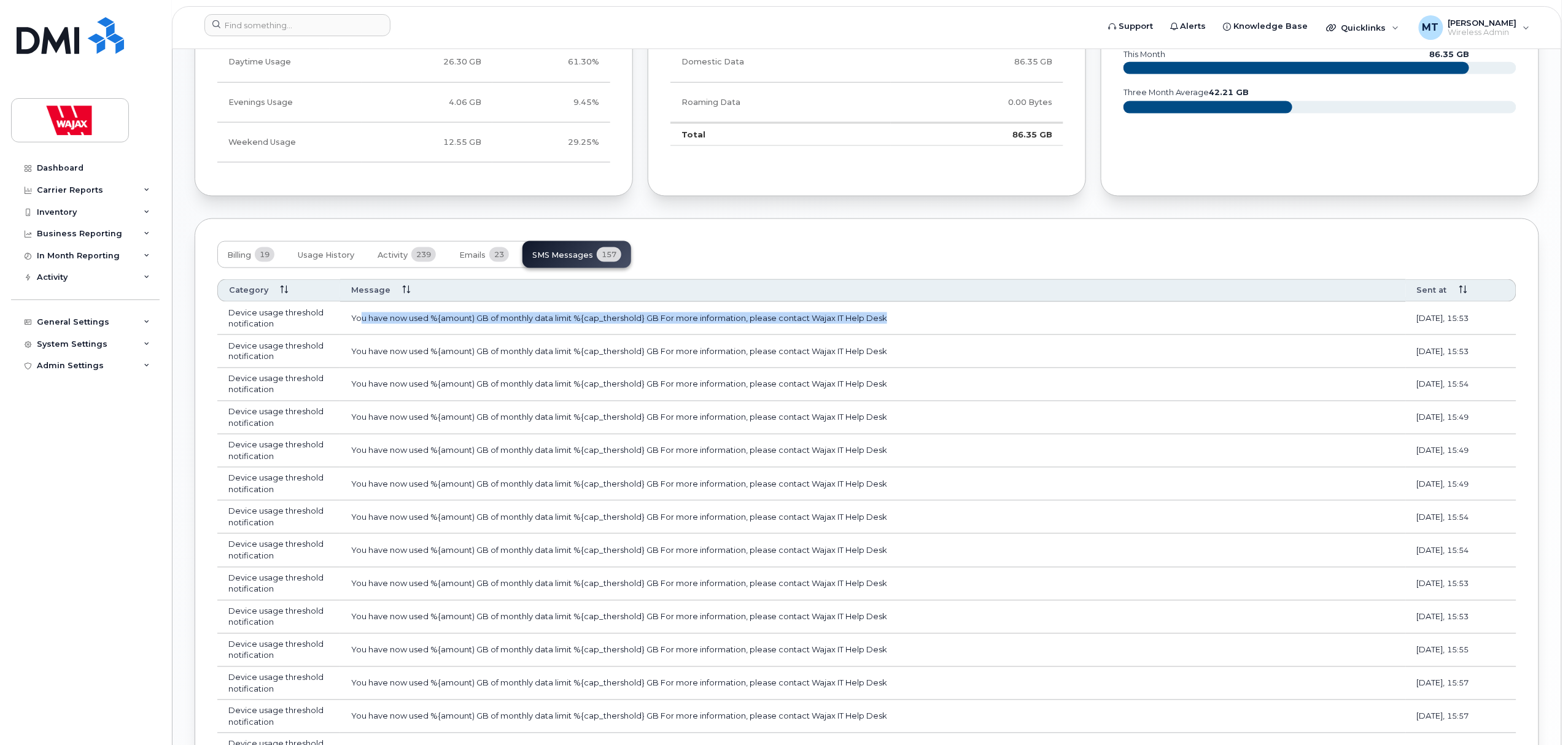
drag, startPoint x: 360, startPoint y: 324, endPoint x: 951, endPoint y: 312, distance: 591.1
click at [949, 312] on td "You have now used %{amount) GB of monthly data limit %{cap_thershold} GB For mo…" at bounding box center [873, 318] width 1066 height 33
click at [968, 312] on td "You have now used %{amount) GB of monthly data limit %{cap_thershold} GB For mo…" at bounding box center [873, 318] width 1066 height 33
click at [472, 254] on span "Emails" at bounding box center [472, 255] width 26 height 10
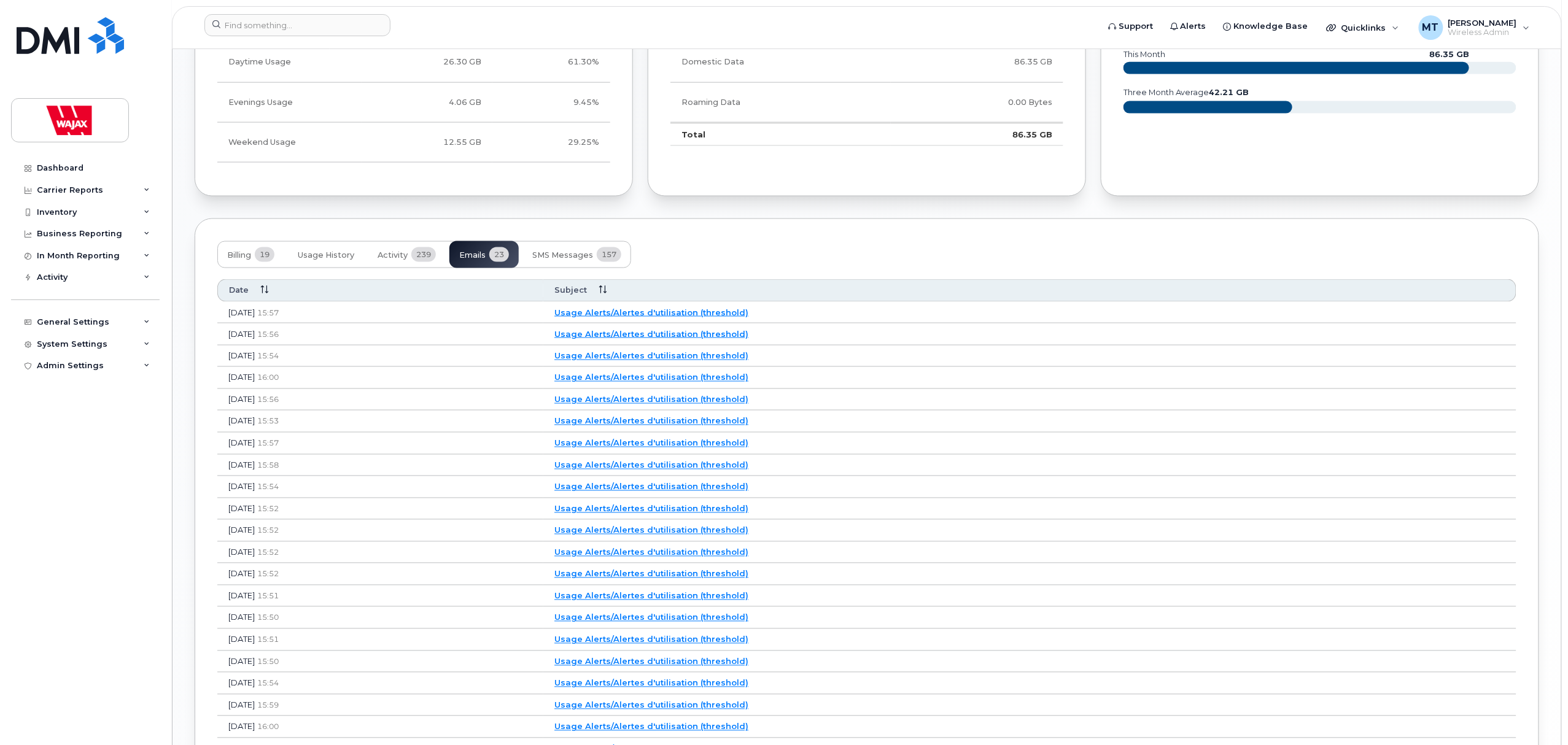
scroll to position [900, 0]
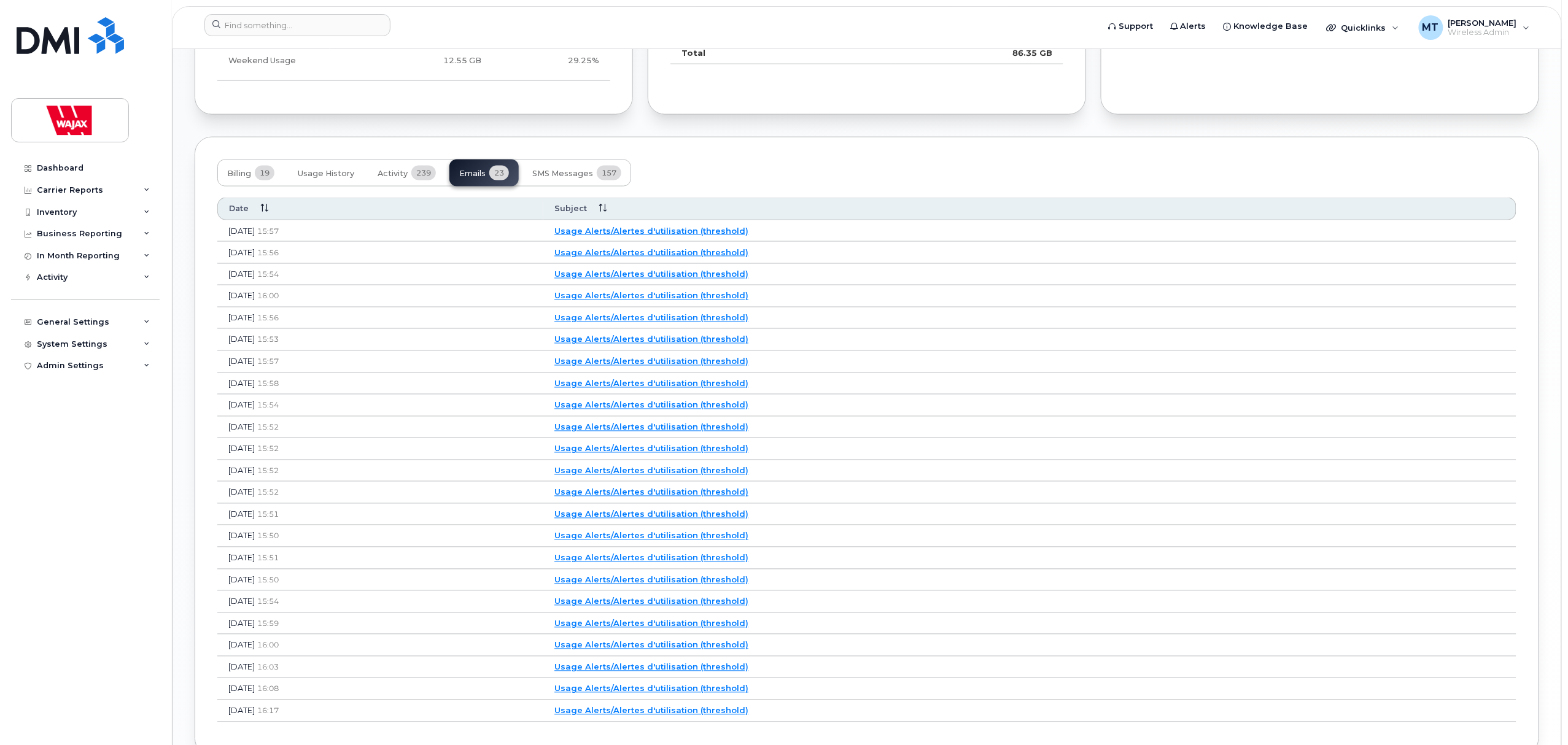
click at [695, 300] on link "Usage Alerts/Alertes d'utilisation (threshold)" at bounding box center [651, 295] width 194 height 10
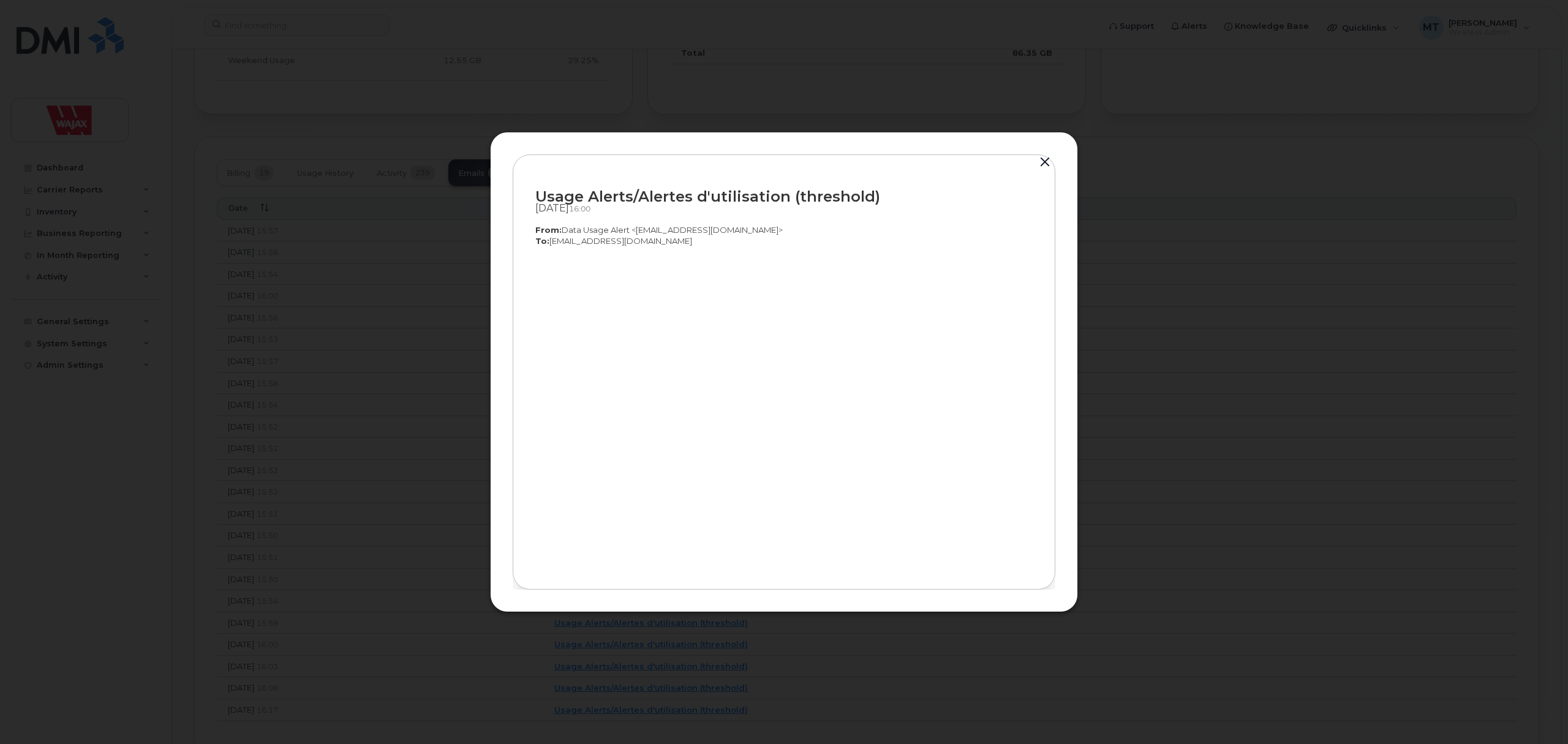
click at [1040, 160] on button "button" at bounding box center [1045, 162] width 19 height 17
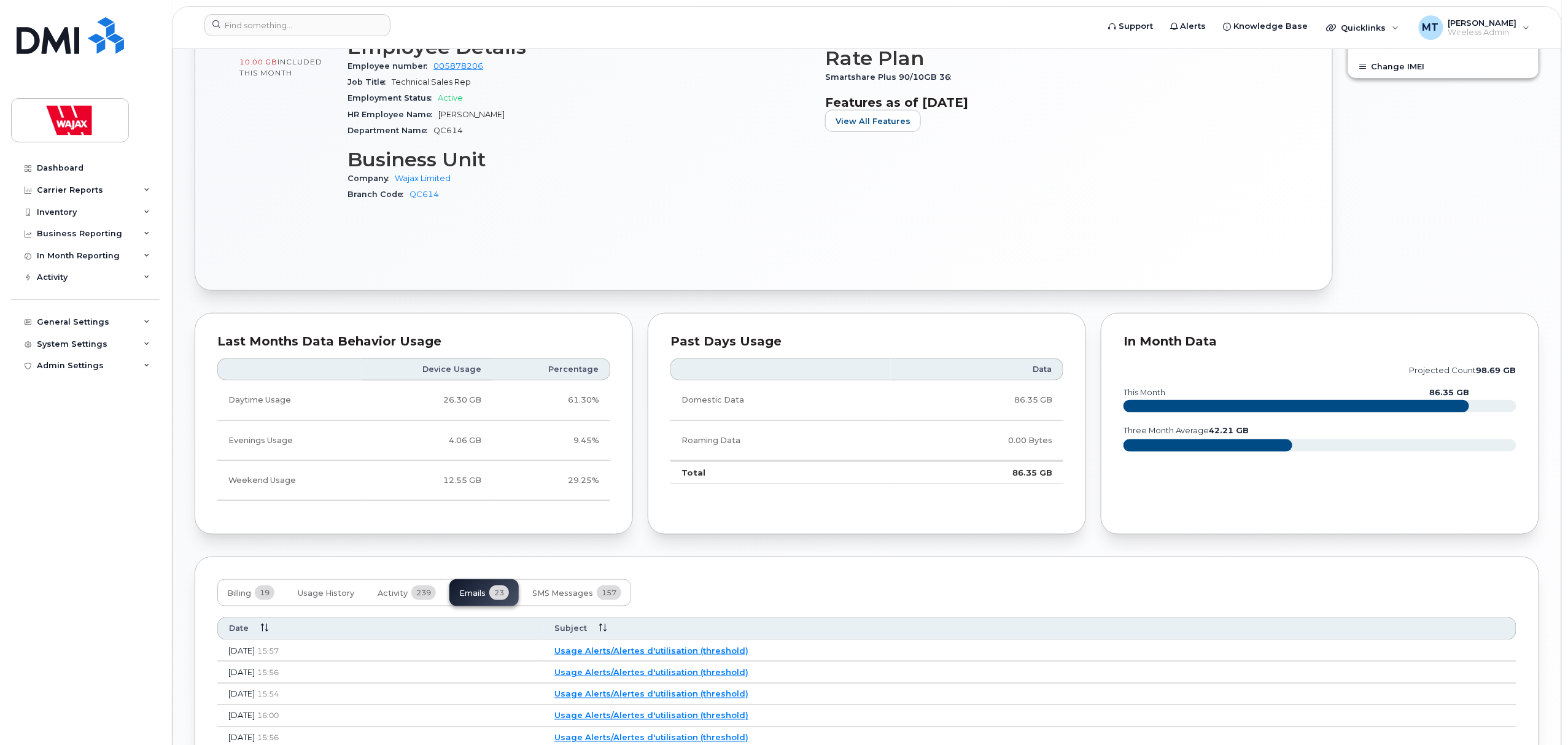
scroll to position [491, 0]
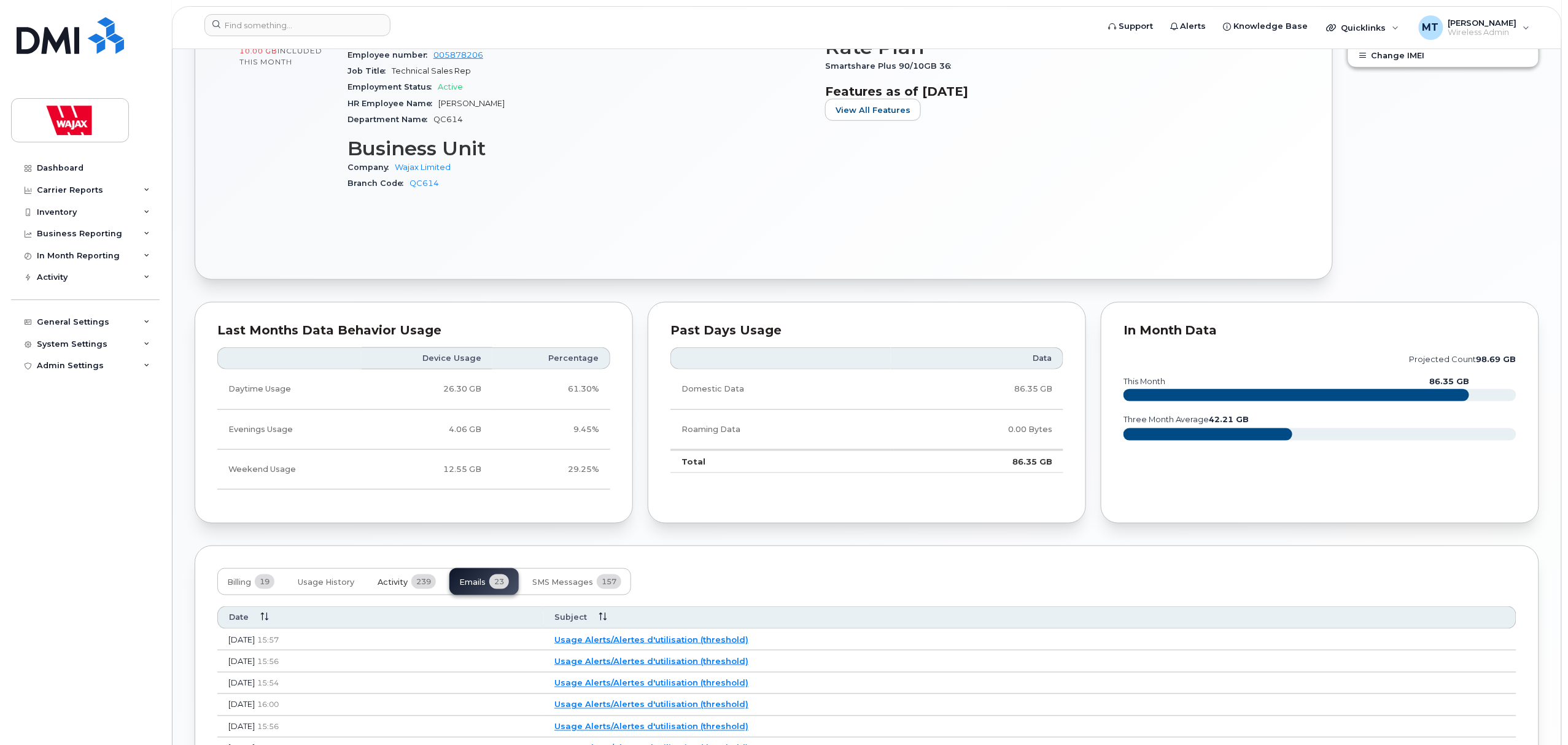
click at [382, 581] on span "Activity" at bounding box center [393, 582] width 30 height 10
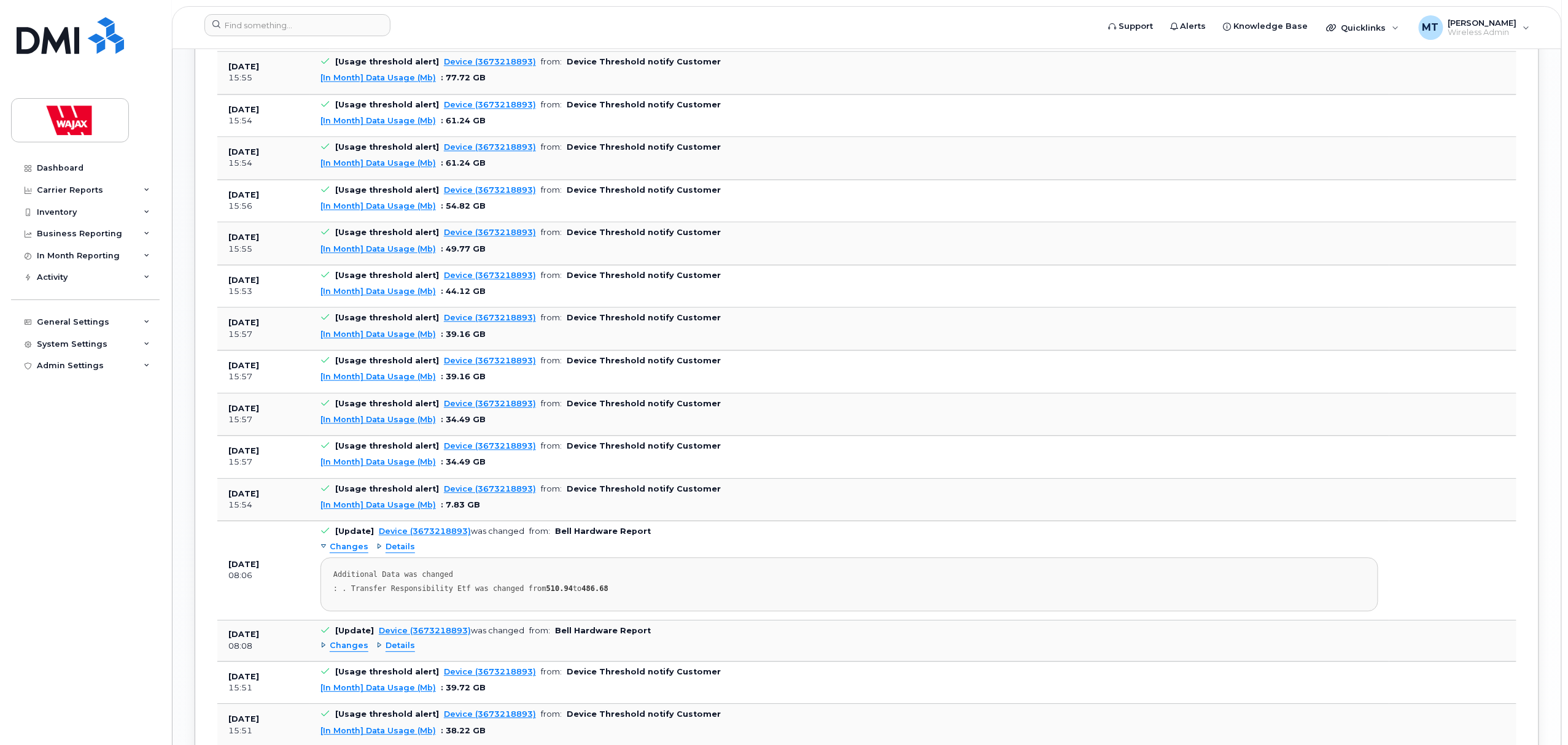
scroll to position [1228, 0]
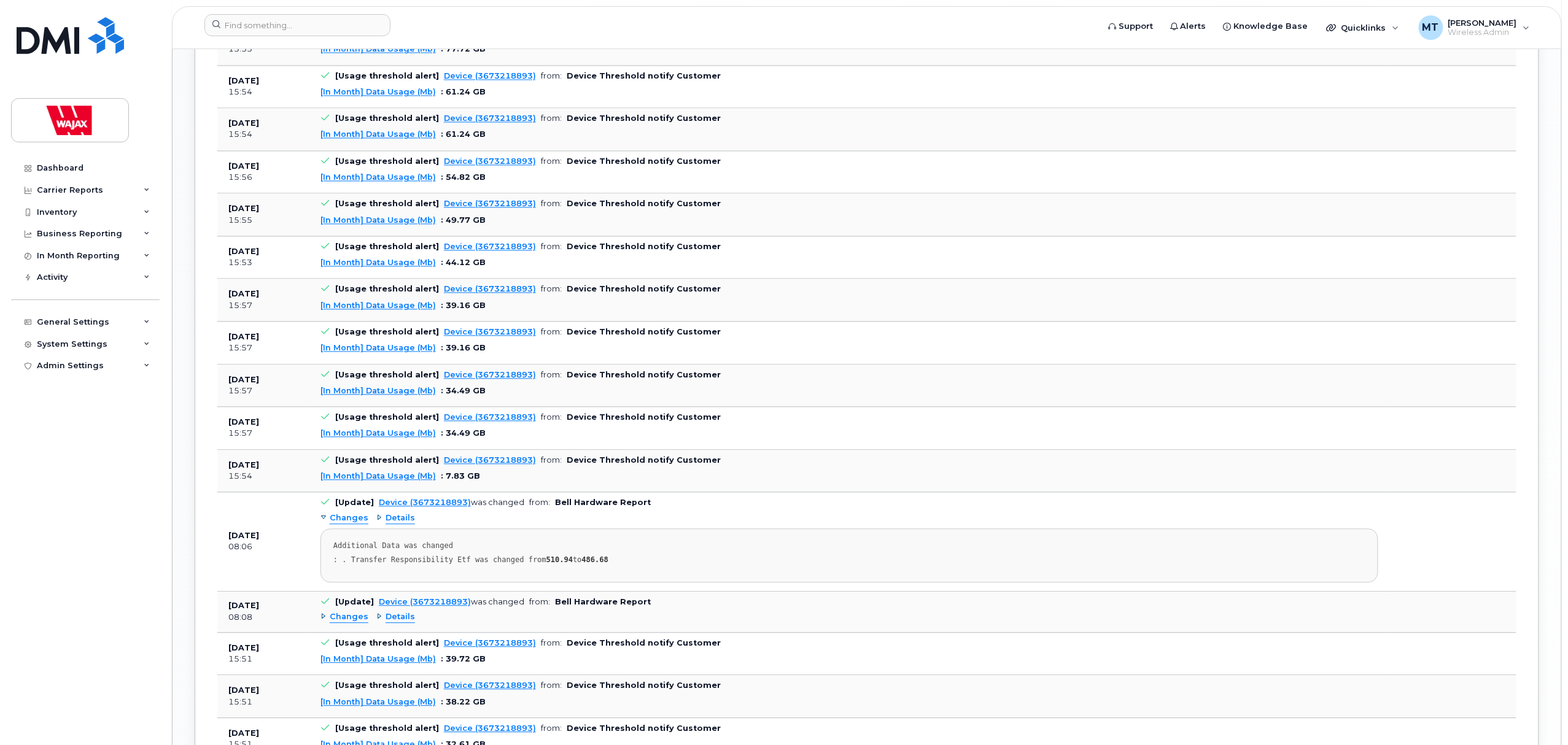
click at [325, 524] on div "Changes" at bounding box center [344, 518] width 48 height 12
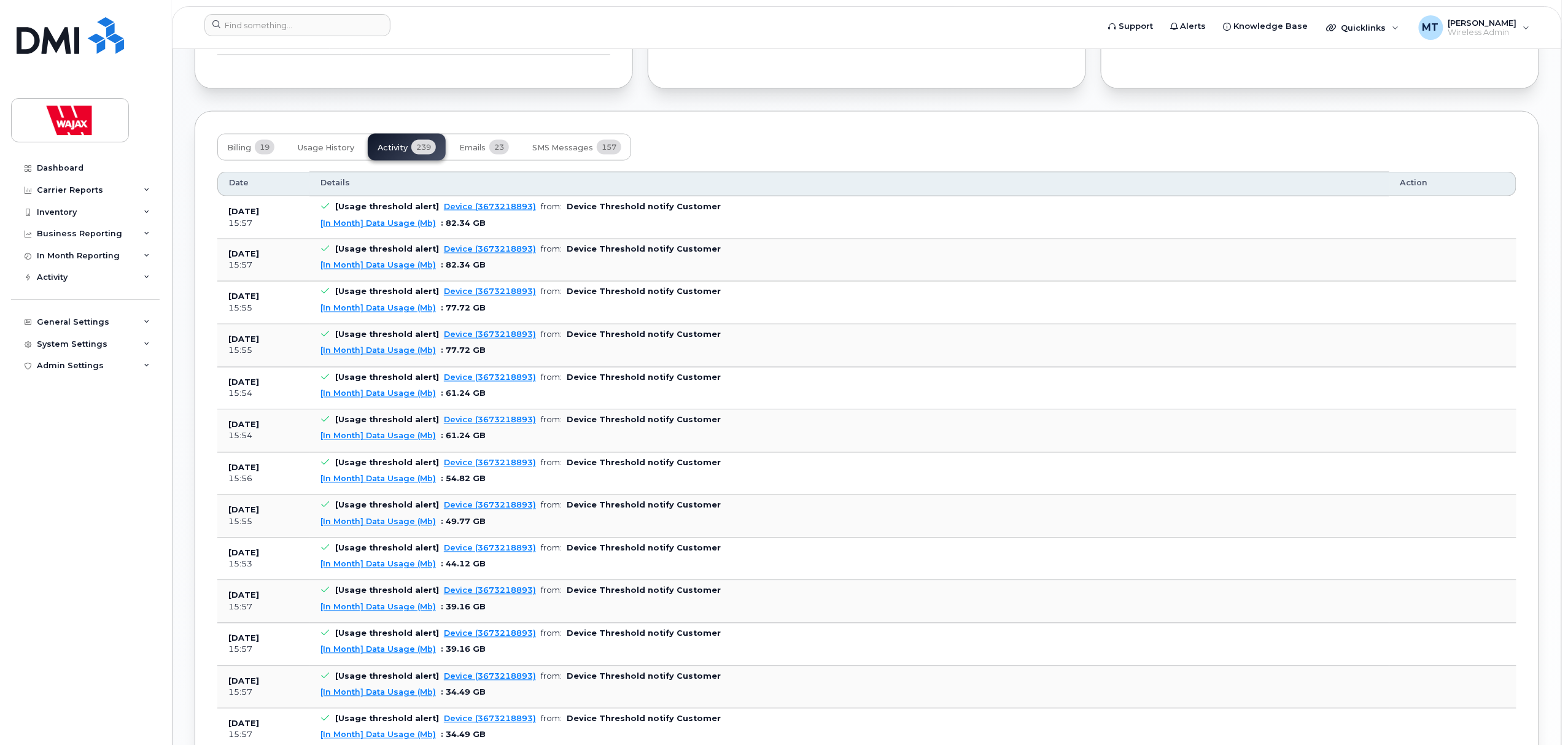
scroll to position [900, 0]
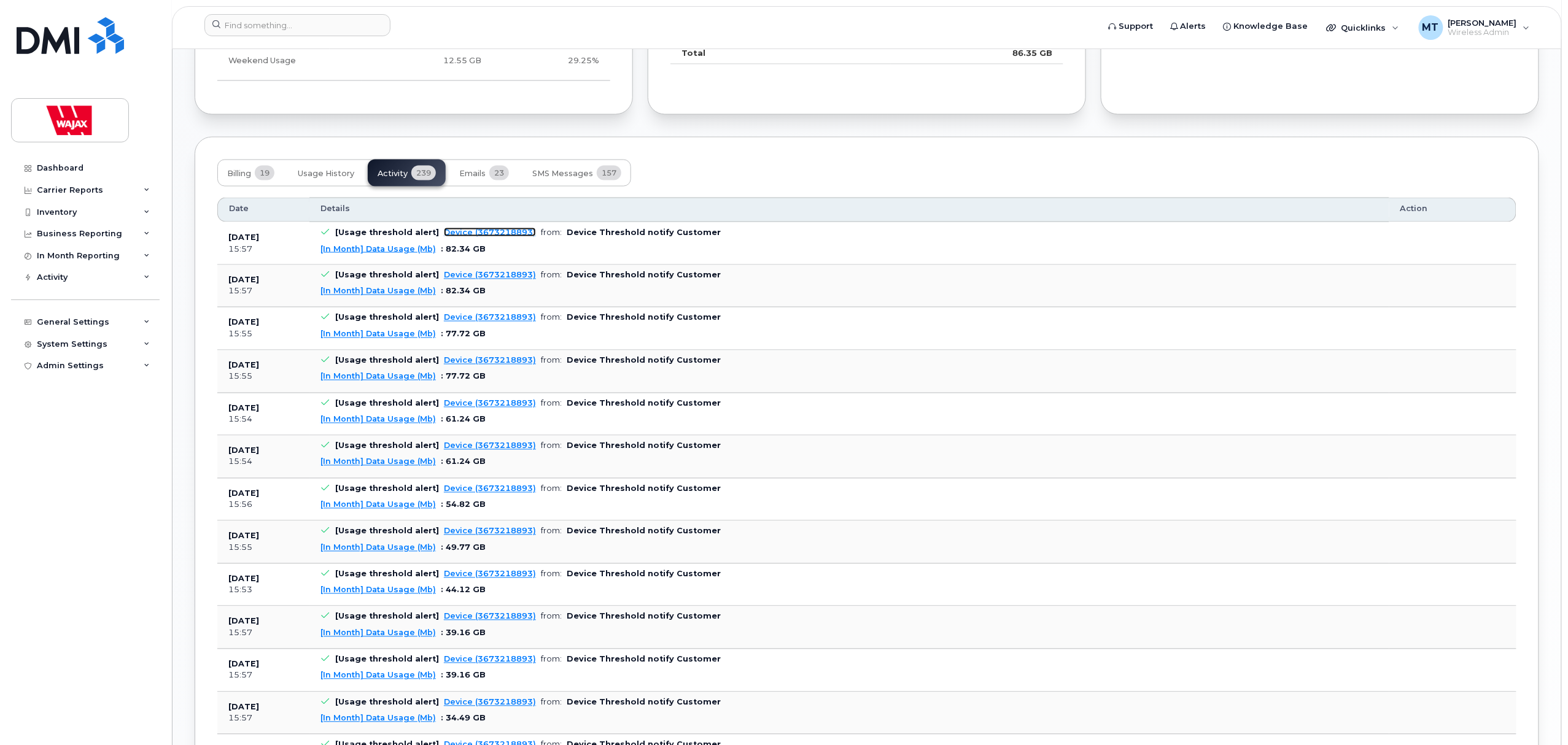
click at [507, 233] on link "Device (3673218893)" at bounding box center [490, 232] width 92 height 9
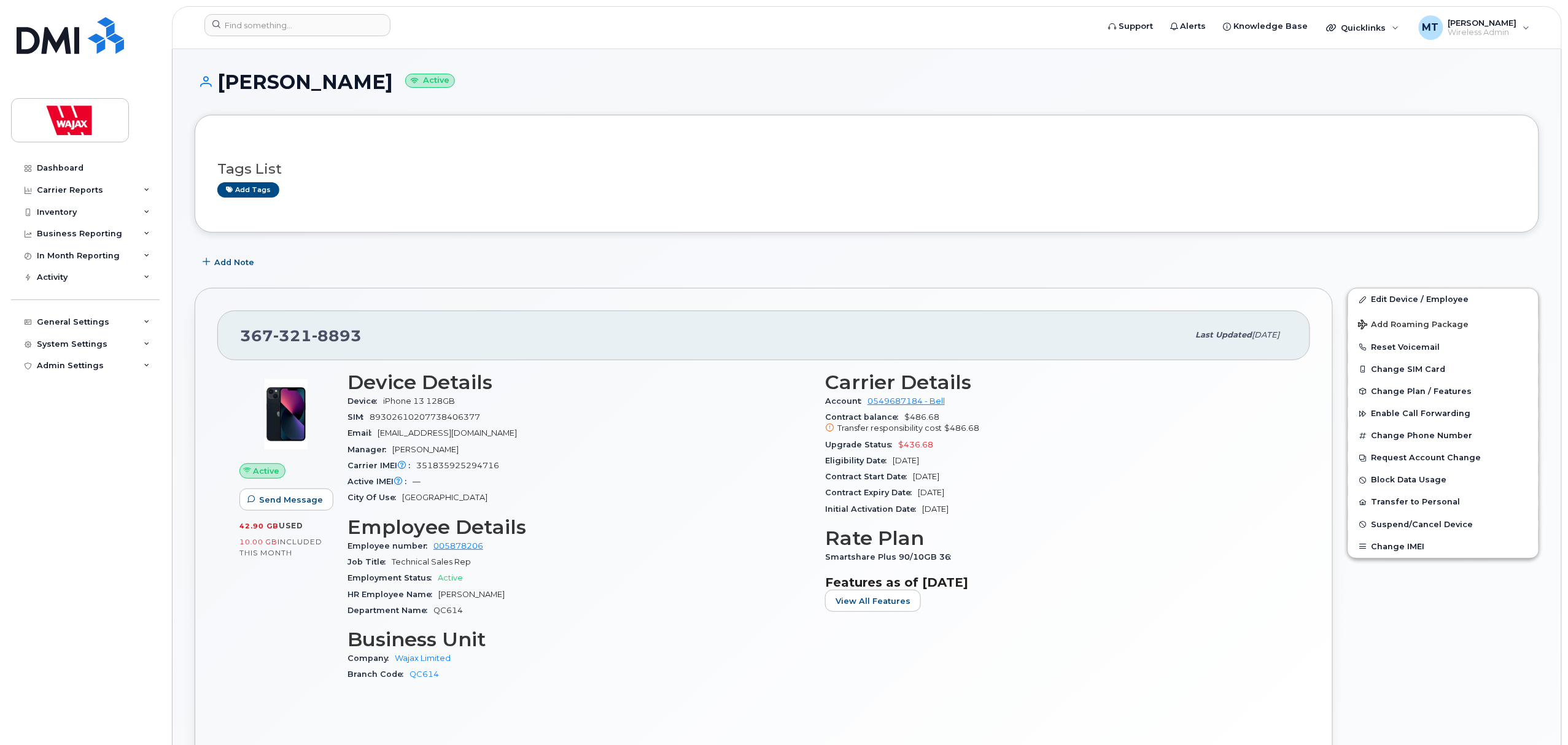
click at [340, 6] on header "Support Alerts Knowledge Base Quicklinks Suspend / Cancel Device Change SIM Car…" at bounding box center [867, 28] width 1390 height 43
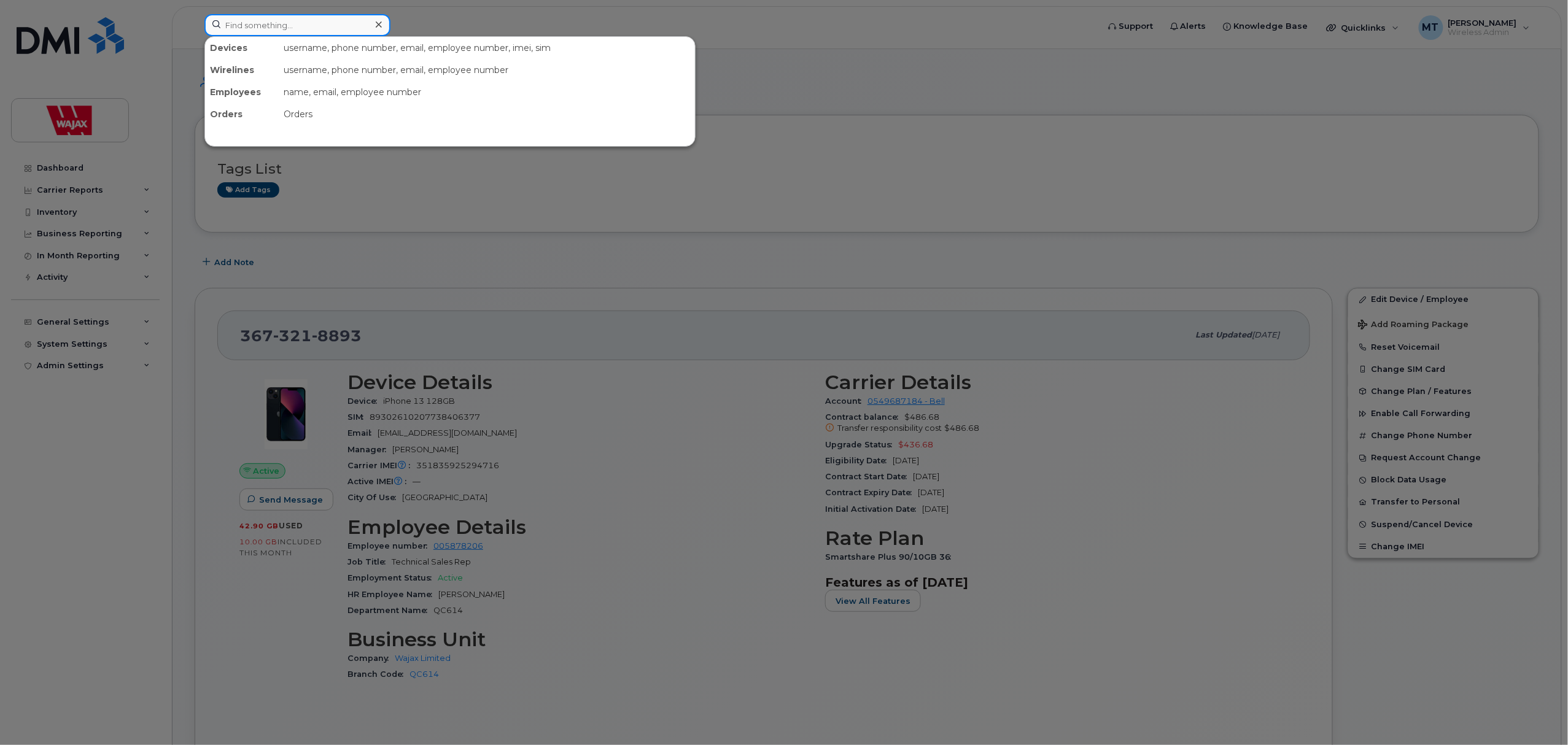
click at [336, 15] on input at bounding box center [298, 25] width 186 height 22
paste input "Mainville"
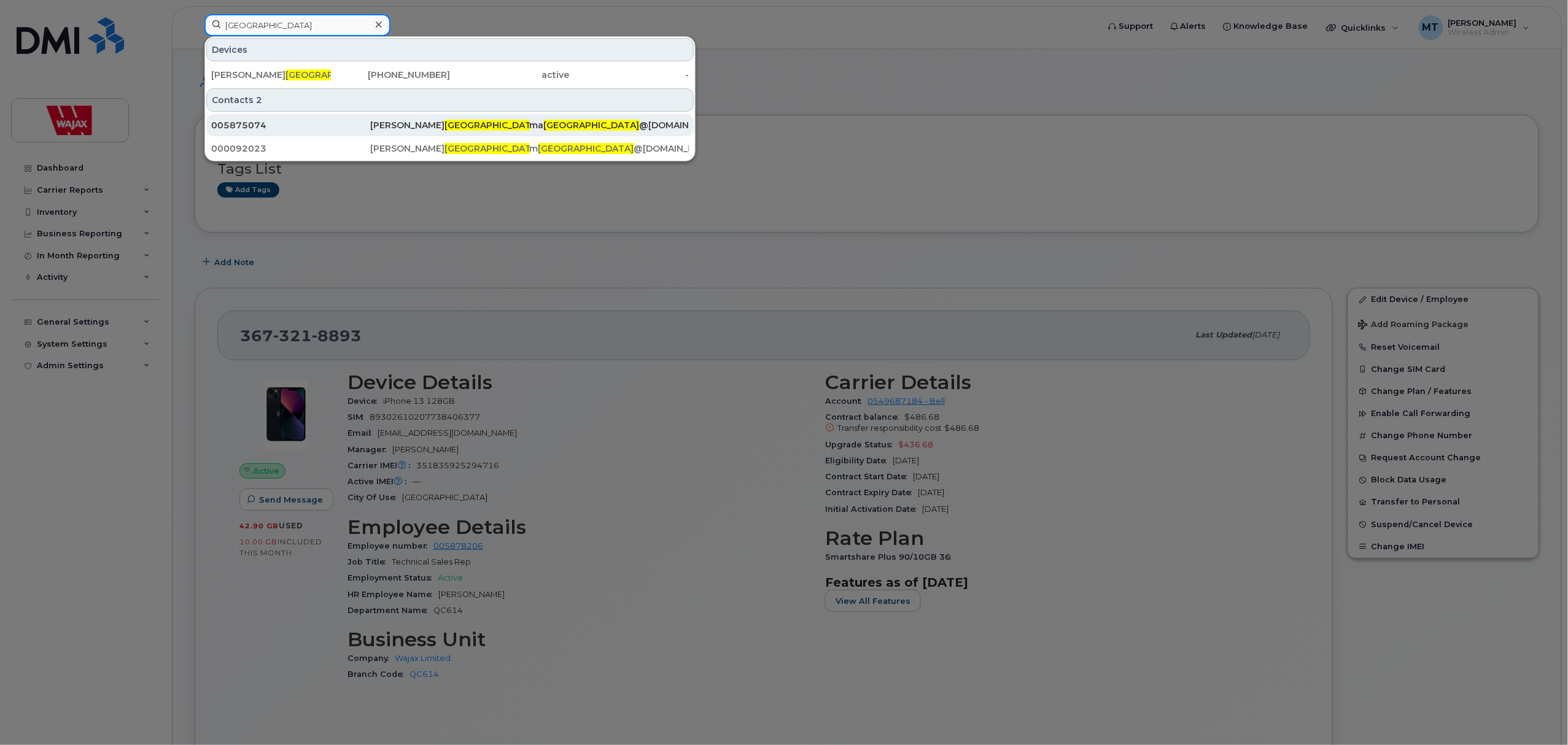
type input "Mainville"
click at [479, 128] on div "Marc-Antoine Mainville" at bounding box center [450, 125] width 159 height 13
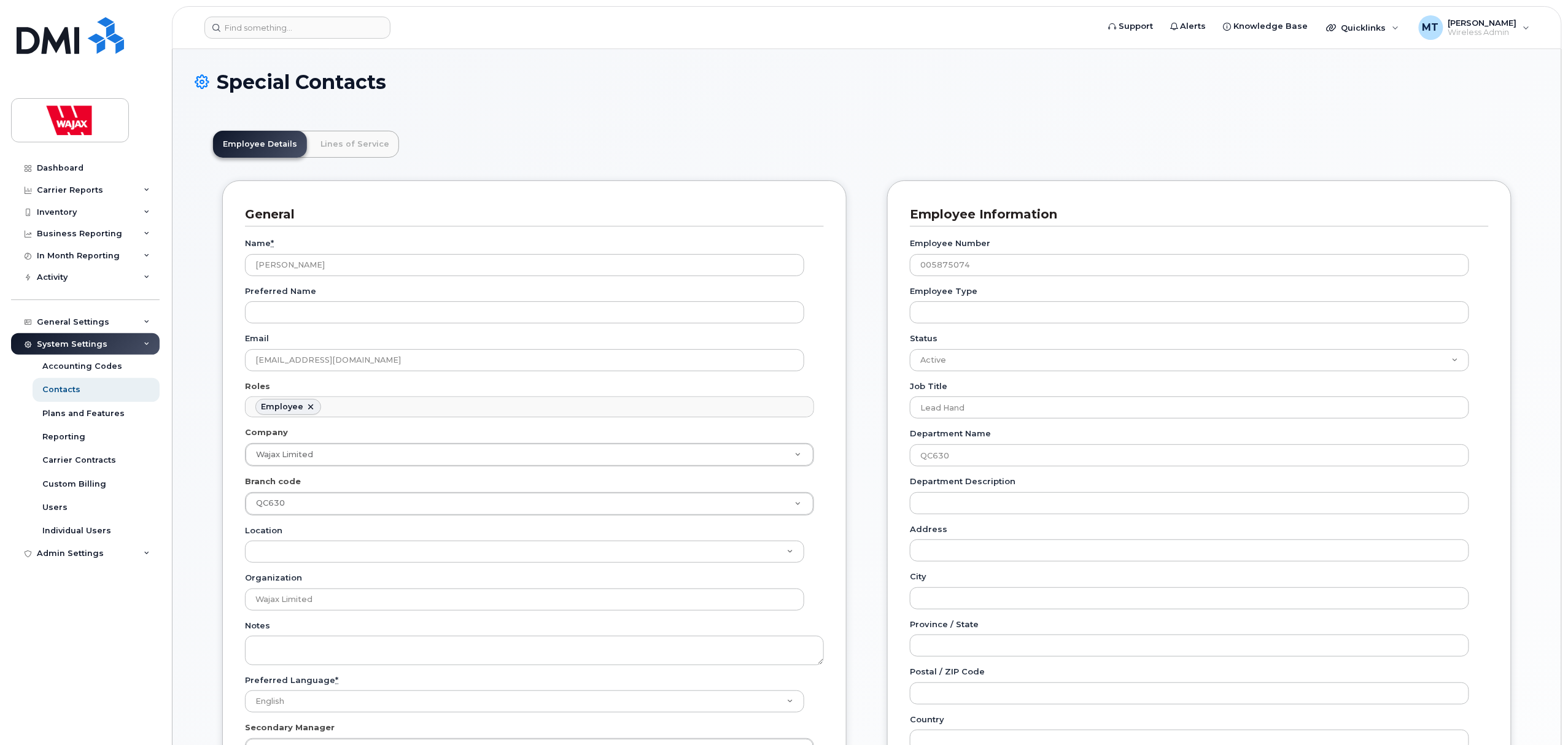
scroll to position [36, 0]
drag, startPoint x: 368, startPoint y: 259, endPoint x: 190, endPoint y: 268, distance: 178.2
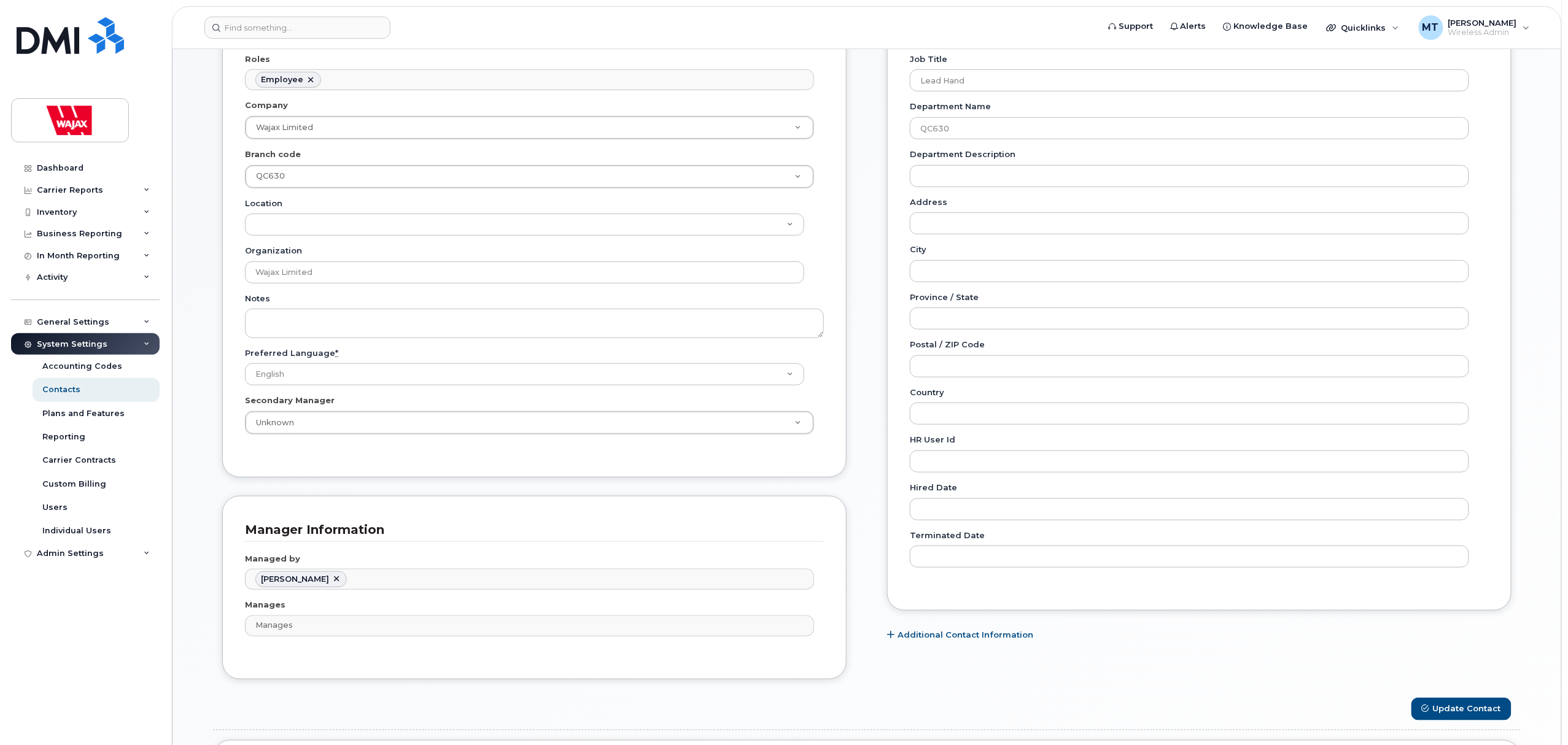
scroll to position [0, 0]
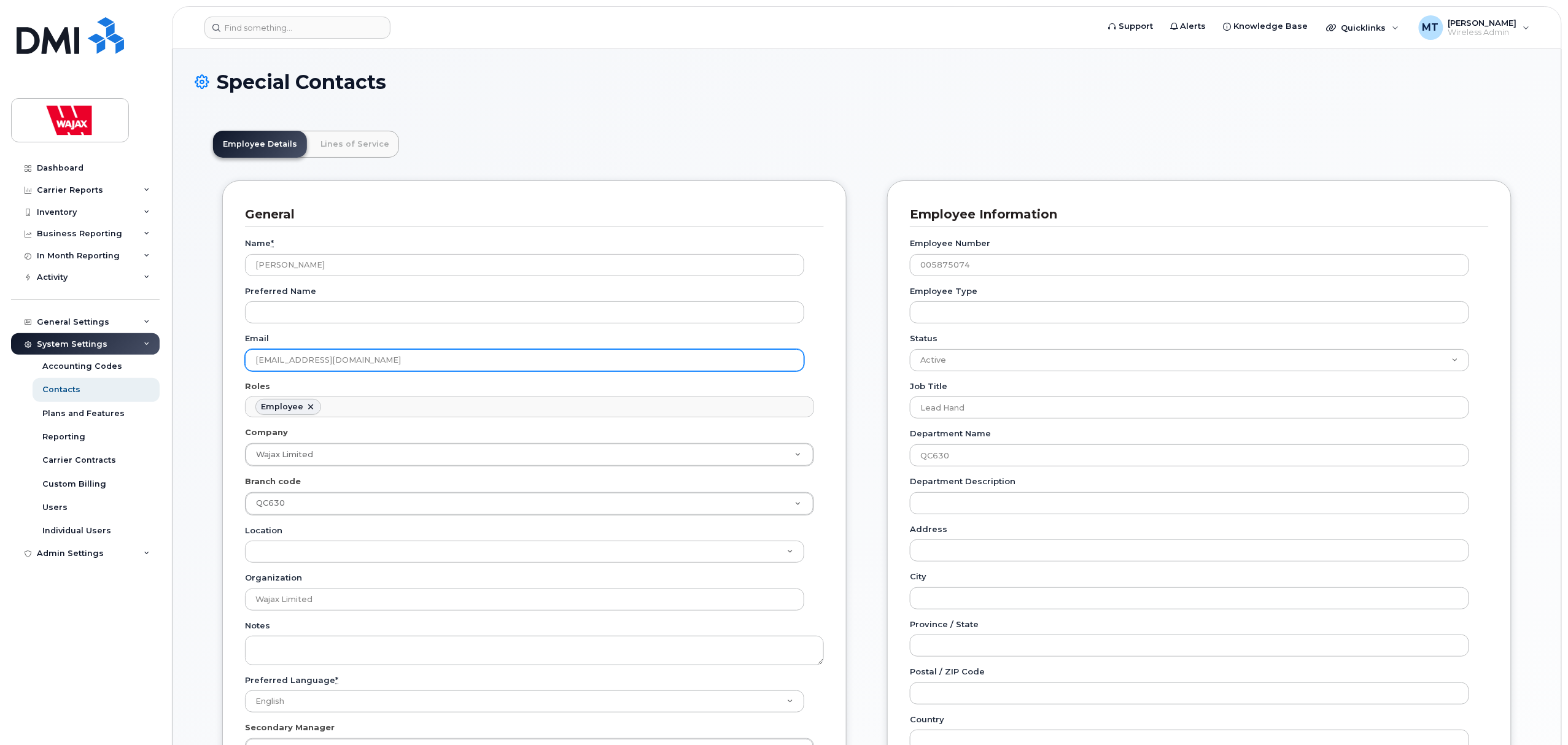
drag, startPoint x: 400, startPoint y: 361, endPoint x: 263, endPoint y: 361, distance: 137.0
click at [263, 361] on input "mamainville@wajax.com" at bounding box center [524, 361] width 559 height 22
click at [355, 364] on input "mamainville@wajax.com" at bounding box center [524, 361] width 559 height 22
drag, startPoint x: 392, startPoint y: 355, endPoint x: 207, endPoint y: 349, distance: 185.1
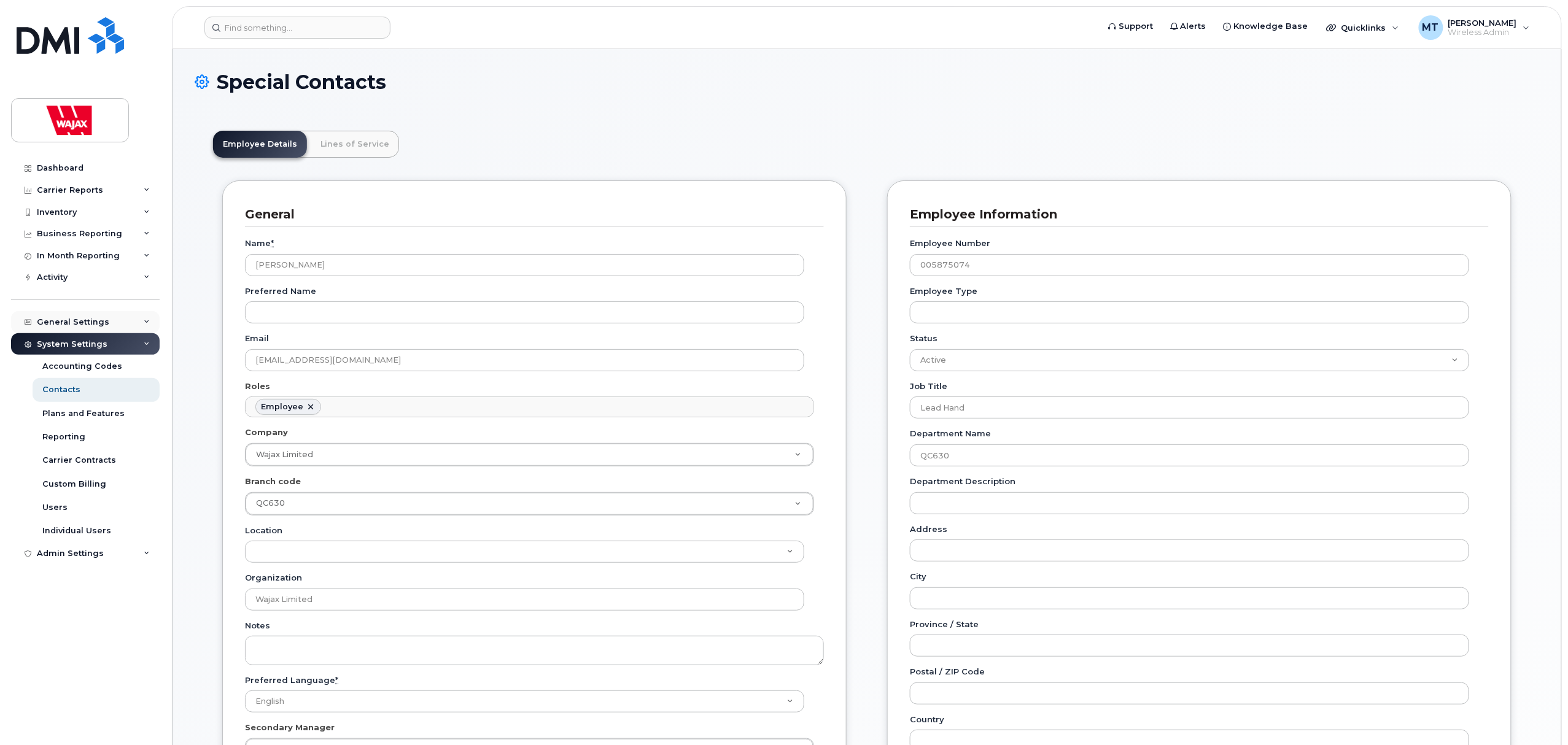
click at [68, 320] on div "General Settings" at bounding box center [73, 322] width 72 height 10
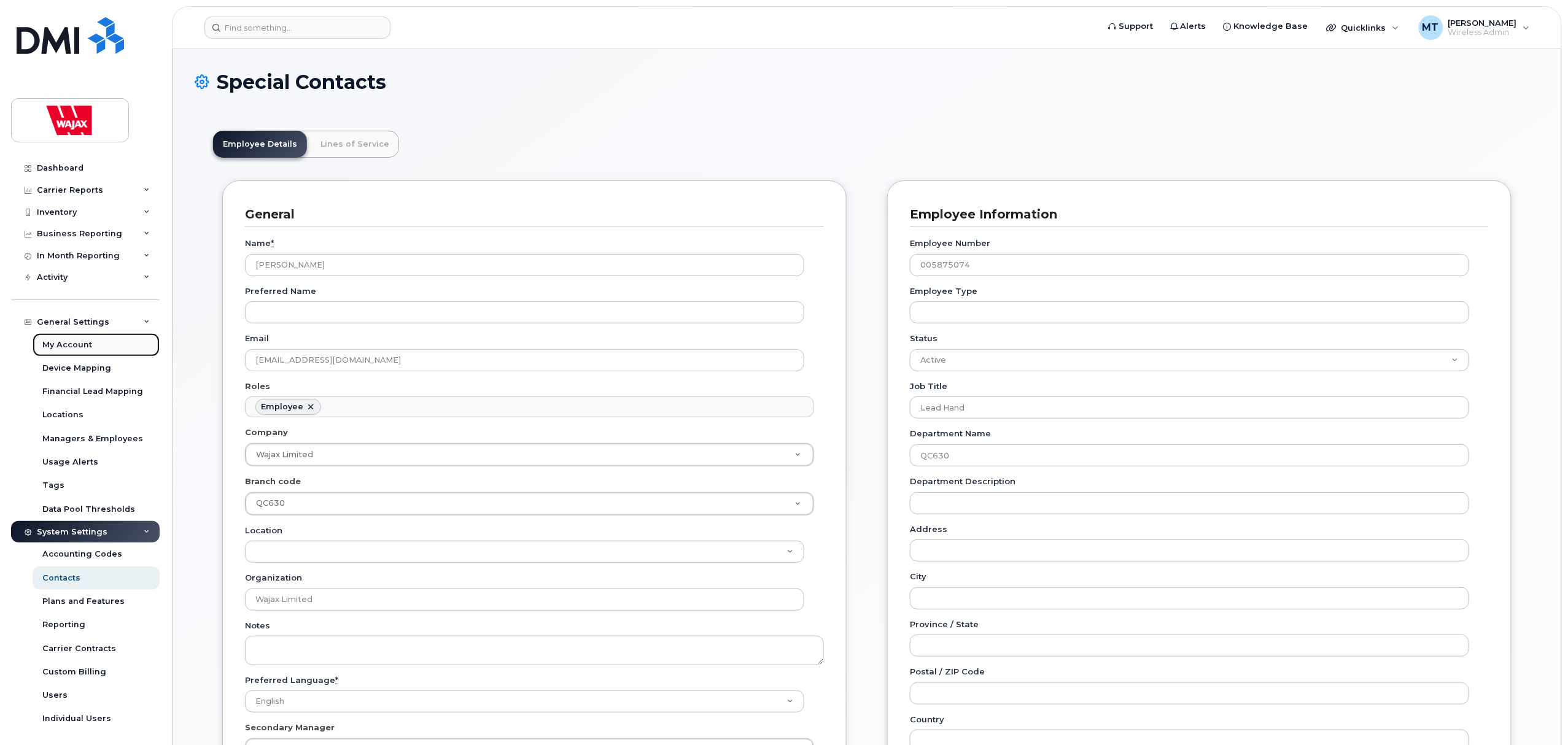
click at [80, 344] on div "My Account" at bounding box center [67, 344] width 50 height 11
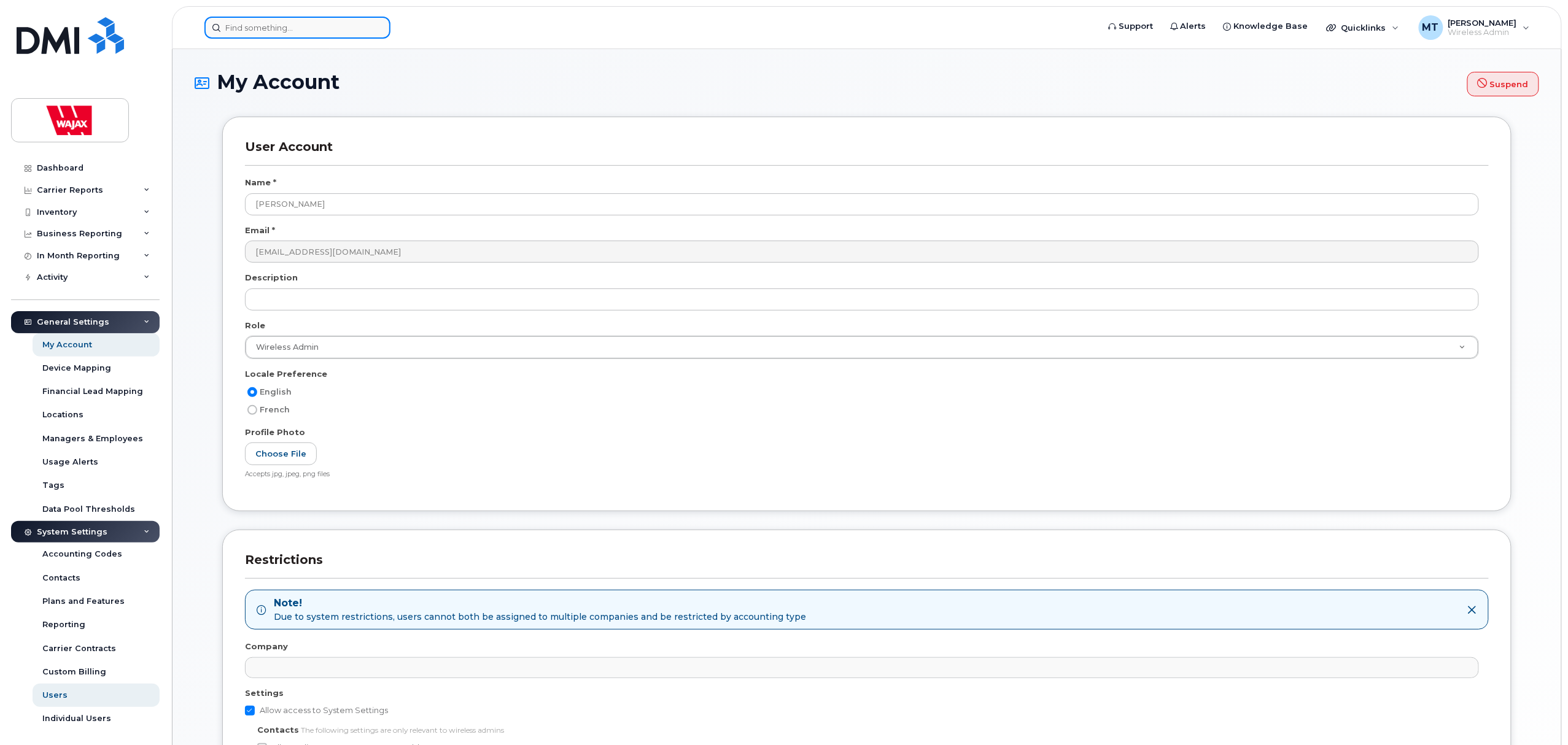
click at [309, 25] on input at bounding box center [298, 28] width 186 height 22
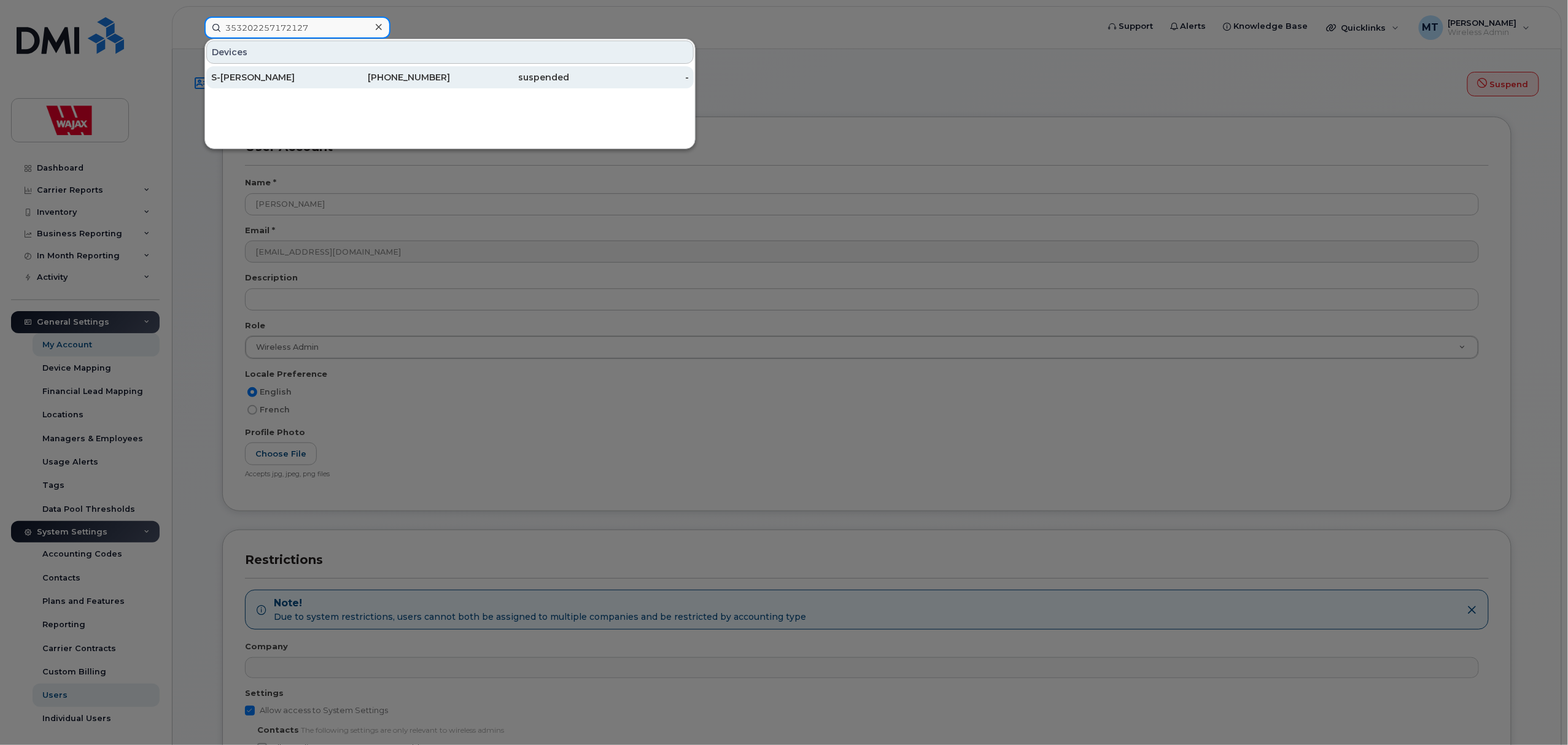
type input "353202257172127"
click at [310, 77] on div "S-[PERSON_NAME]" at bounding box center [271, 77] width 120 height 13
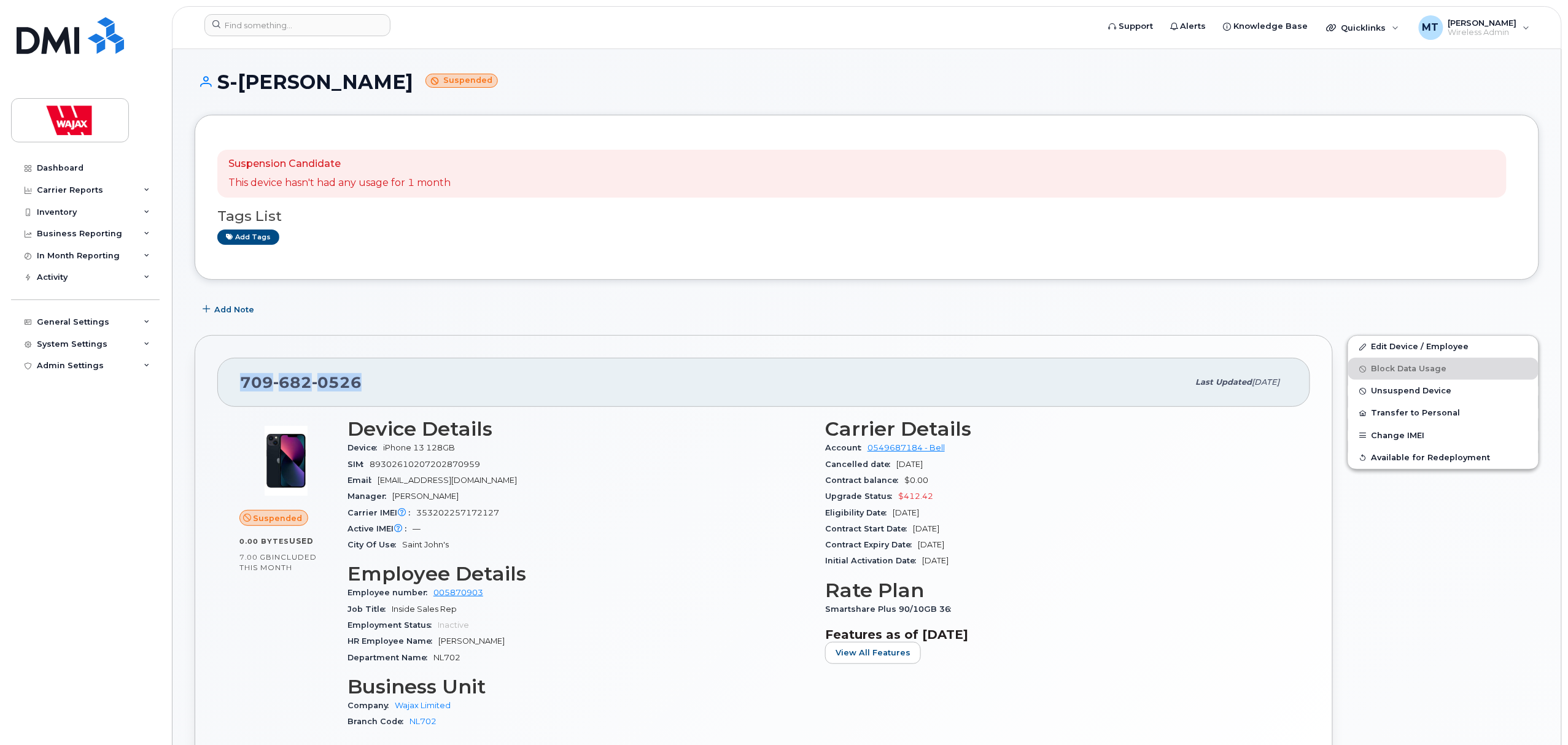
drag, startPoint x: 339, startPoint y: 381, endPoint x: 228, endPoint y: 385, distance: 111.1
click at [228, 385] on div "[PHONE_NUMBER] Last updated [DATE]" at bounding box center [763, 382] width 1093 height 49
copy span "[PHONE_NUMBER]"
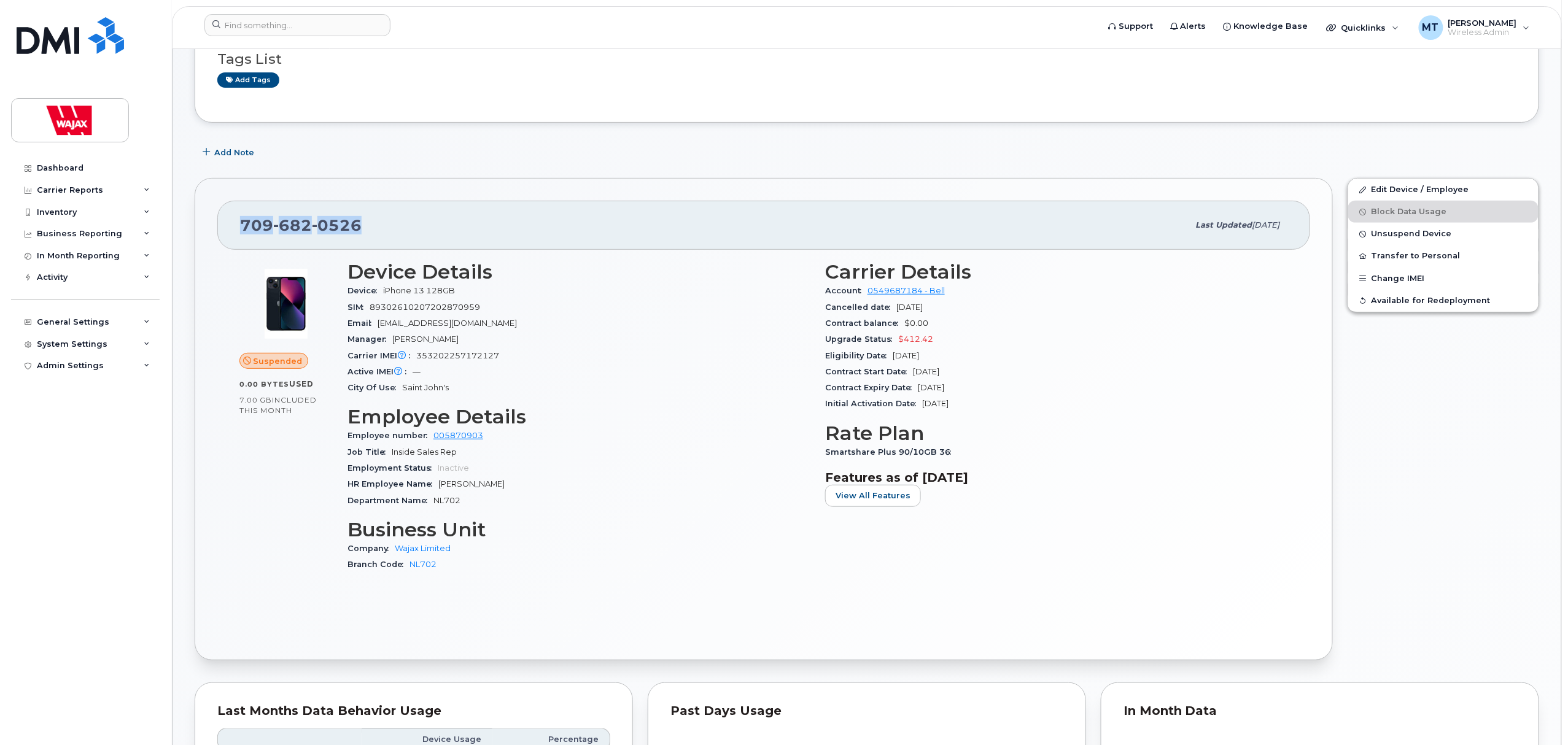
scroll to position [164, 0]
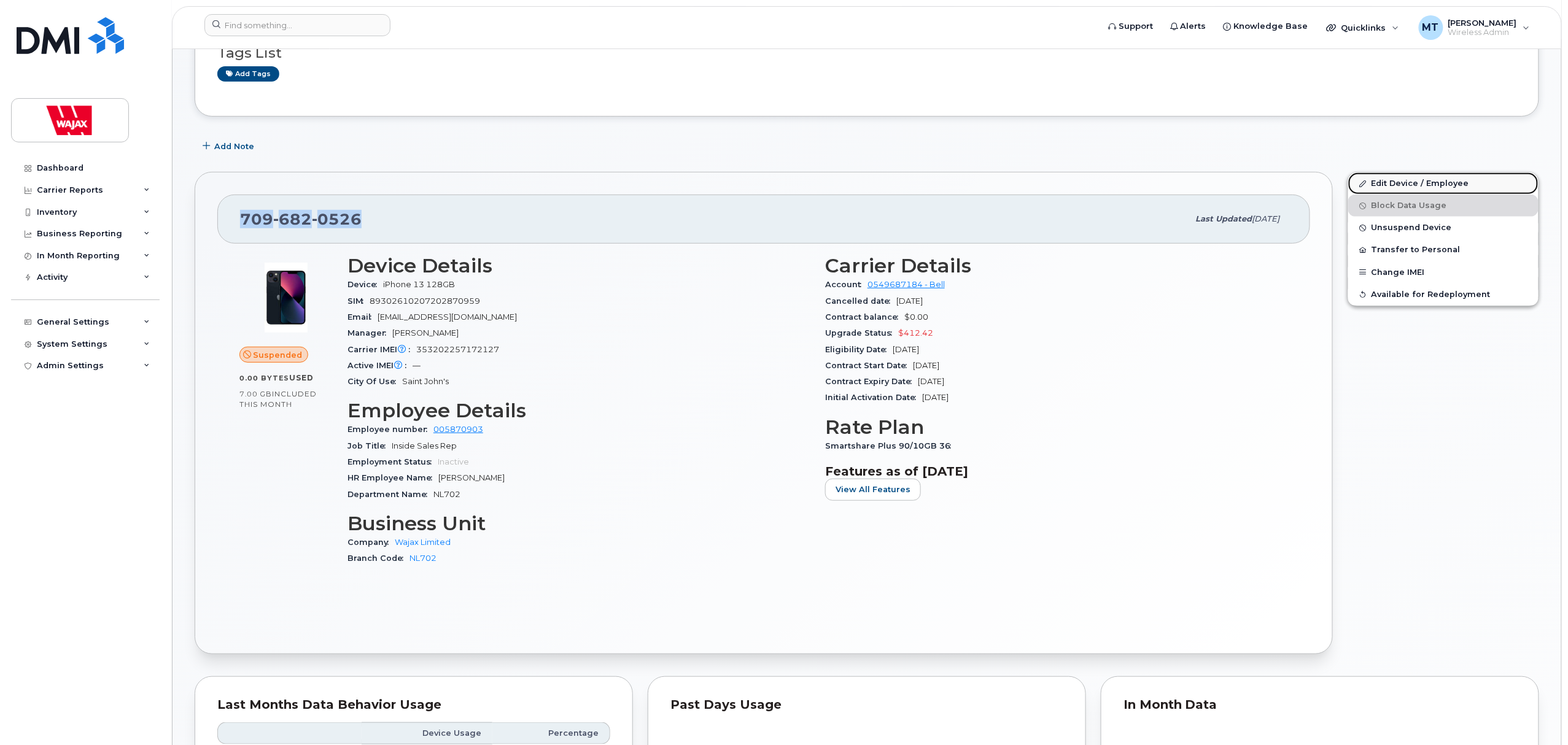
click at [1401, 175] on link "Edit Device / Employee" at bounding box center [1443, 184] width 190 height 22
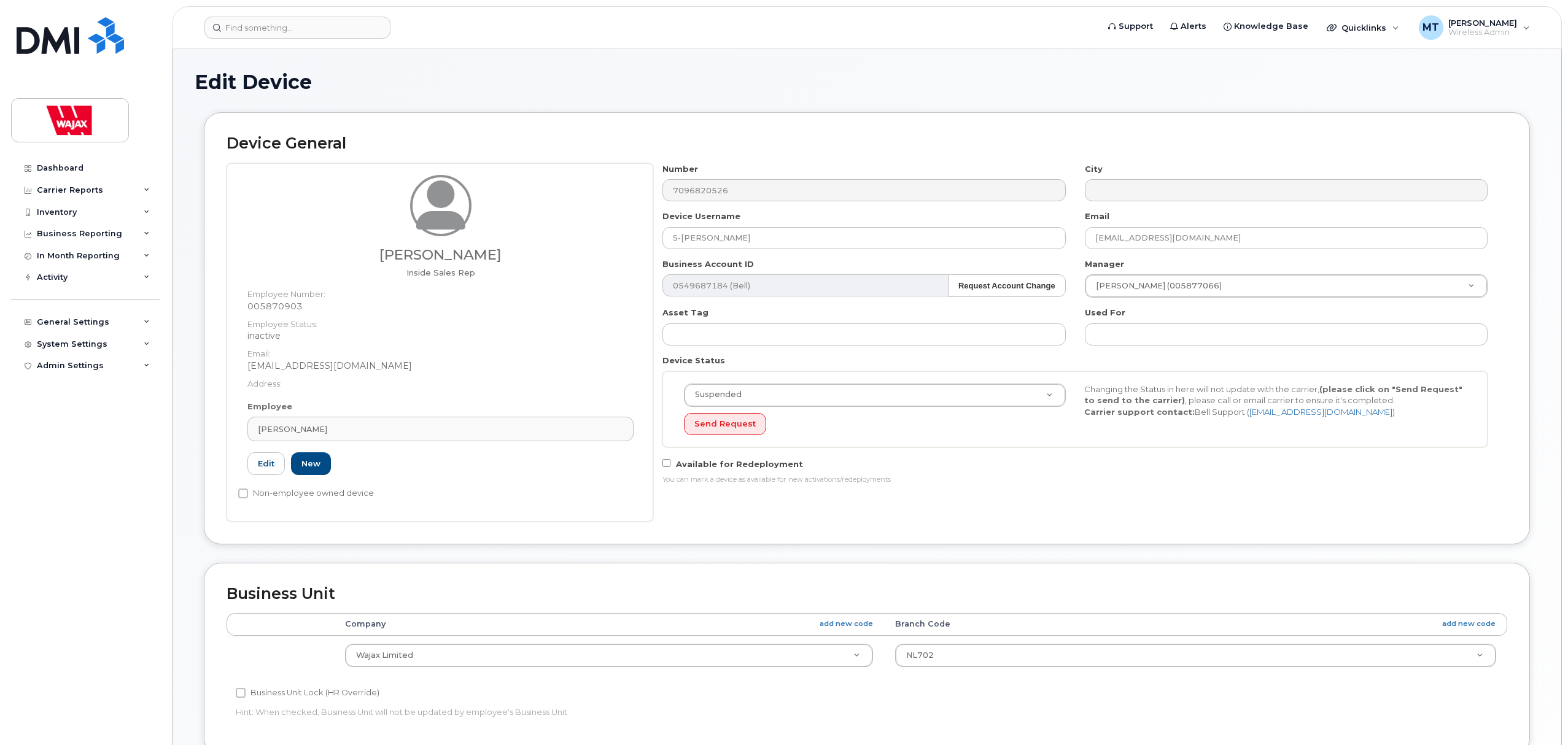
select select "23291732"
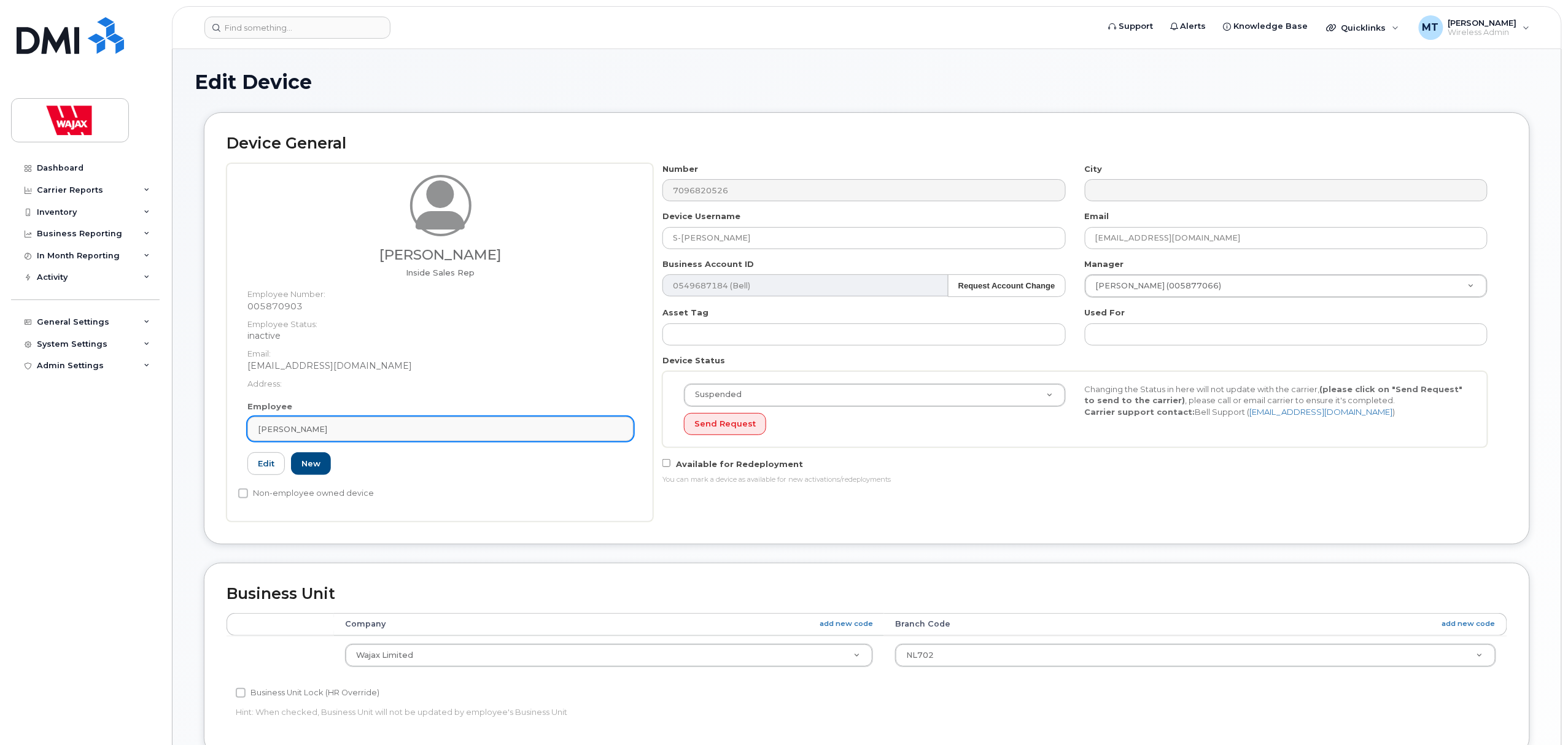
click at [344, 434] on div "[PERSON_NAME]" at bounding box center [440, 429] width 365 height 12
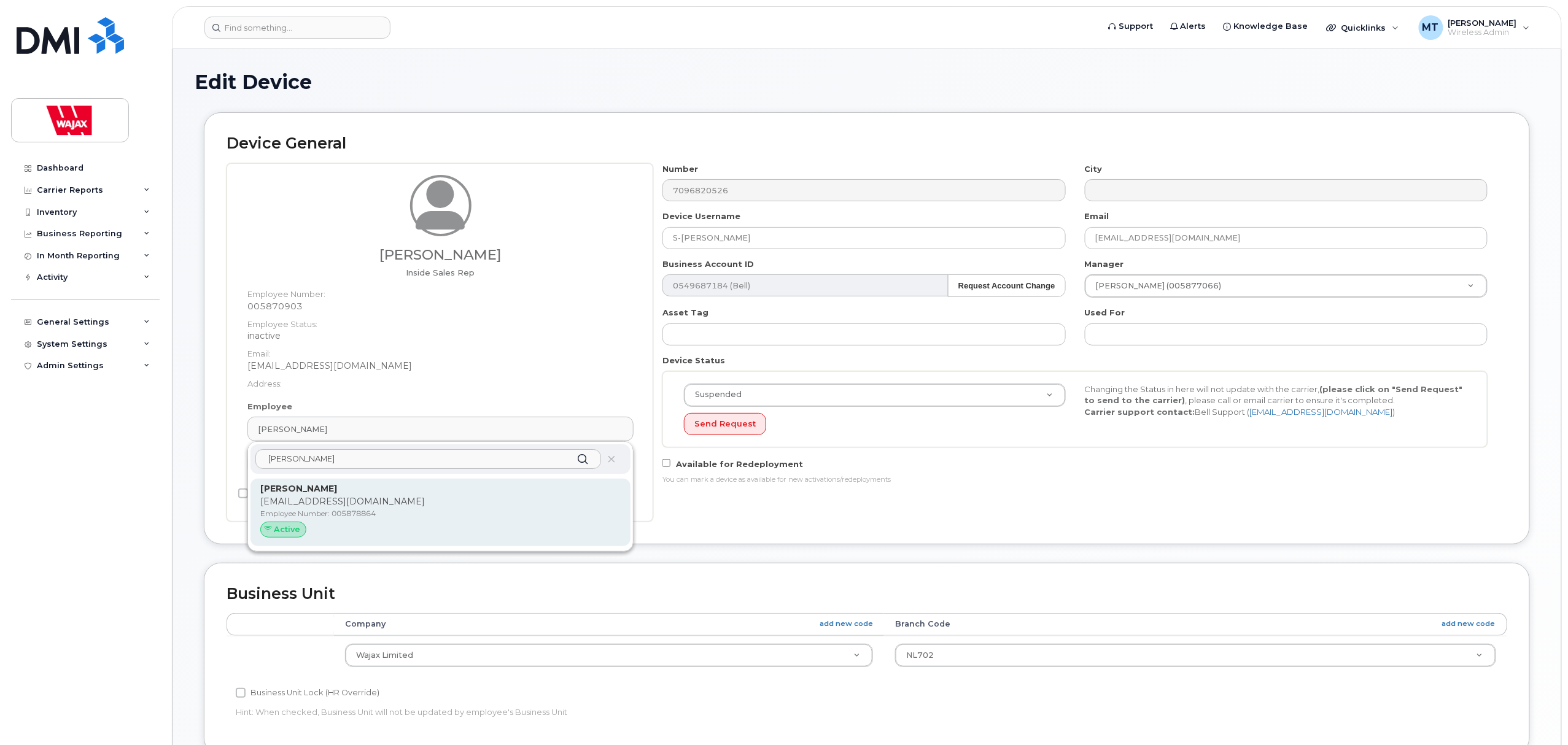
type input "[PERSON_NAME]"
click at [414, 509] on p "Employee Number: 005878864" at bounding box center [440, 513] width 360 height 11
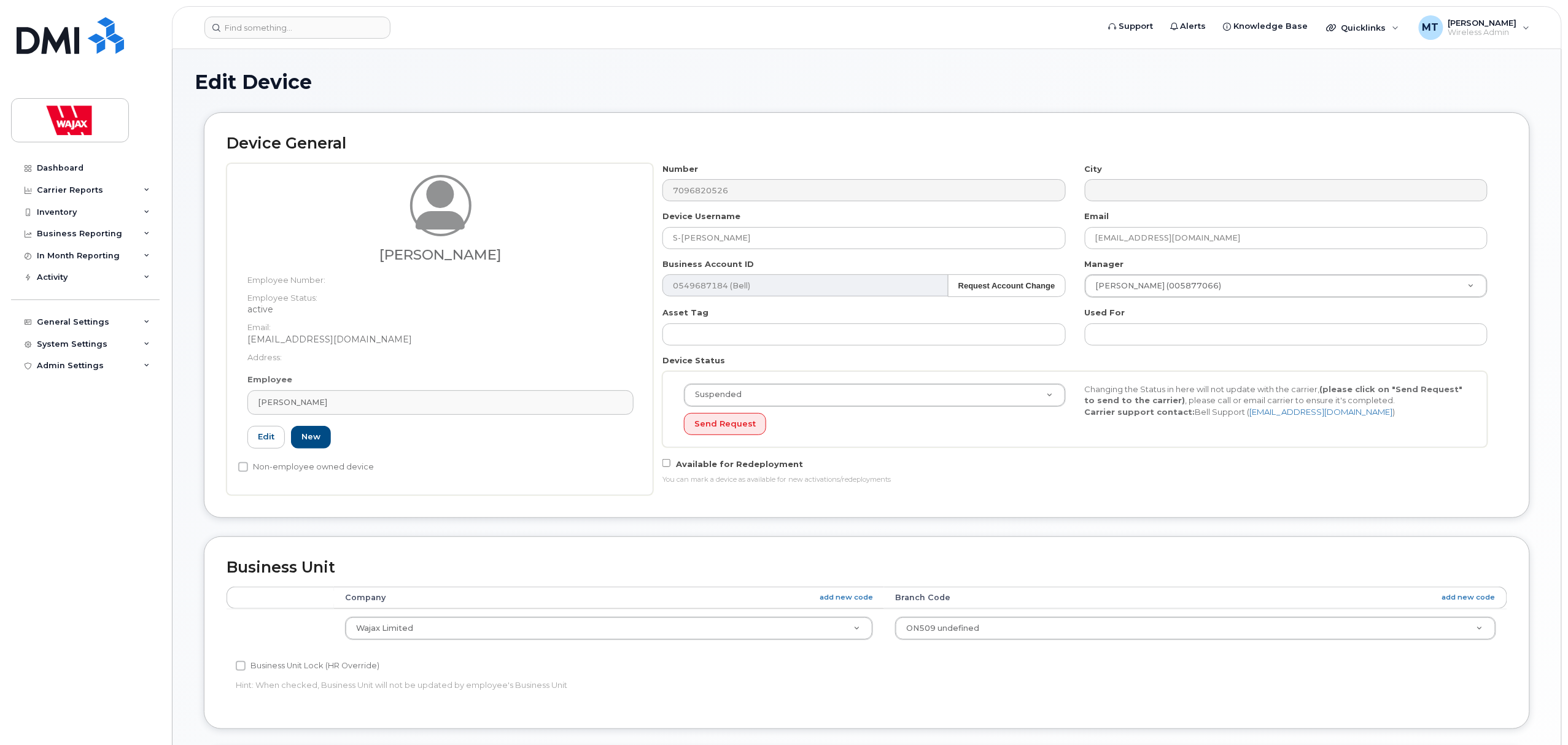
type input "005878864"
type input "[PERSON_NAME]"
type input "[EMAIL_ADDRESS][DOMAIN_NAME]"
type input "35622506"
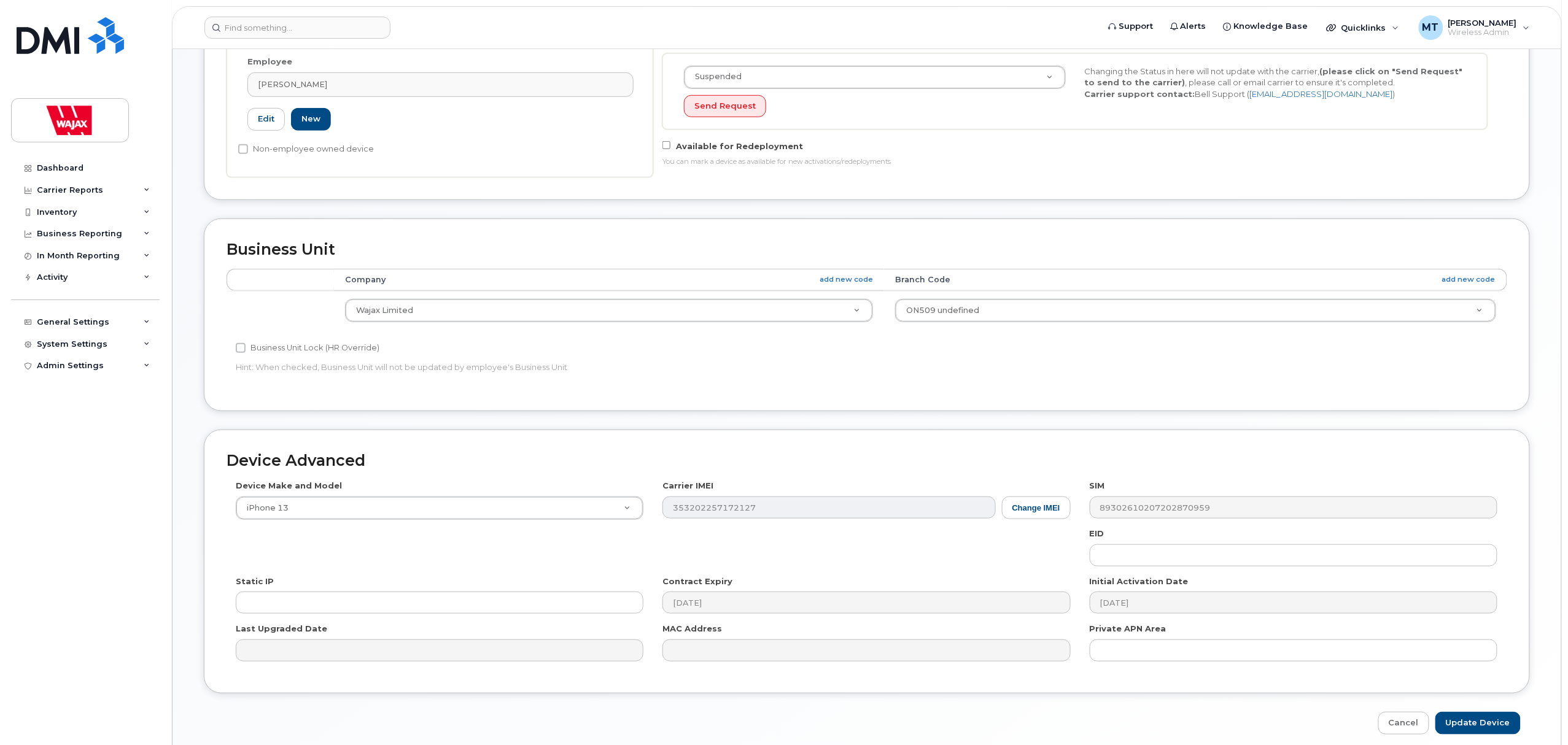
scroll to position [372, 0]
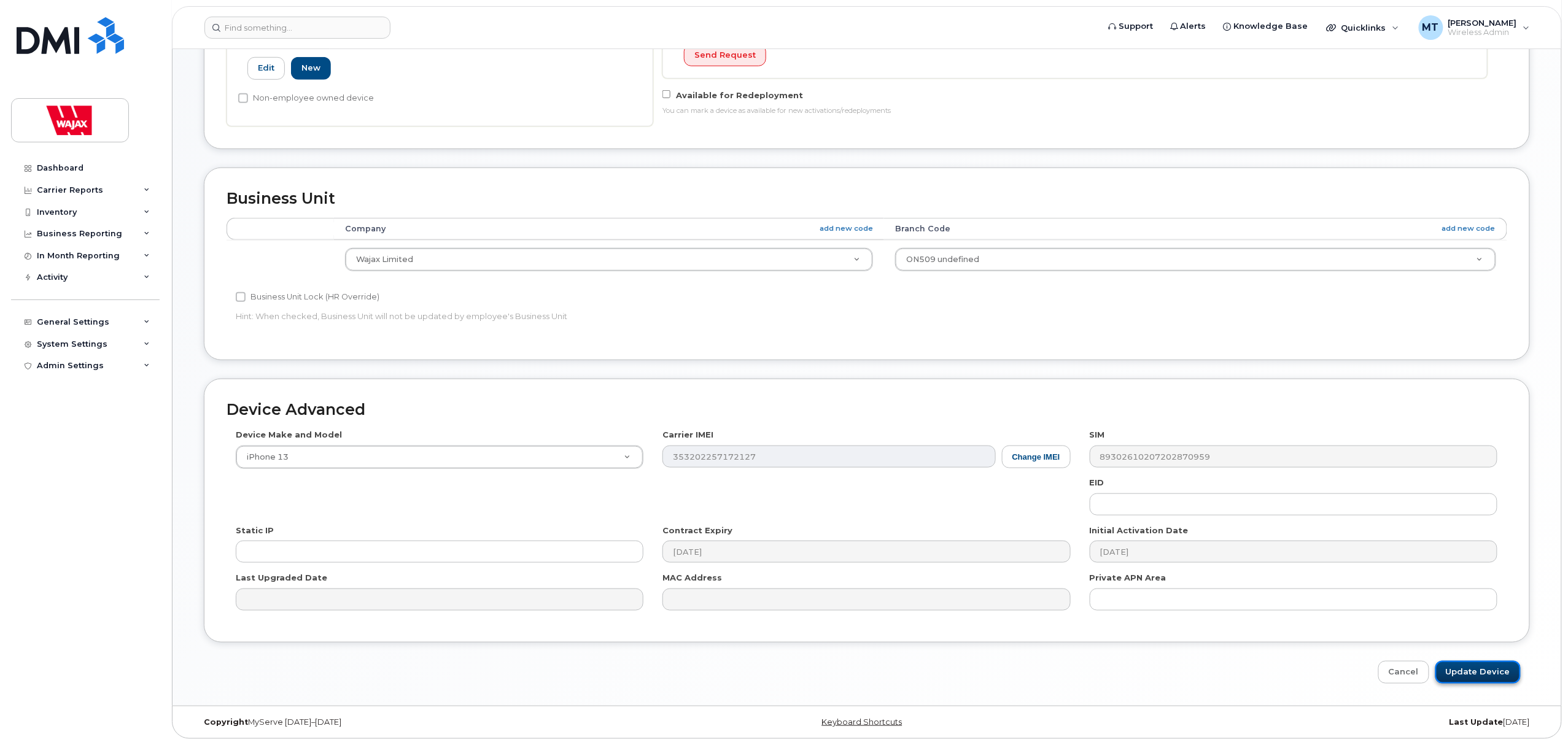
click at [1451, 661] on input "Update Device" at bounding box center [1478, 672] width 86 height 23
type input "Saving..."
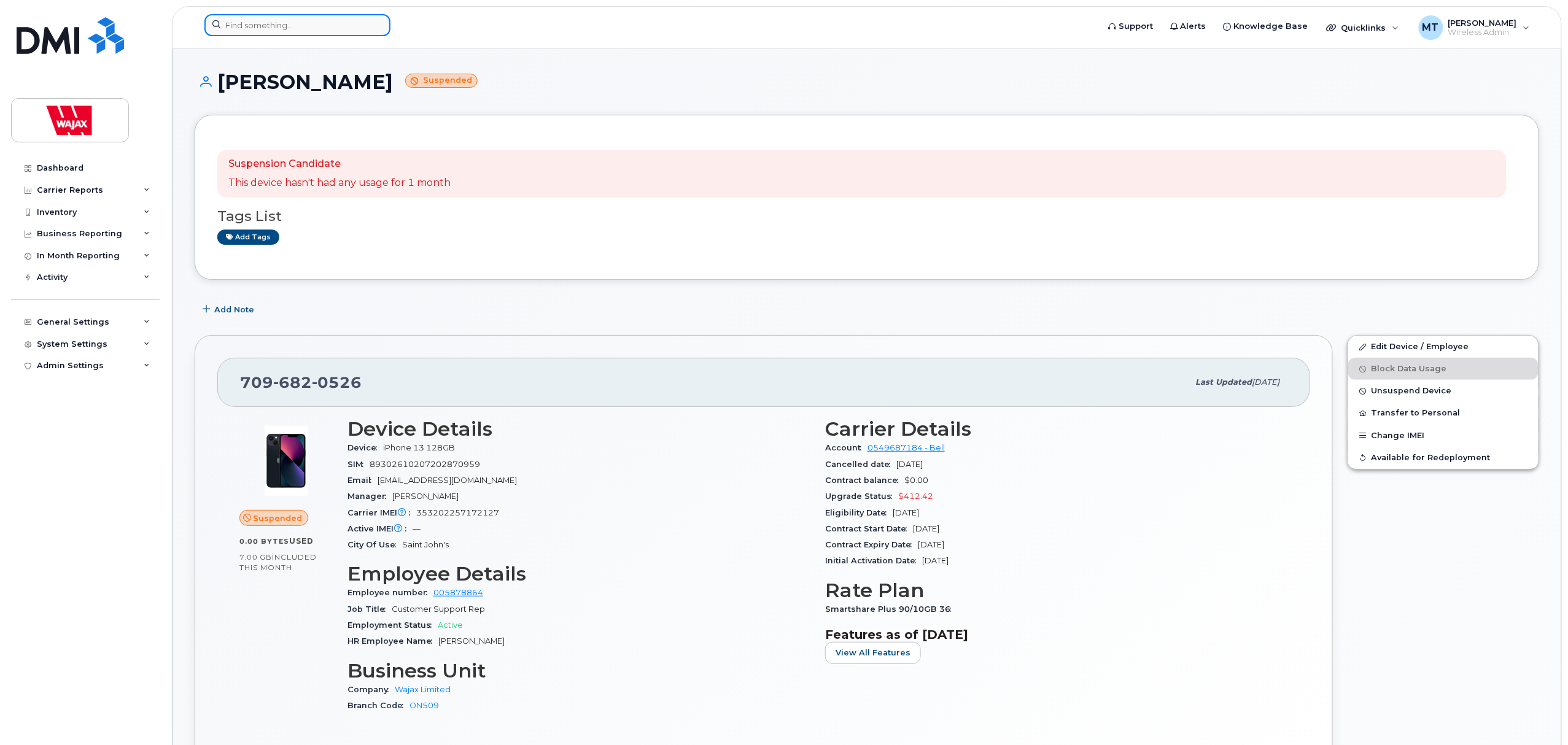
click at [347, 30] on input at bounding box center [298, 25] width 186 height 22
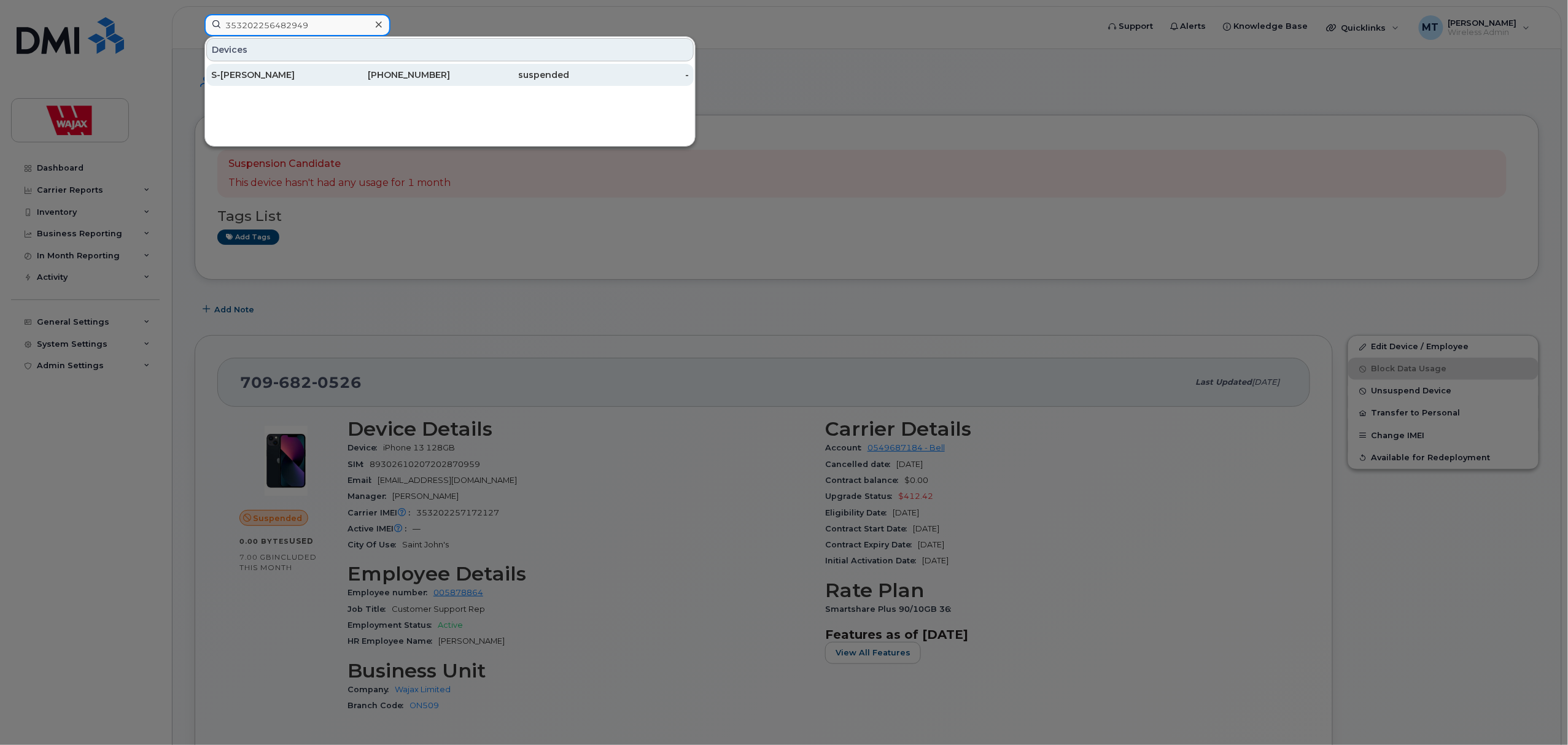
type input "353202256482949"
click at [322, 68] on div "S-[PERSON_NAME]" at bounding box center [271, 75] width 120 height 22
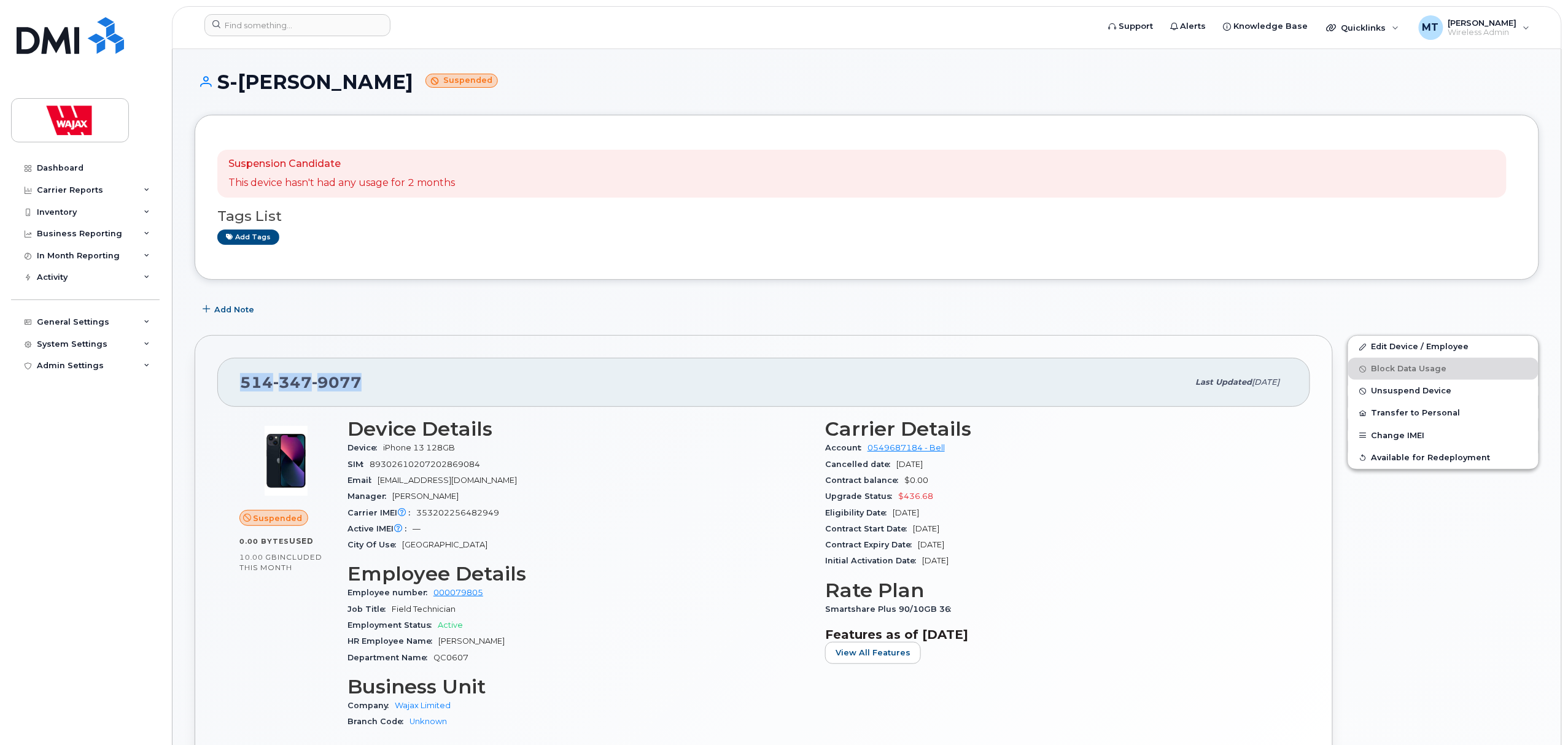
drag, startPoint x: 445, startPoint y: 384, endPoint x: 244, endPoint y: 378, distance: 201.1
click at [244, 378] on div "[PHONE_NUMBER]" at bounding box center [714, 382] width 948 height 26
copy span "[PHONE_NUMBER]"
click at [463, 335] on div "[PHONE_NUMBER] Last updated [DATE] Suspended 0.00 Bytes  used 10.00 GB  include…" at bounding box center [764, 576] width 1153 height 497
drag, startPoint x: 355, startPoint y: 388, endPoint x: 190, endPoint y: 384, distance: 165.0
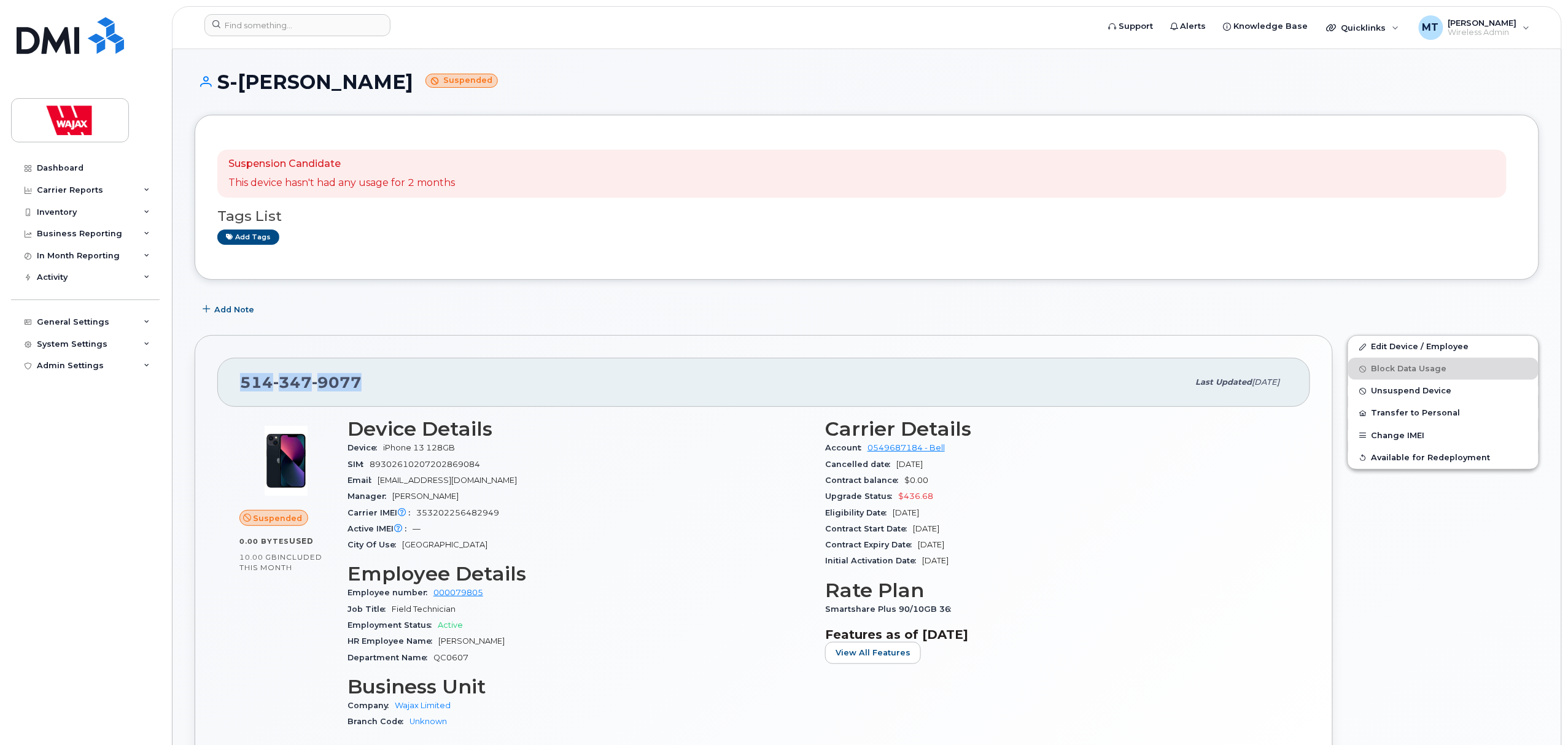
click at [190, 384] on div "[PHONE_NUMBER] Last updated [DATE] Suspended 0.00 Bytes  used 10.00 GB  include…" at bounding box center [764, 576] width 1153 height 497
copy span "[PHONE_NUMBER]"
click at [1384, 347] on link "Edit Device / Employee" at bounding box center [1443, 346] width 190 height 22
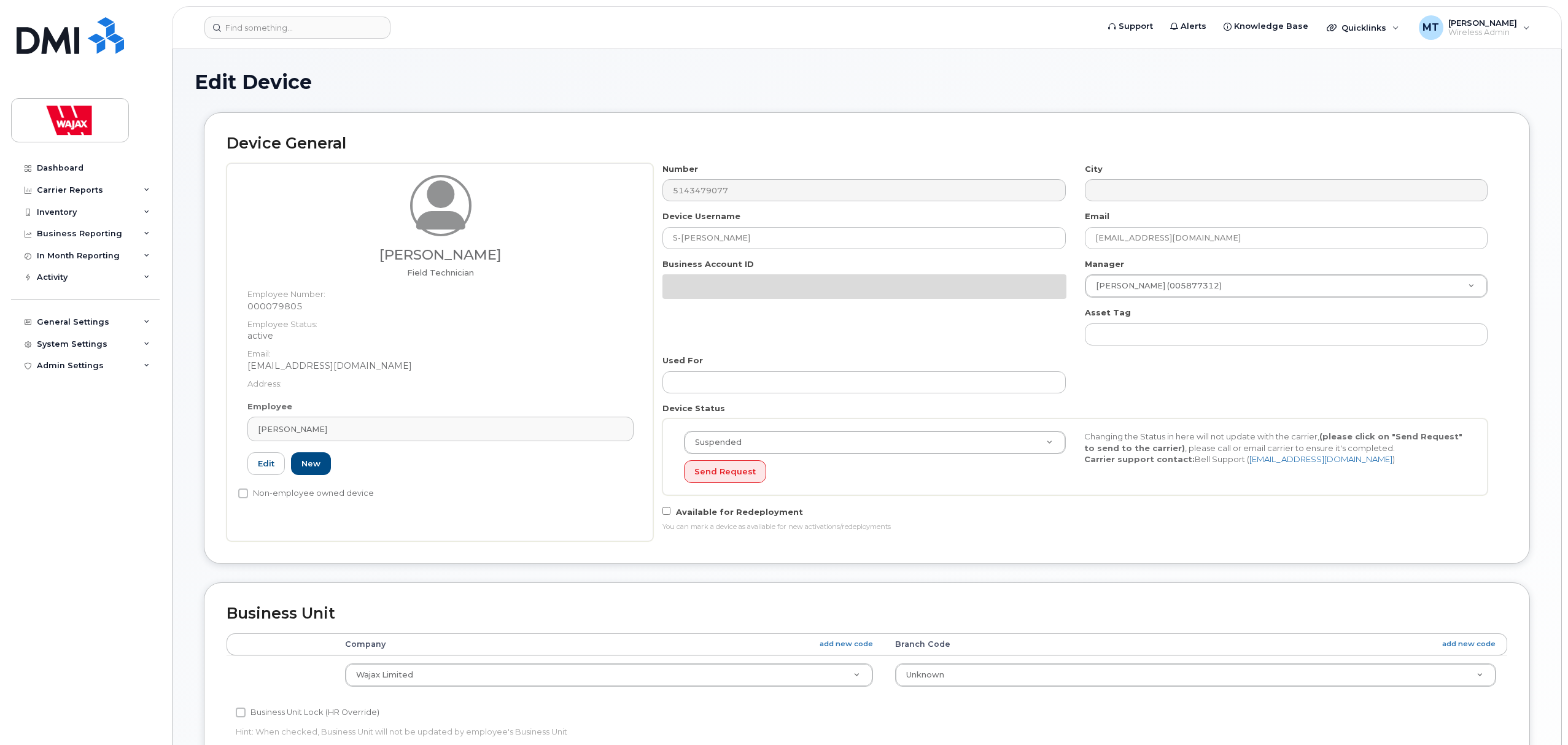
select select "23291732"
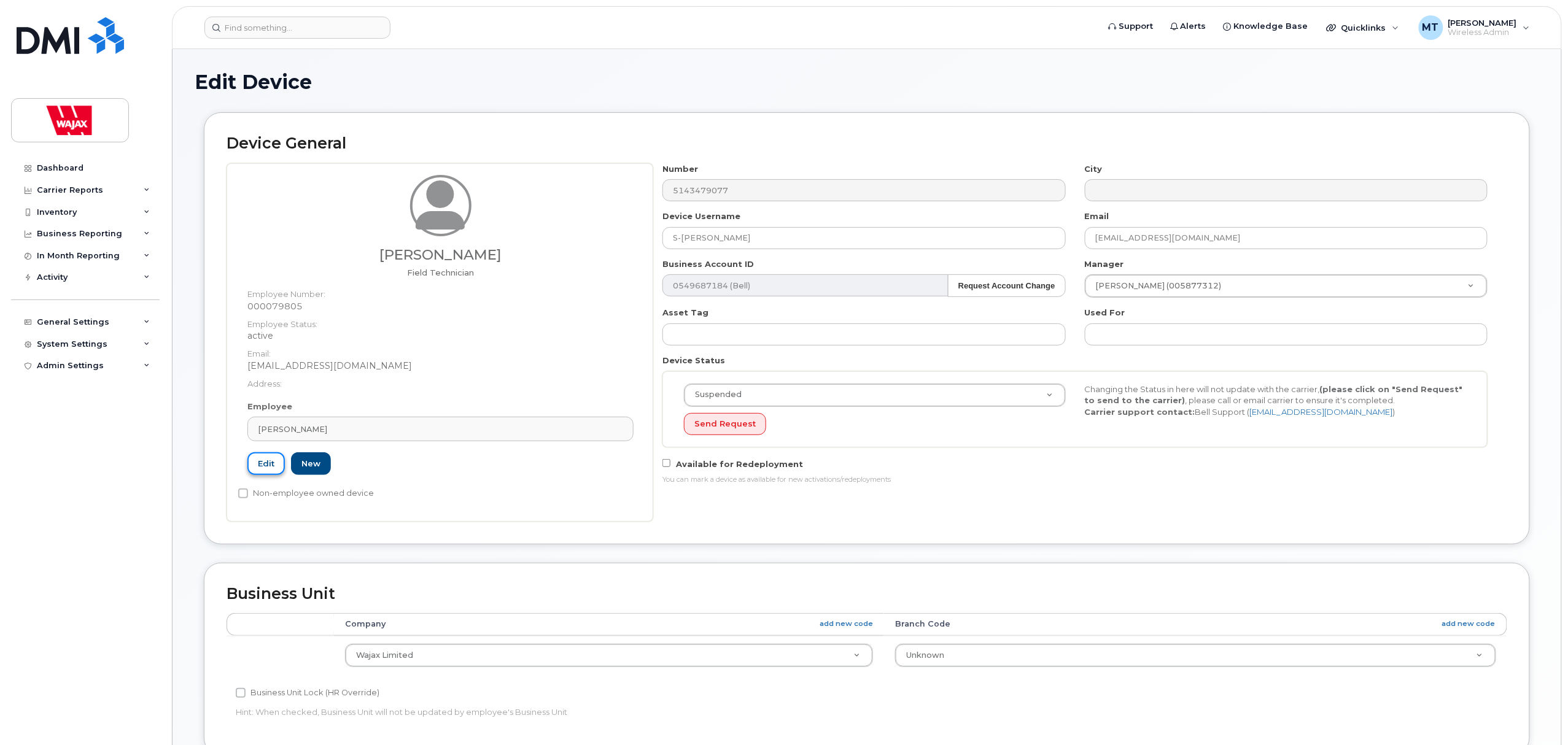
click at [279, 465] on link "Edit" at bounding box center [266, 463] width 37 height 23
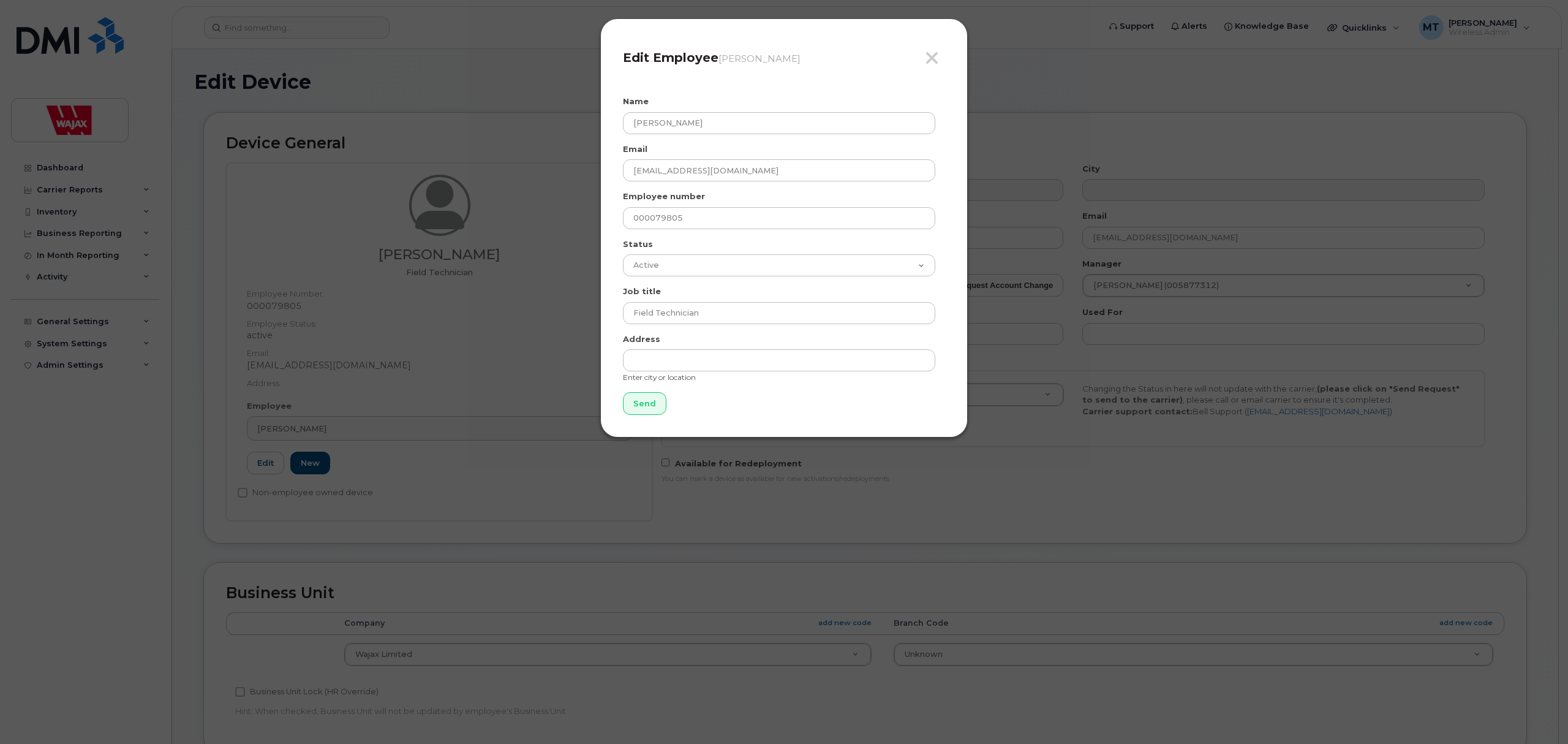
click at [928, 45] on div "Close Edit Employee [PERSON_NAME]" at bounding box center [784, 62] width 322 height 44
click at [941, 65] on button "Close" at bounding box center [934, 59] width 20 height 19
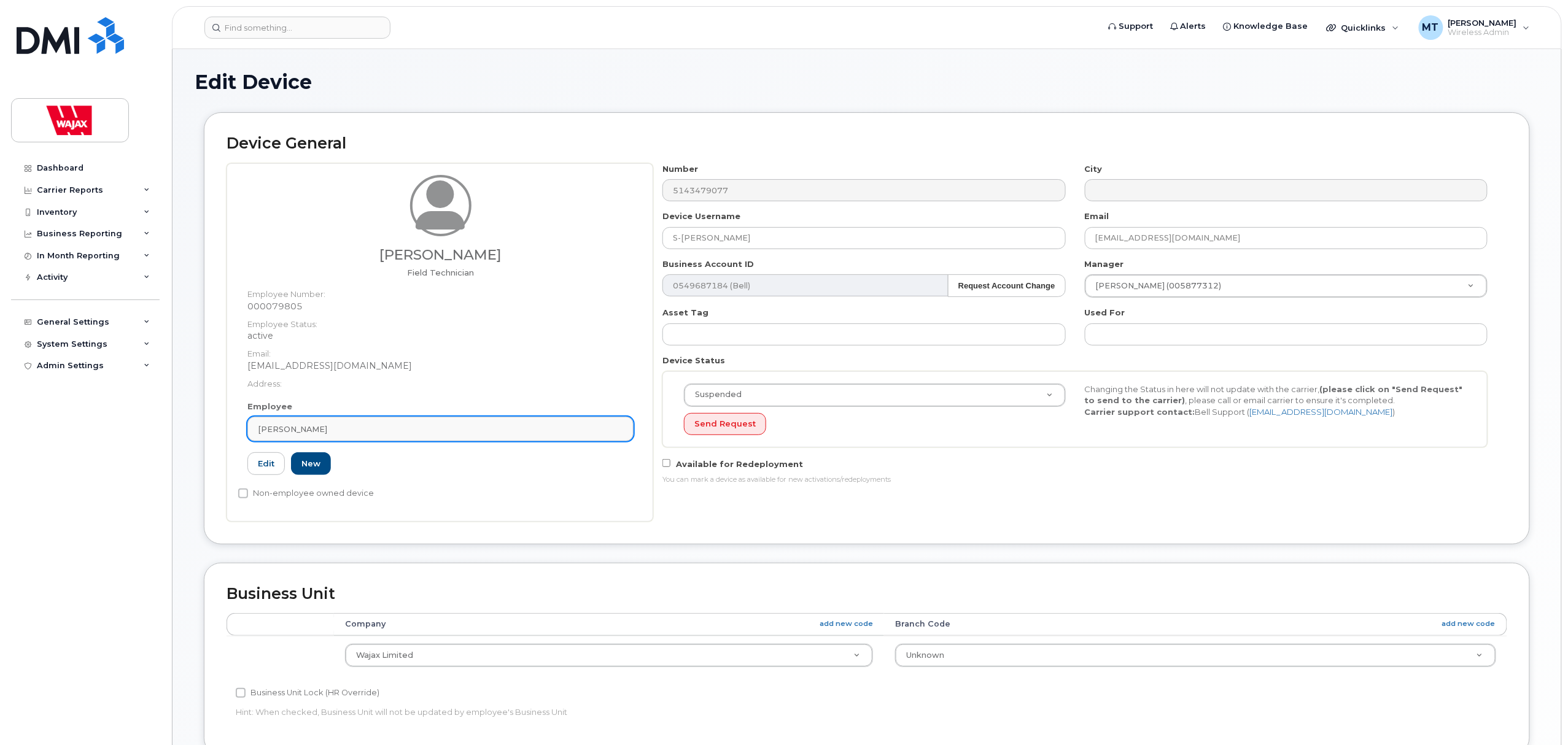
click at [345, 434] on div "[PERSON_NAME]" at bounding box center [440, 429] width 365 height 12
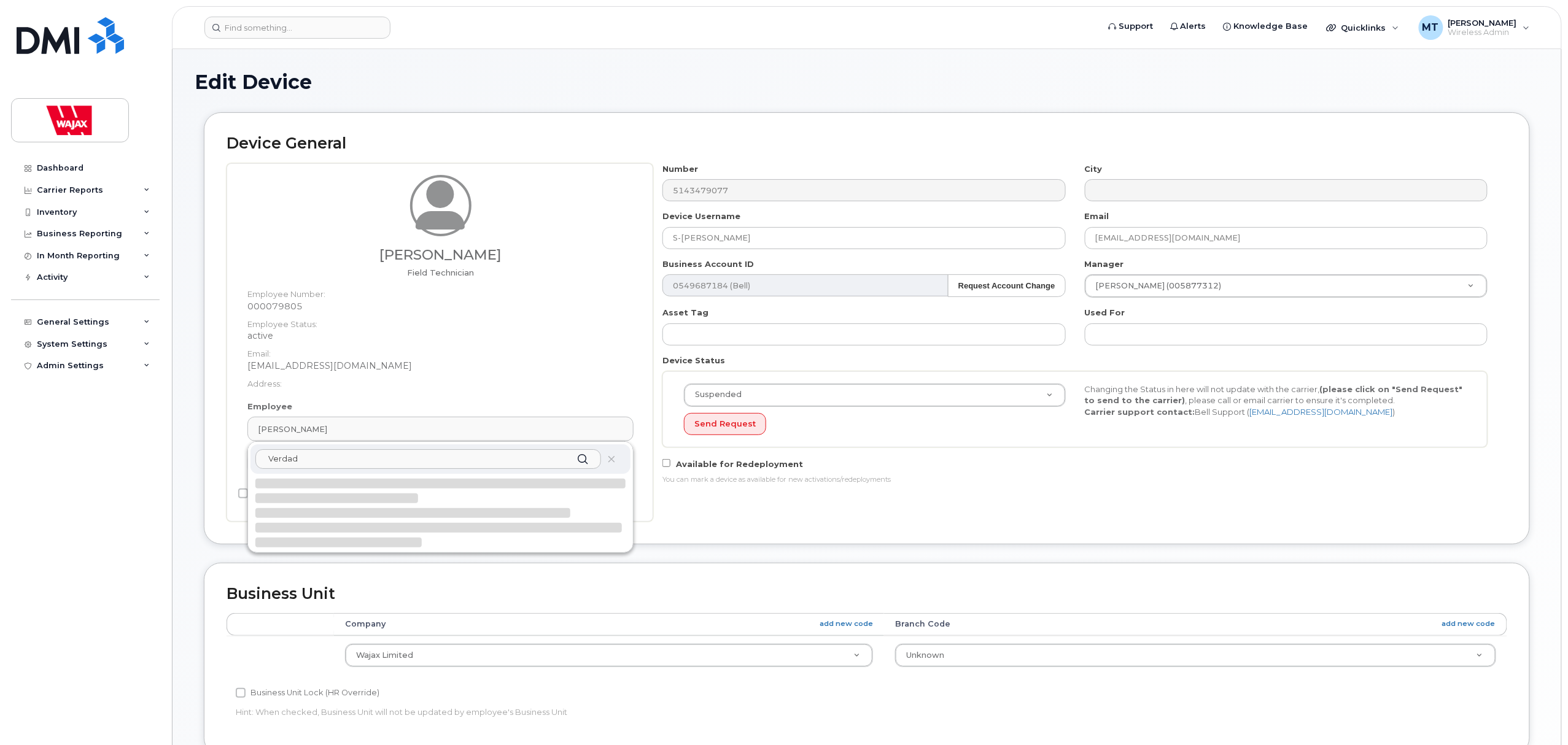
type input "Verdade"
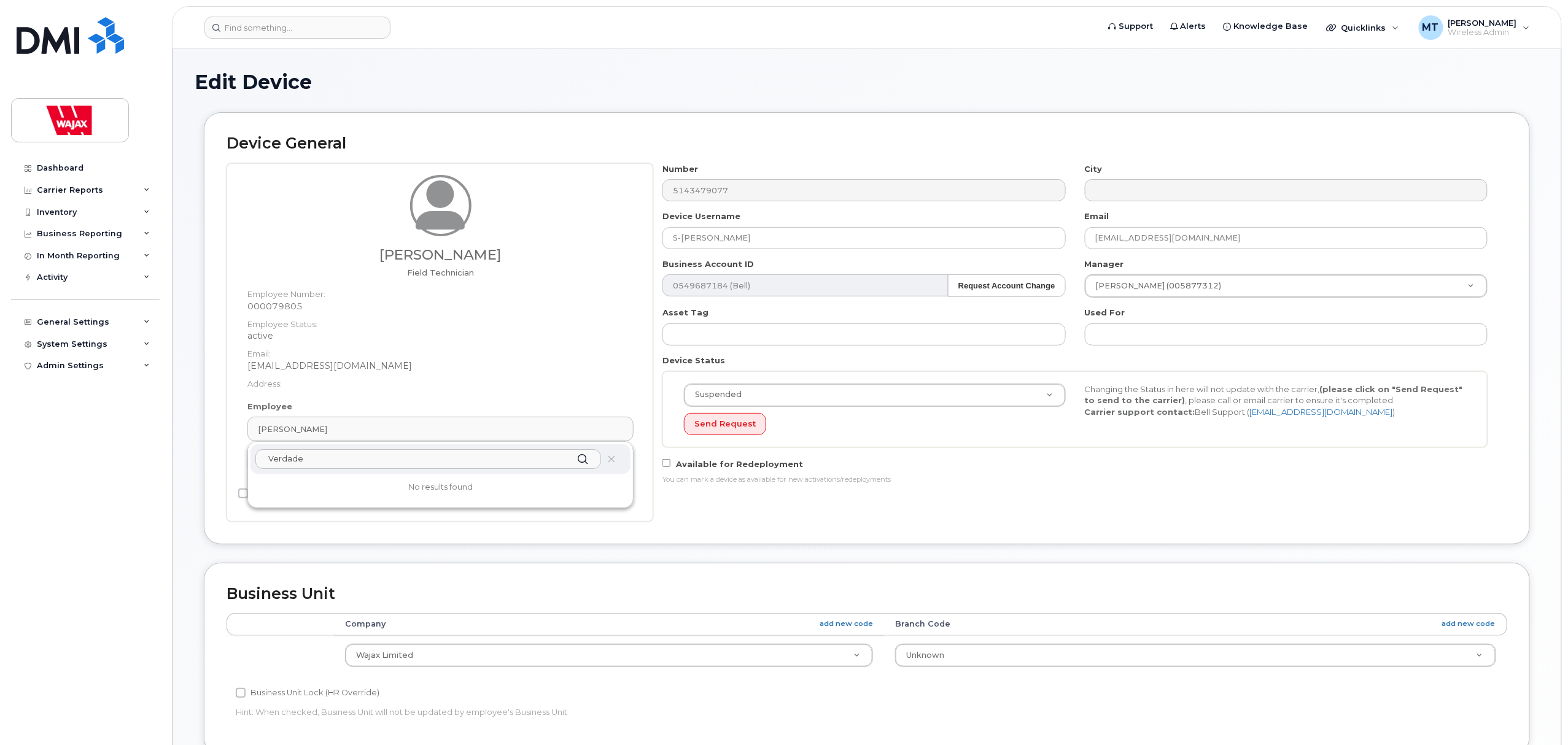
drag, startPoint x: 378, startPoint y: 454, endPoint x: 246, endPoint y: 469, distance: 132.8
click at [246, 469] on div "Employee [PERSON_NAME] Verdade No results found 000079805 Edit New" at bounding box center [440, 443] width 405 height 86
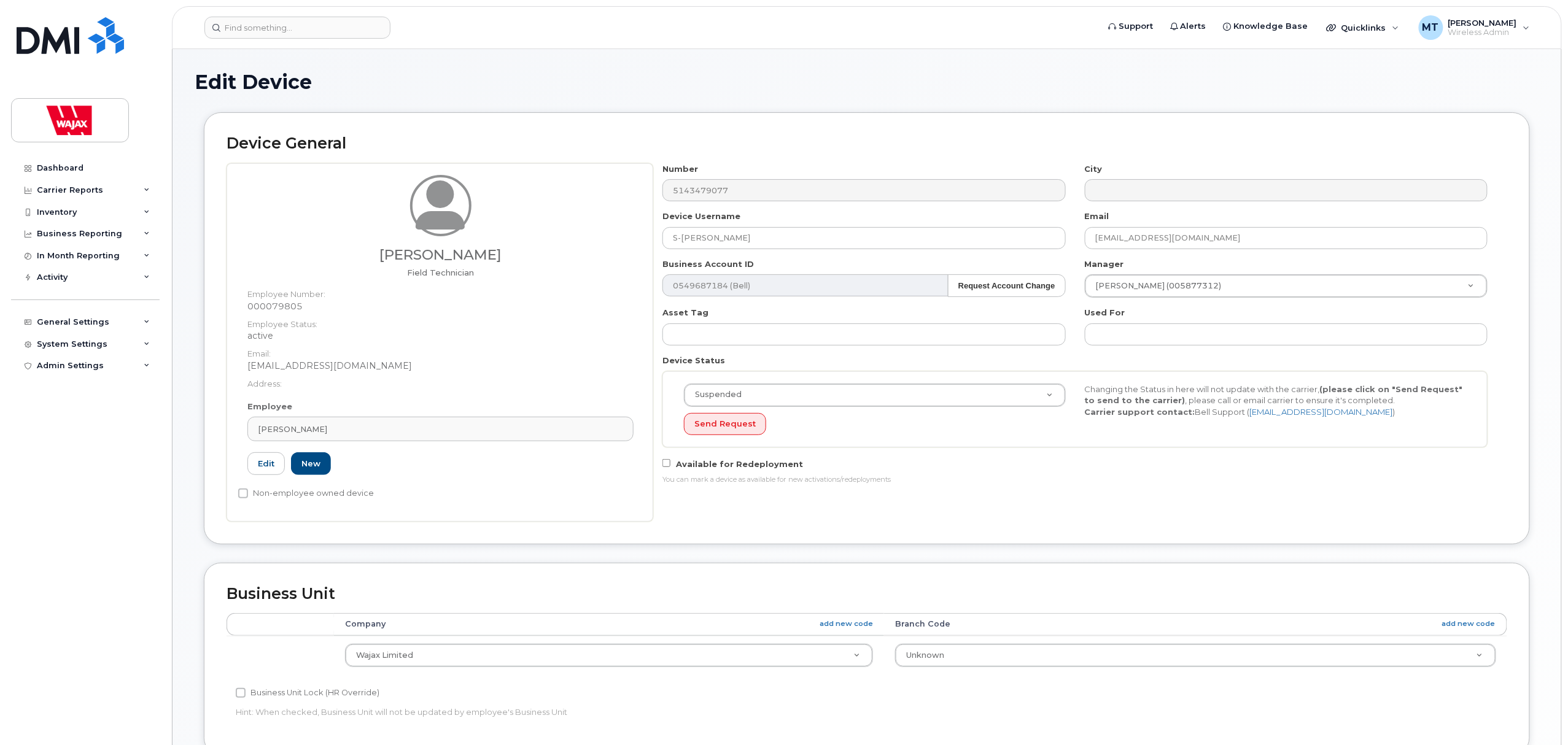
click at [205, 529] on div "Device General [PERSON_NAME] Field Technician Employee Number: 000079805 Employ…" at bounding box center [867, 328] width 1326 height 432
